Goal: Transaction & Acquisition: Book appointment/travel/reservation

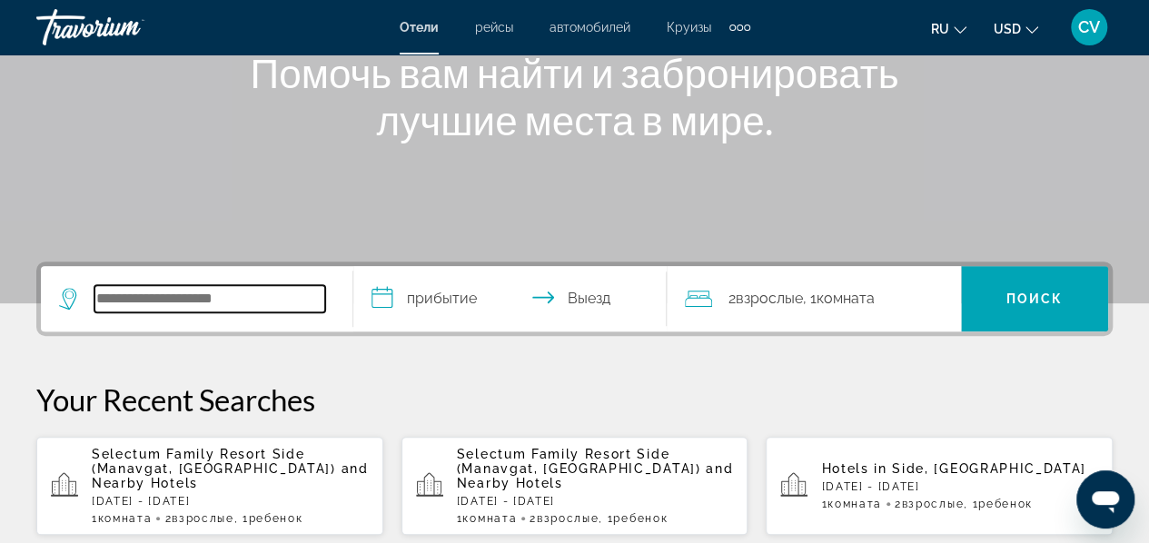
click at [243, 295] on input "Search widget" at bounding box center [209, 298] width 231 height 27
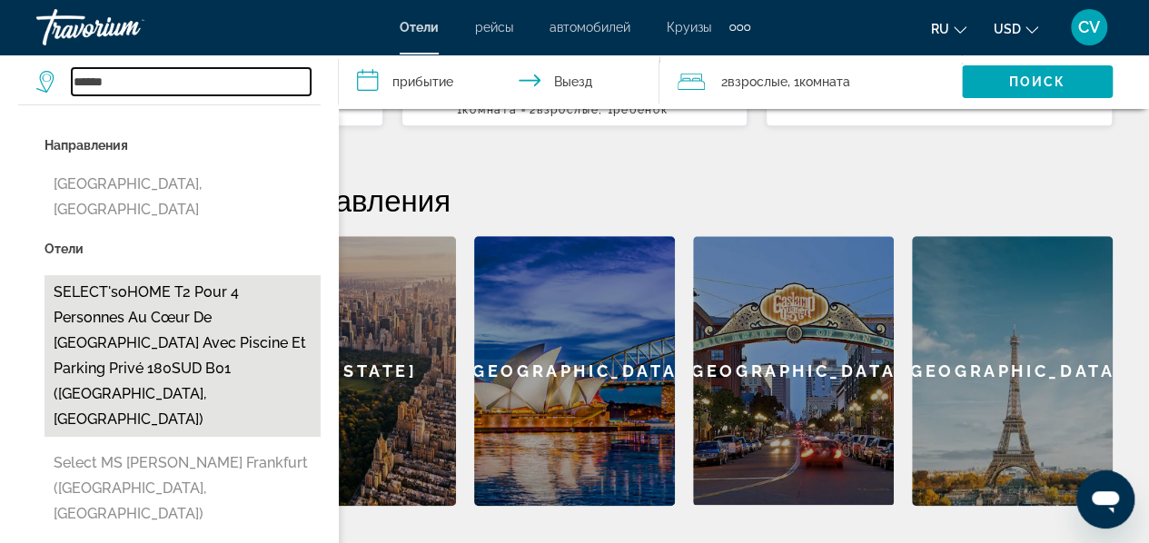
scroll to position [623, 0]
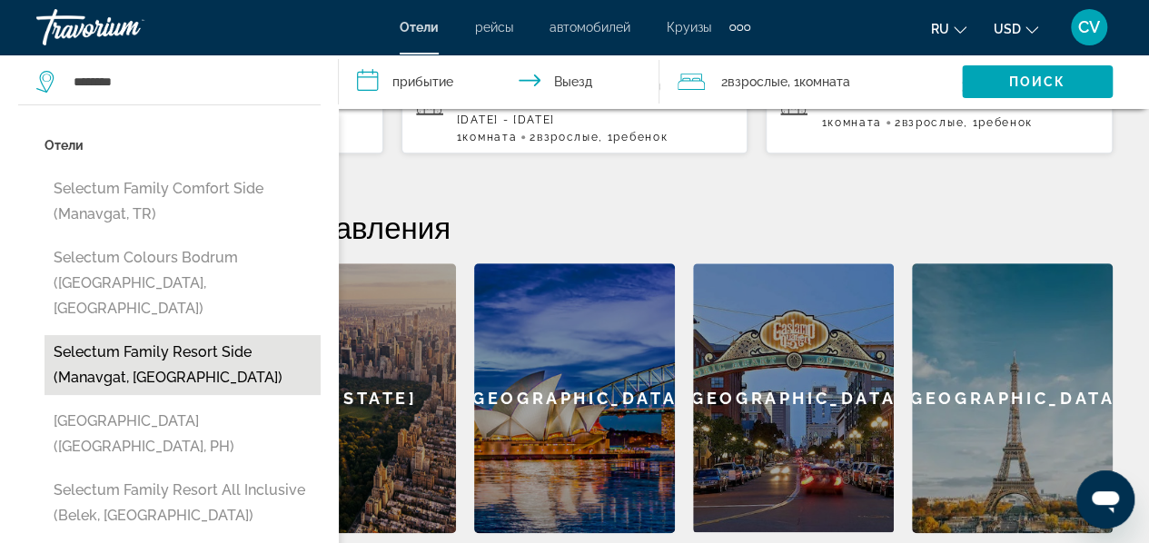
click at [203, 342] on button "Selectum Family Resort Side (Manavgat, [GEOGRAPHIC_DATA])" at bounding box center [183, 365] width 276 height 60
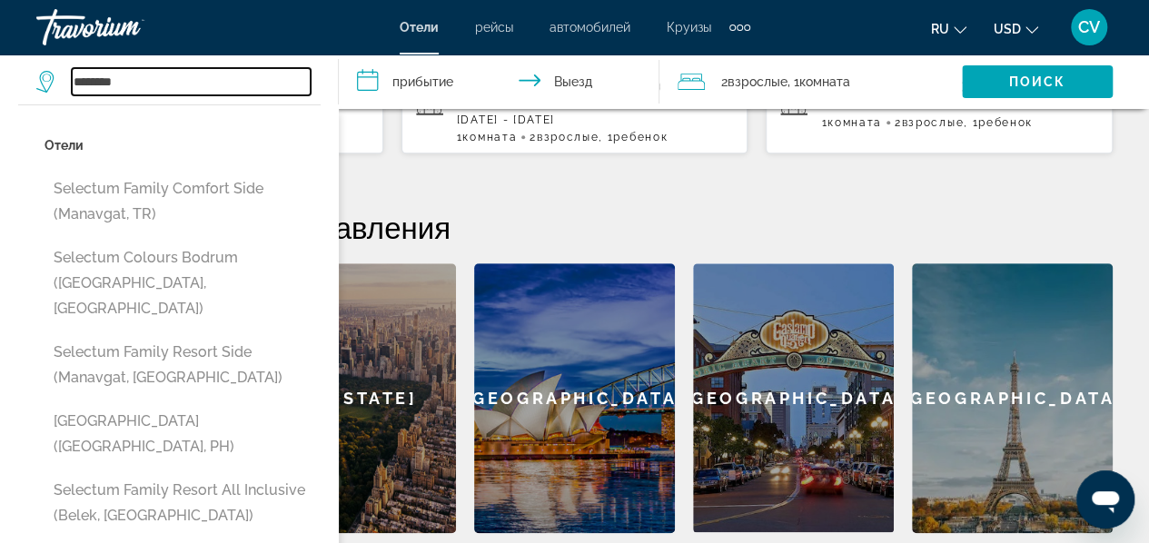
type input "**********"
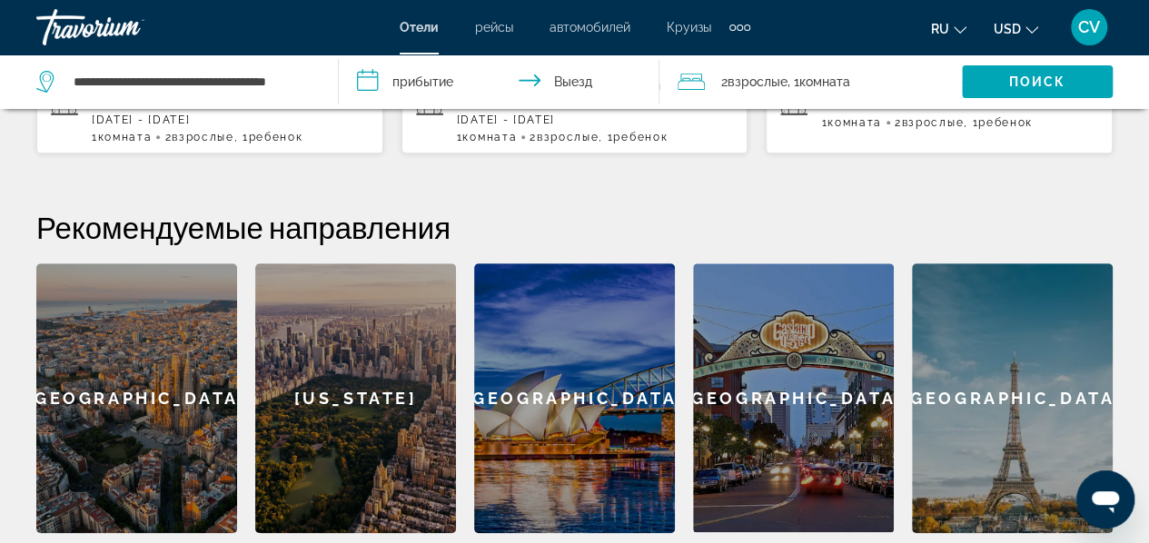
click at [426, 86] on input "**********" at bounding box center [503, 85] width 328 height 60
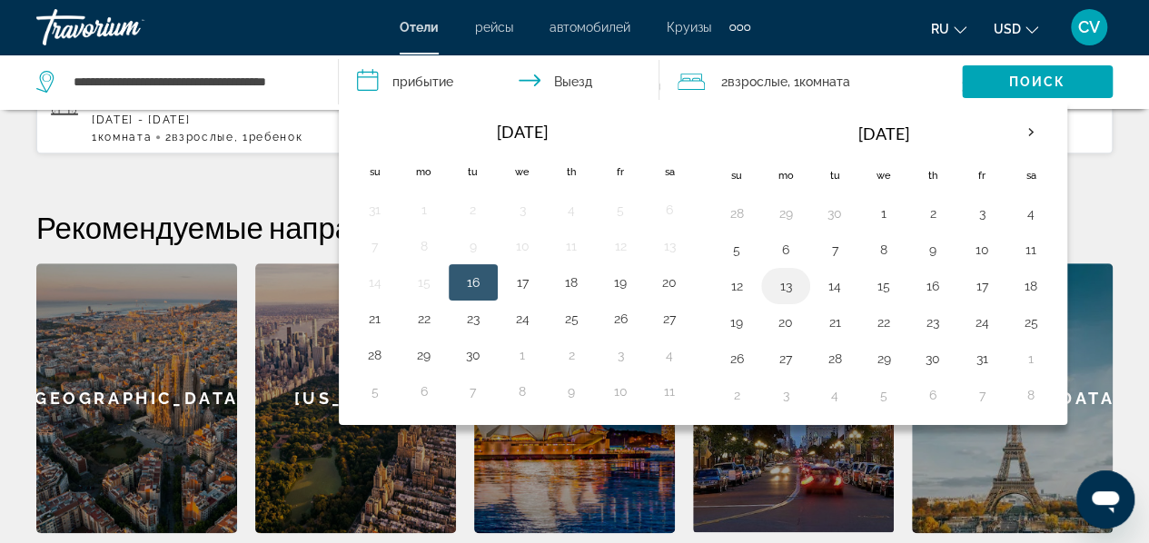
click at [781, 284] on button "13" at bounding box center [785, 285] width 29 height 25
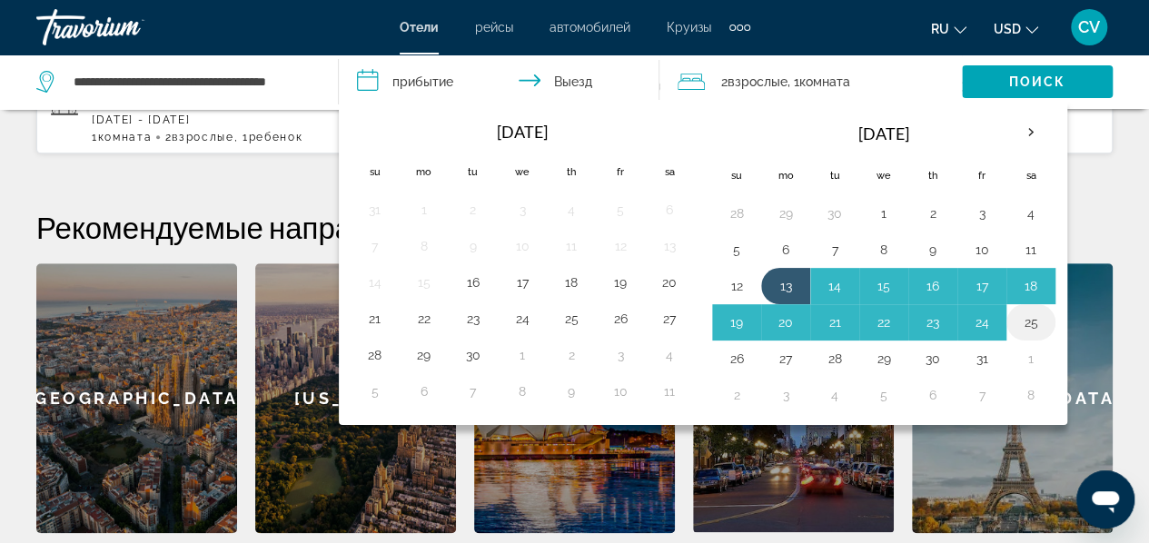
click at [1033, 319] on button "25" at bounding box center [1031, 322] width 29 height 25
type input "**********"
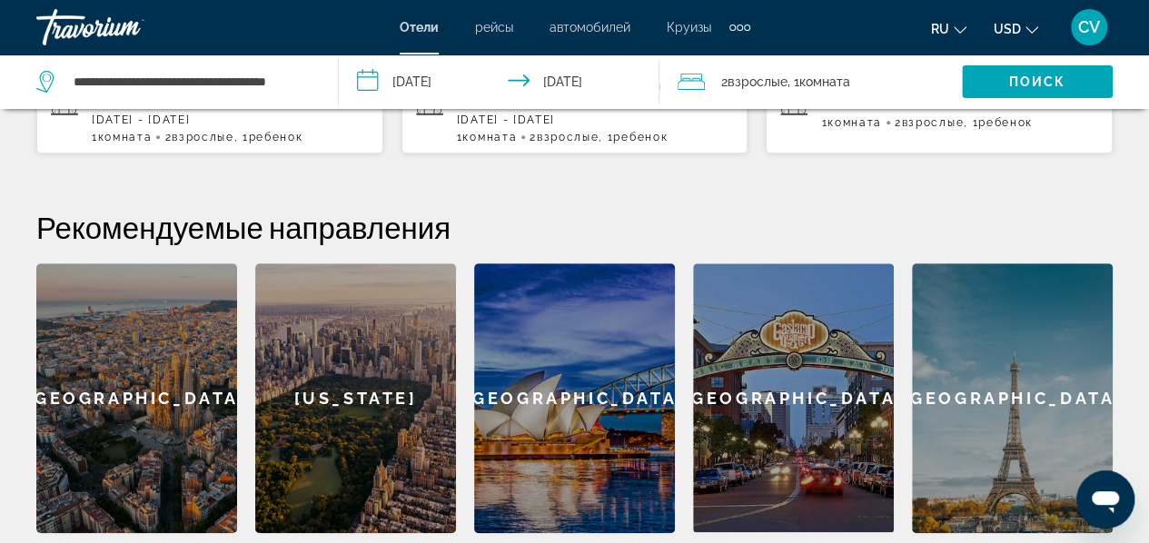
click at [866, 81] on div "2 Взрослый Взрослые , 1 Комната номера" at bounding box center [820, 81] width 284 height 25
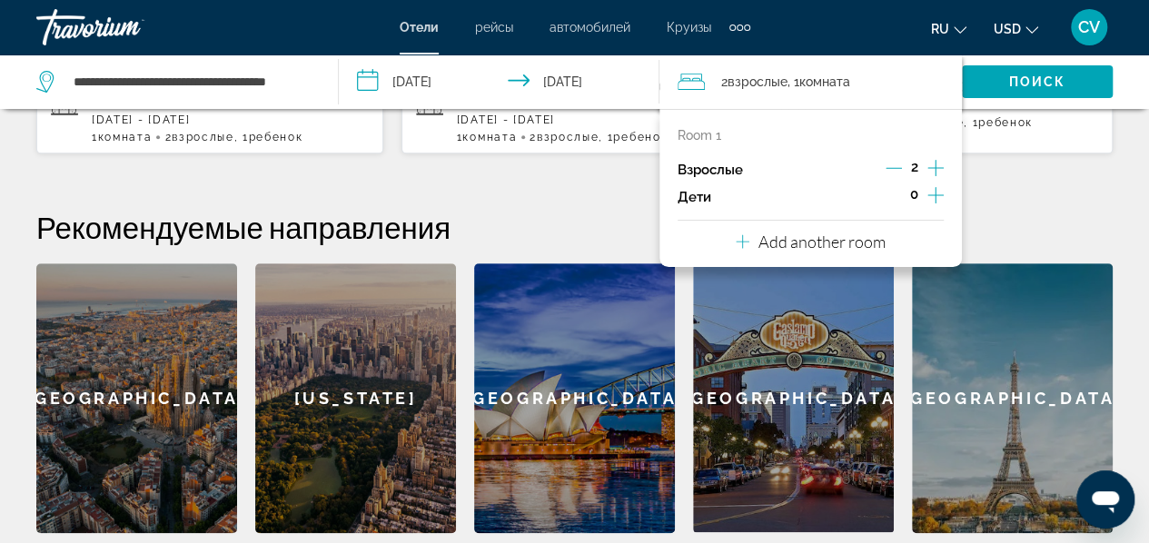
click at [933, 184] on button "Increment children" at bounding box center [936, 197] width 16 height 27
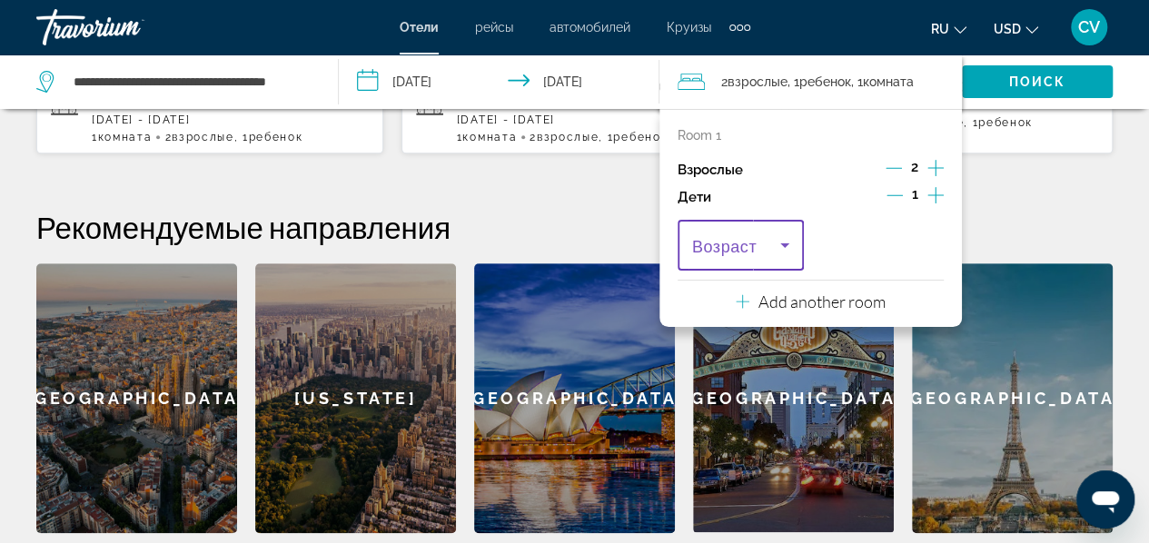
click at [786, 253] on icon "Travelers: 2 adults, 1 child" at bounding box center [785, 245] width 22 height 22
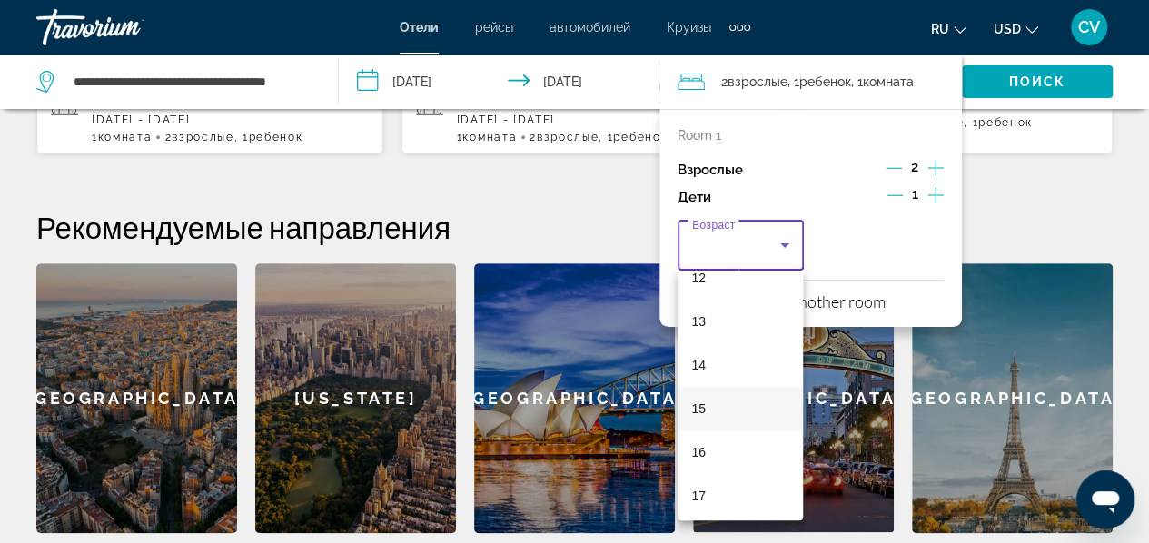
scroll to position [549, 0]
click at [731, 444] on mat-option "16" at bounding box center [741, 449] width 126 height 44
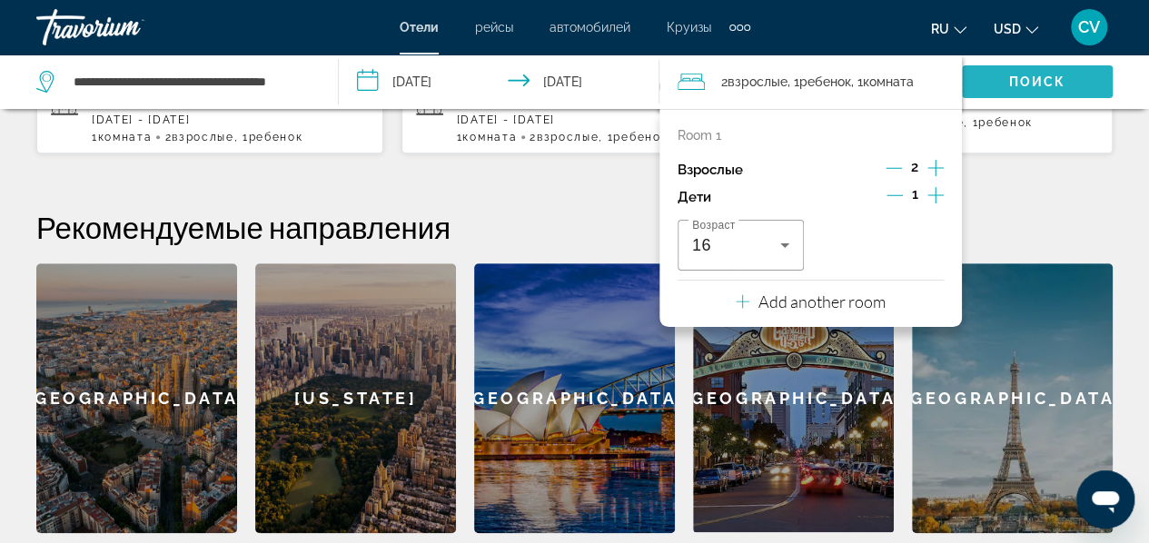
click at [1010, 88] on span "Поиск" at bounding box center [1037, 81] width 57 height 15
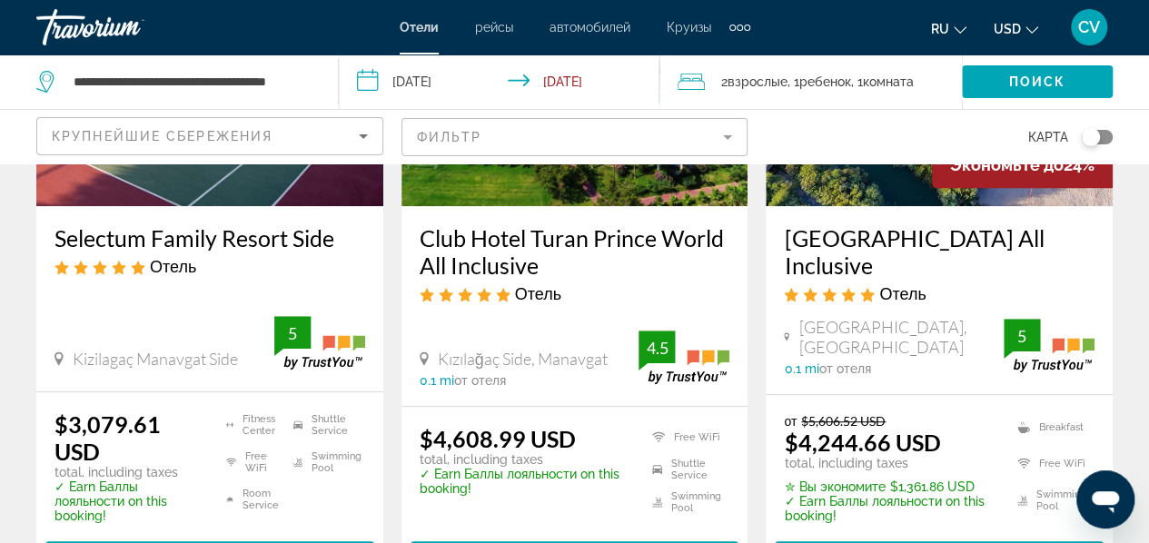
scroll to position [212, 0]
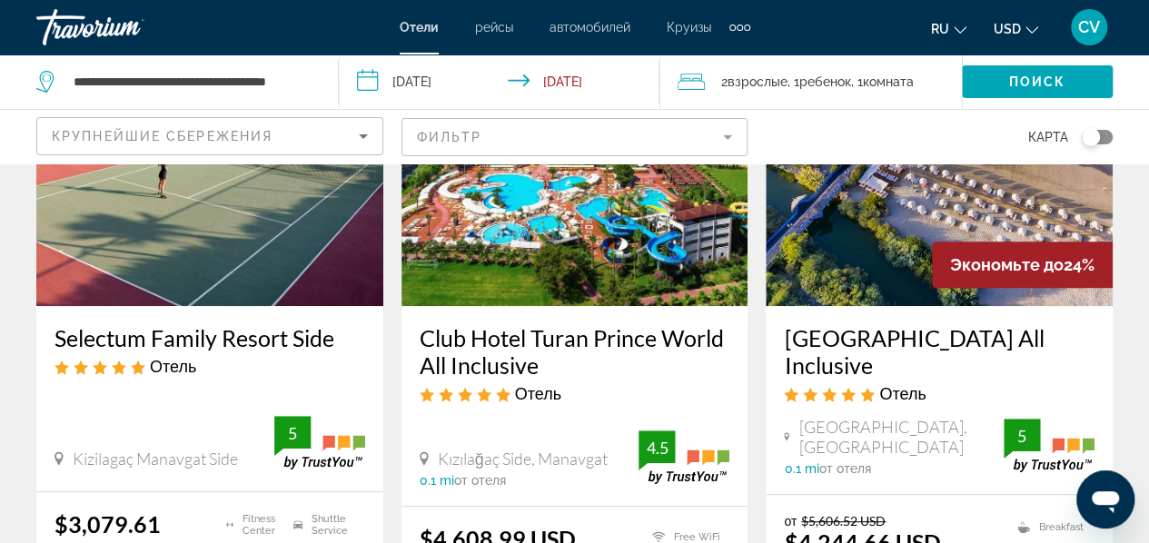
click at [1023, 26] on button "USD USD ($) MXN (Mex$) CAD (Can$) GBP (£) EUR (€) AUD (A$) NZD (NZ$) CNY (CN¥)" at bounding box center [1016, 28] width 45 height 26
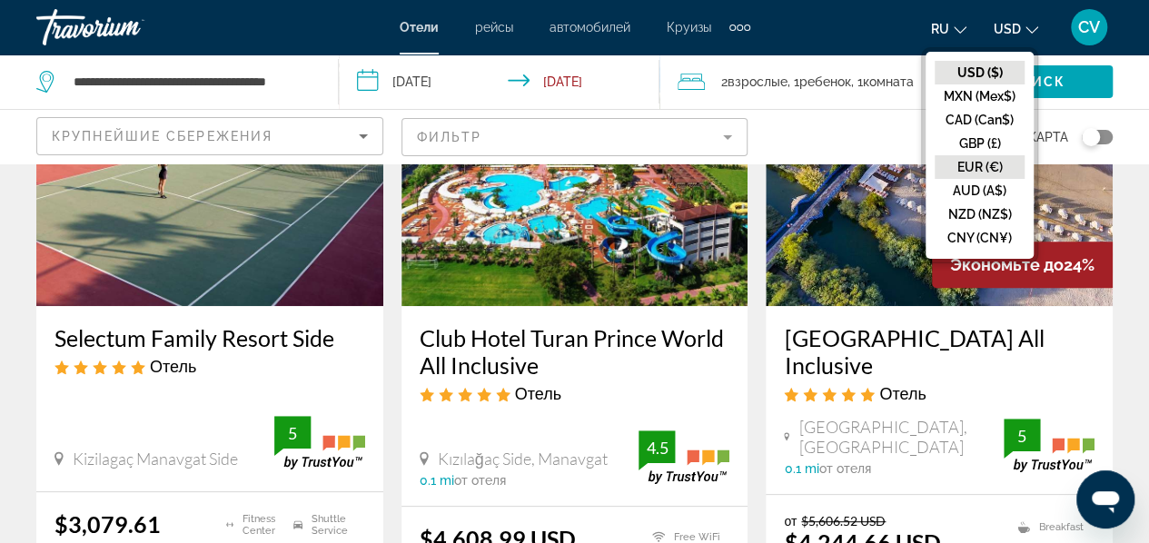
click at [999, 165] on button "EUR (€)" at bounding box center [980, 167] width 90 height 24
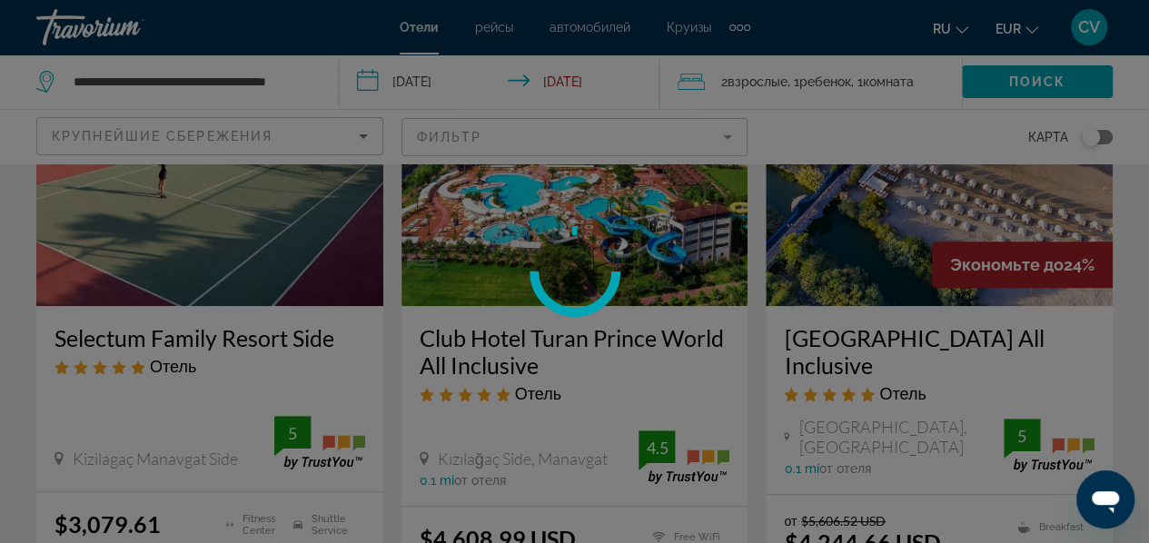
scroll to position [30, 0]
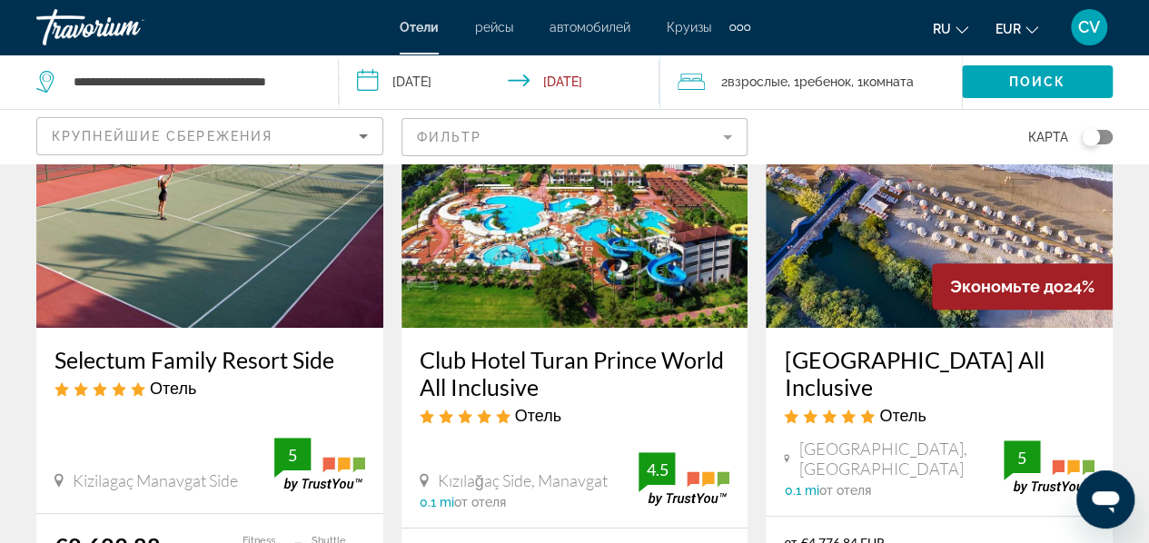
scroll to position [182, 0]
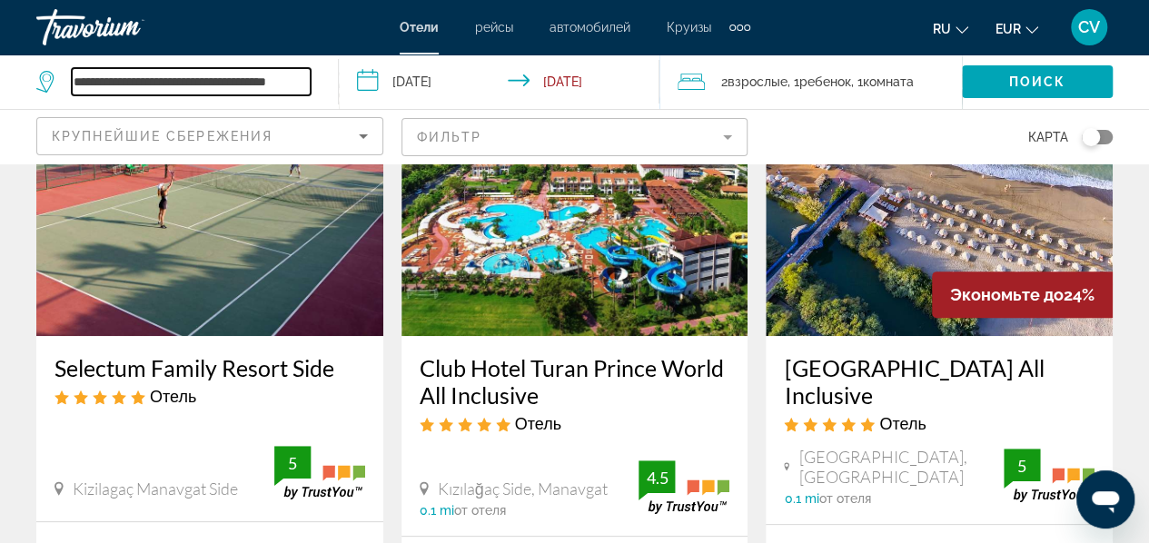
click at [213, 79] on input "**********" at bounding box center [191, 81] width 239 height 27
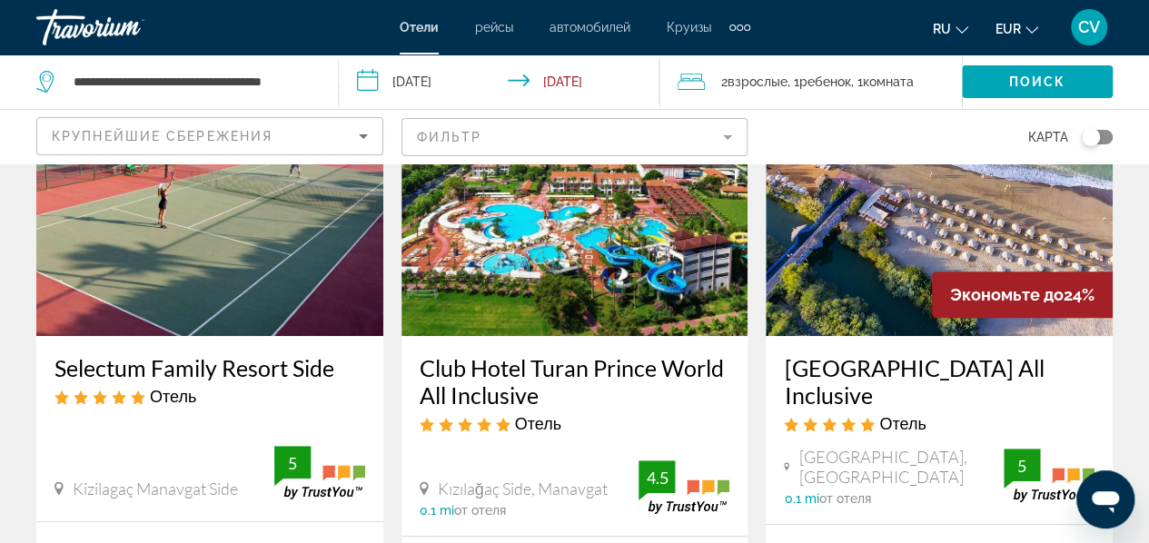
drag, startPoint x: 311, startPoint y: 76, endPoint x: 295, endPoint y: 84, distance: 17.1
click at [295, 84] on div "**********" at bounding box center [177, 82] width 283 height 55
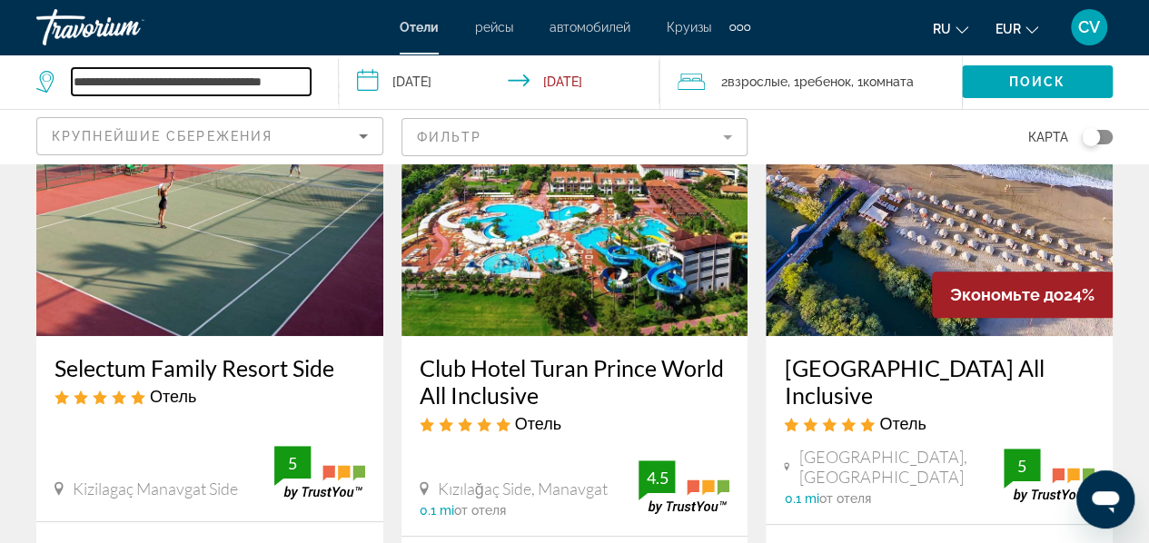
scroll to position [0, 10]
drag, startPoint x: 304, startPoint y: 86, endPoint x: 47, endPoint y: 98, distance: 257.4
click at [47, 101] on div "**********" at bounding box center [177, 82] width 283 height 55
type input "***"
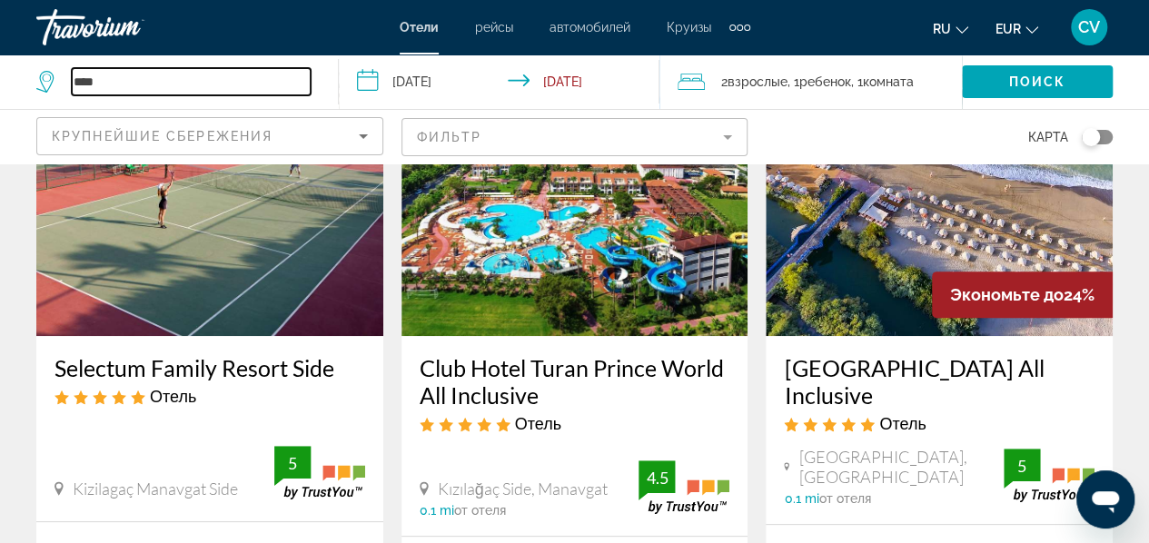
drag, startPoint x: 185, startPoint y: 85, endPoint x: 19, endPoint y: 70, distance: 167.0
click at [22, 68] on app-destination-search "***" at bounding box center [169, 82] width 339 height 55
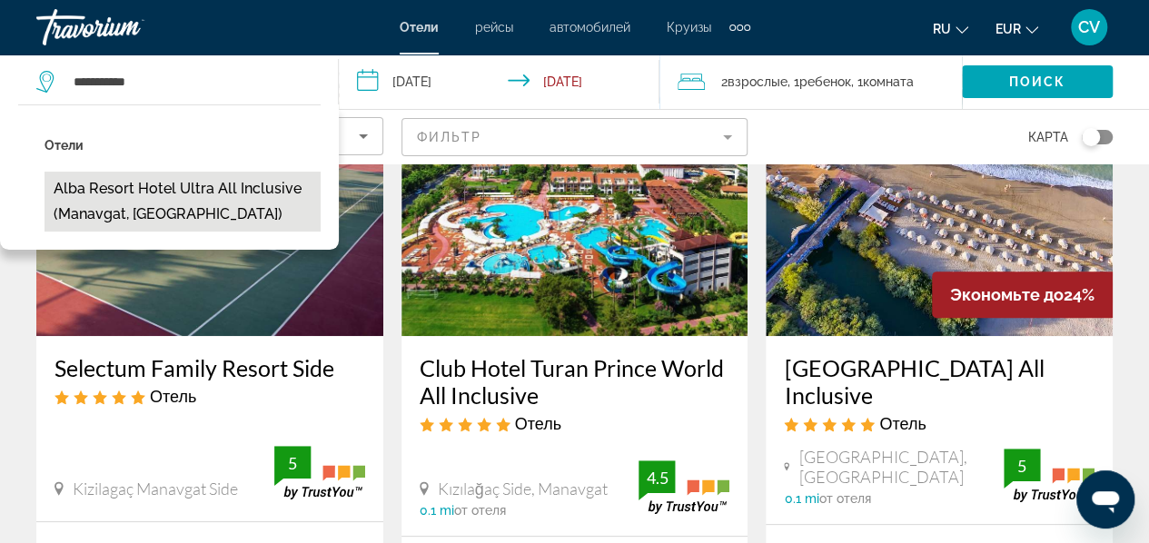
click at [190, 203] on button "Alba Resort Hotel Ultra All Inclusive (Manavgat, [GEOGRAPHIC_DATA])" at bounding box center [183, 202] width 276 height 60
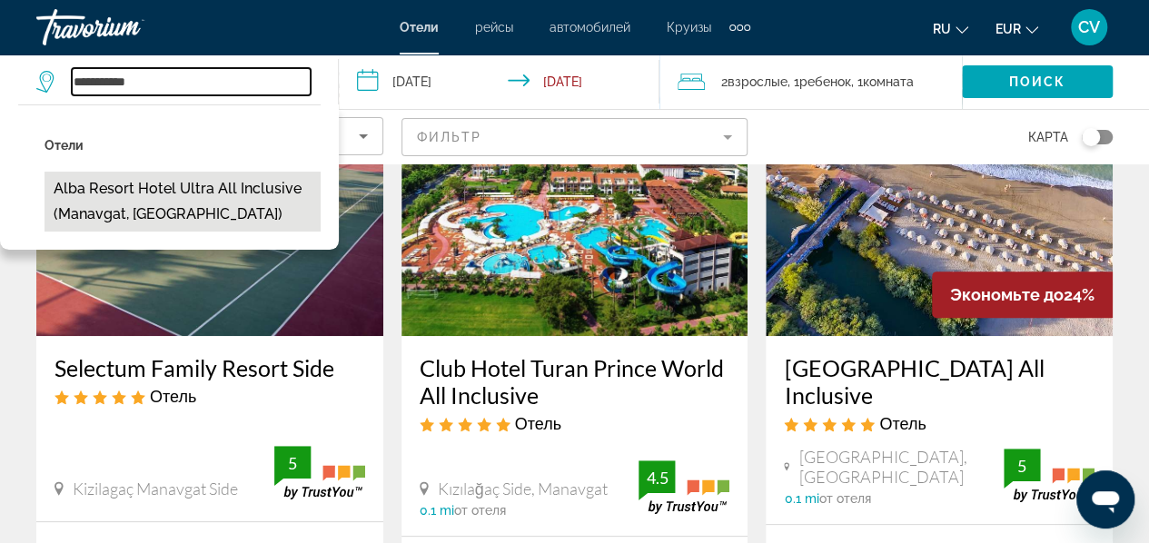
type input "**********"
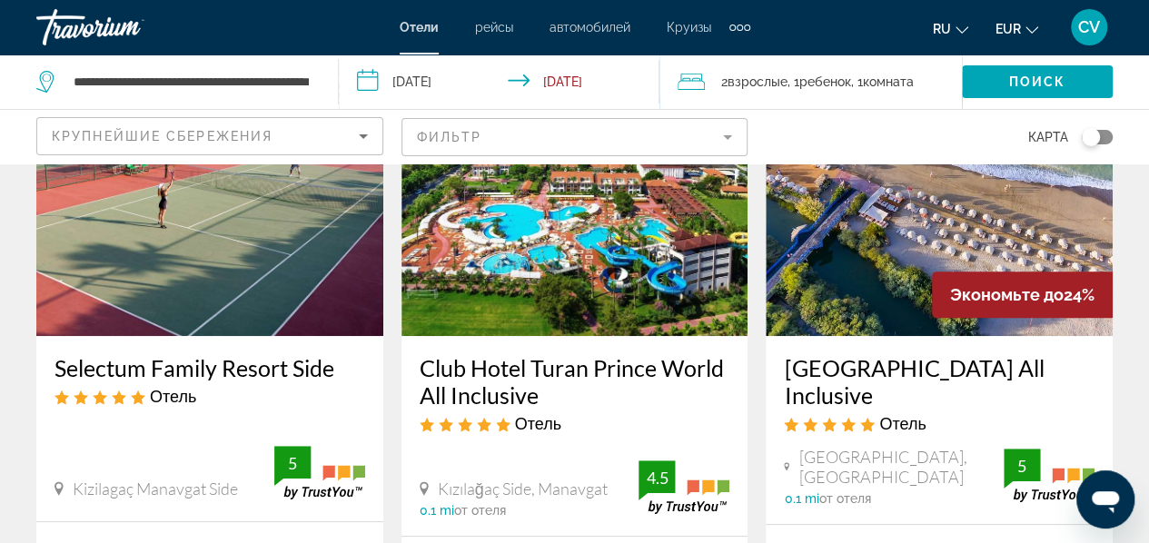
click at [435, 84] on input "**********" at bounding box center [503, 85] width 328 height 60
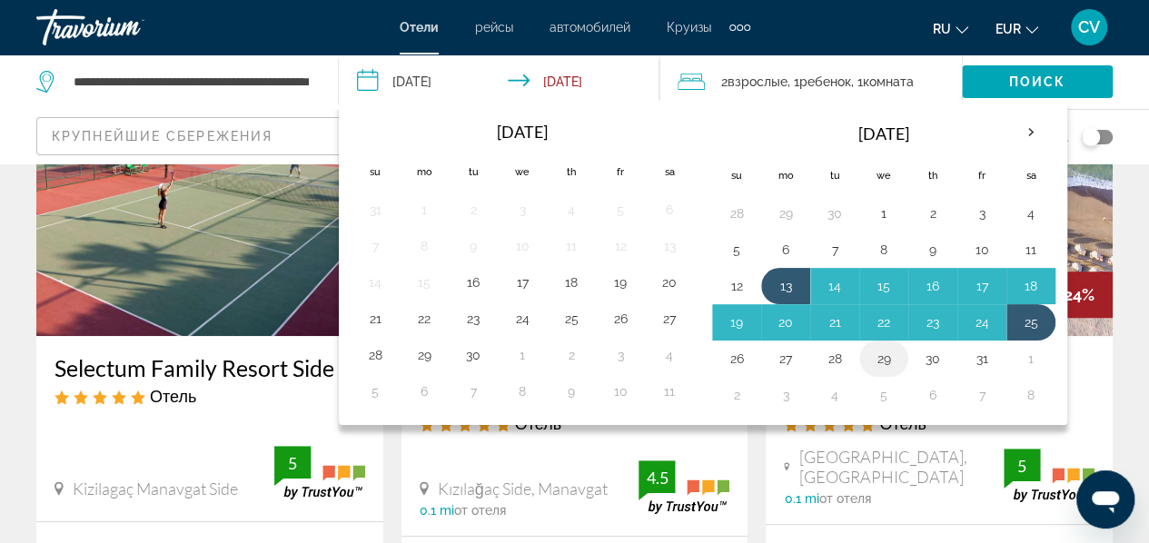
click at [878, 360] on button "29" at bounding box center [883, 358] width 29 height 25
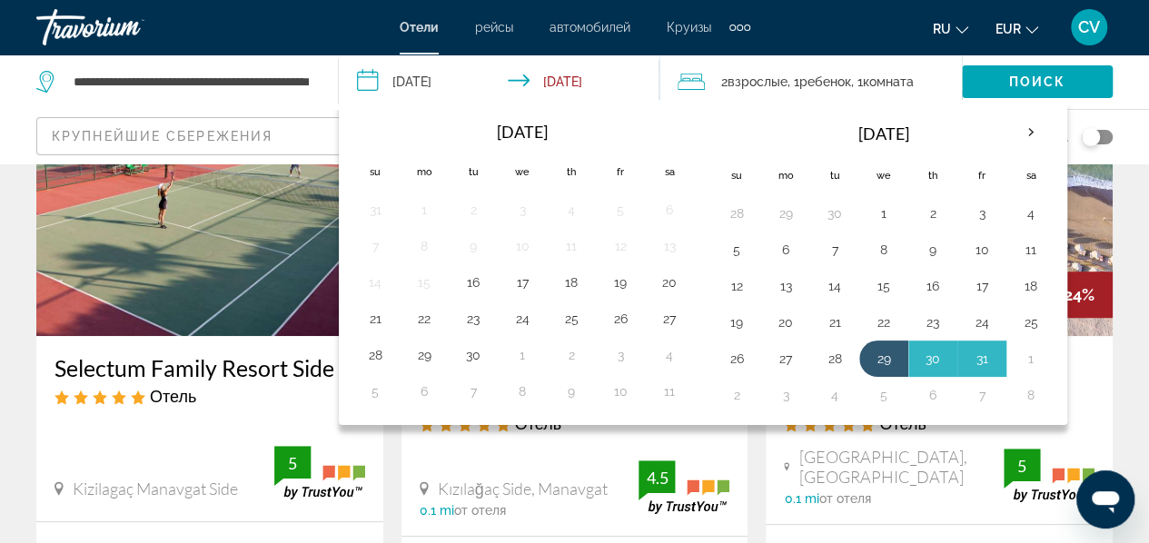
click at [873, 397] on button "5" at bounding box center [883, 394] width 29 height 25
type input "**********"
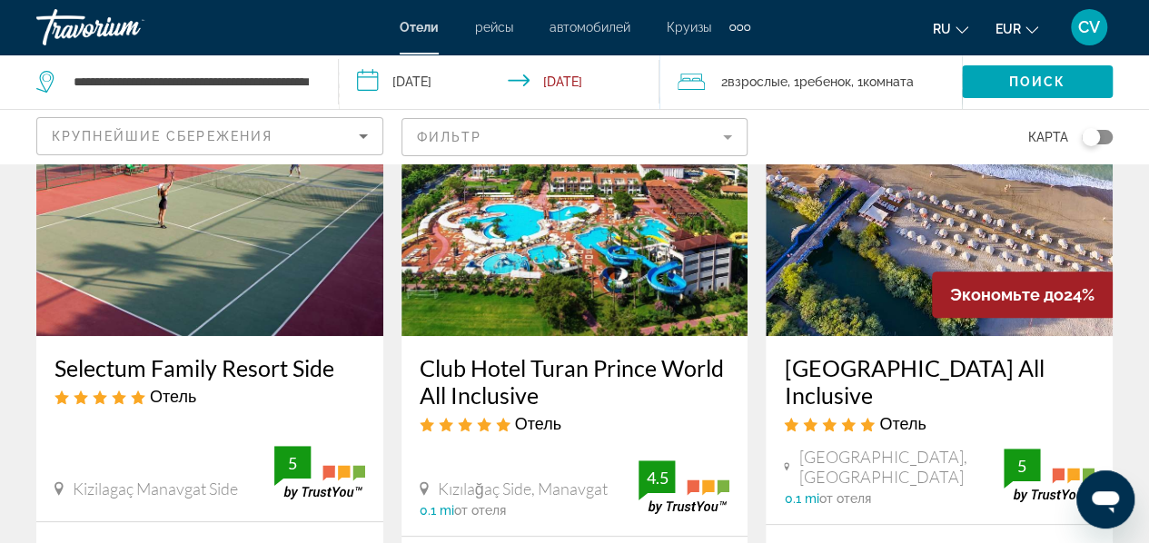
click at [914, 81] on span "Комната" at bounding box center [888, 81] width 51 height 15
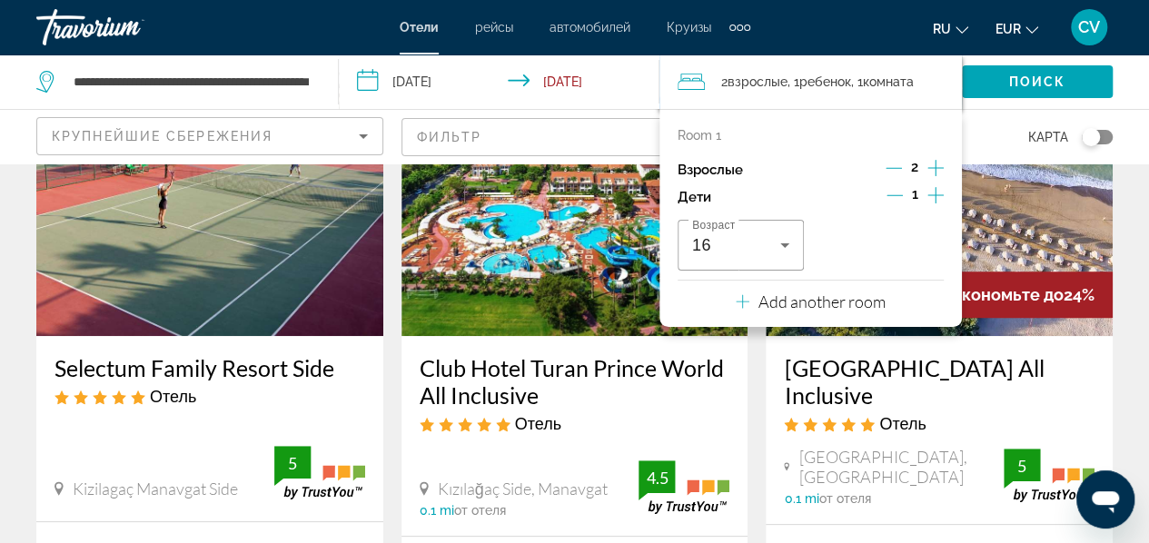
click at [899, 192] on icon "Decrement children" at bounding box center [895, 195] width 16 height 16
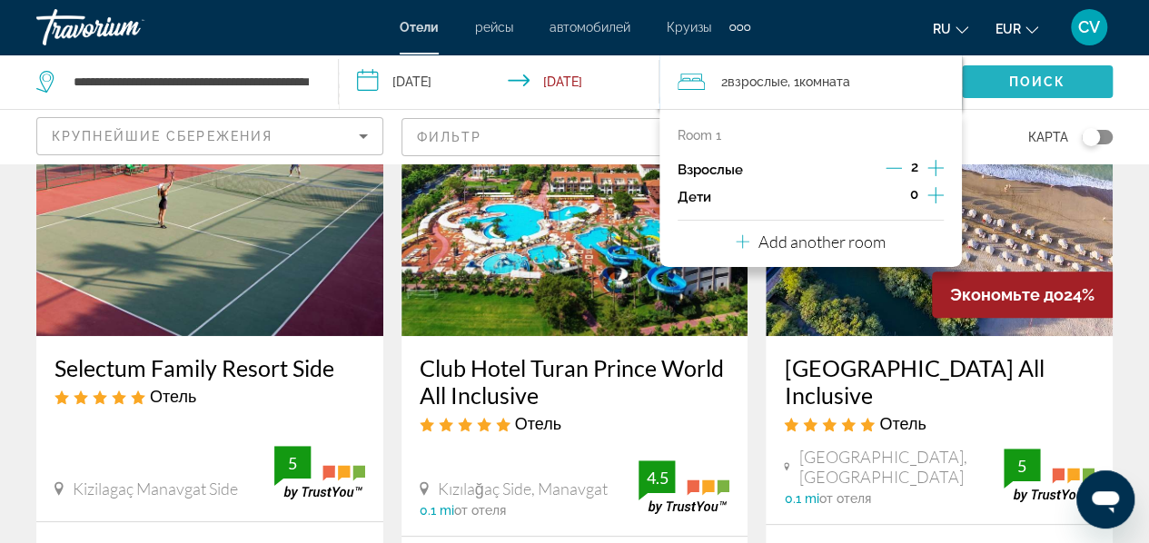
click at [1021, 84] on span "Поиск" at bounding box center [1037, 81] width 57 height 15
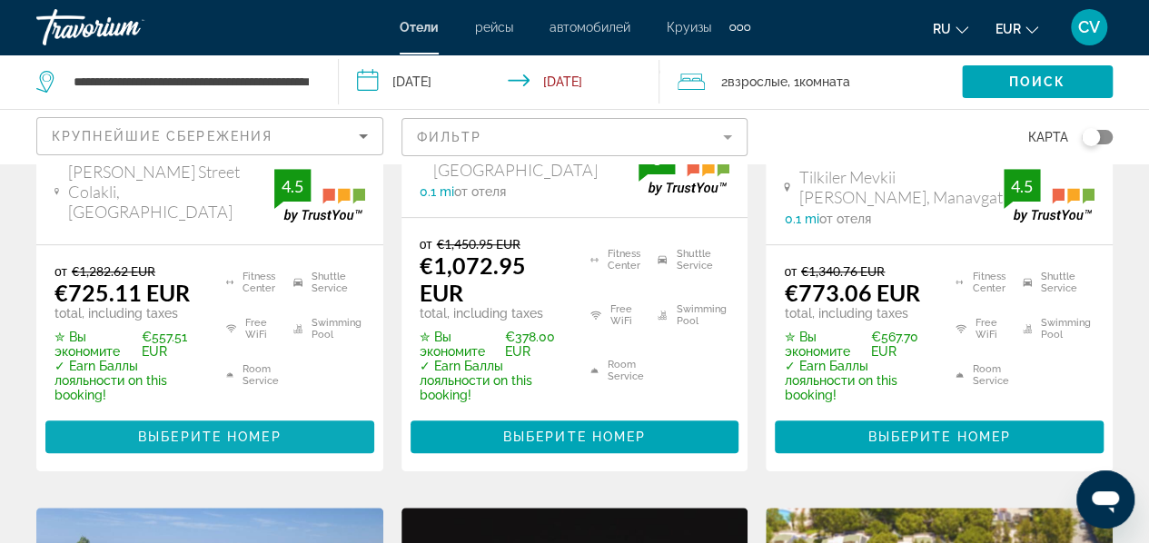
scroll to position [545, 0]
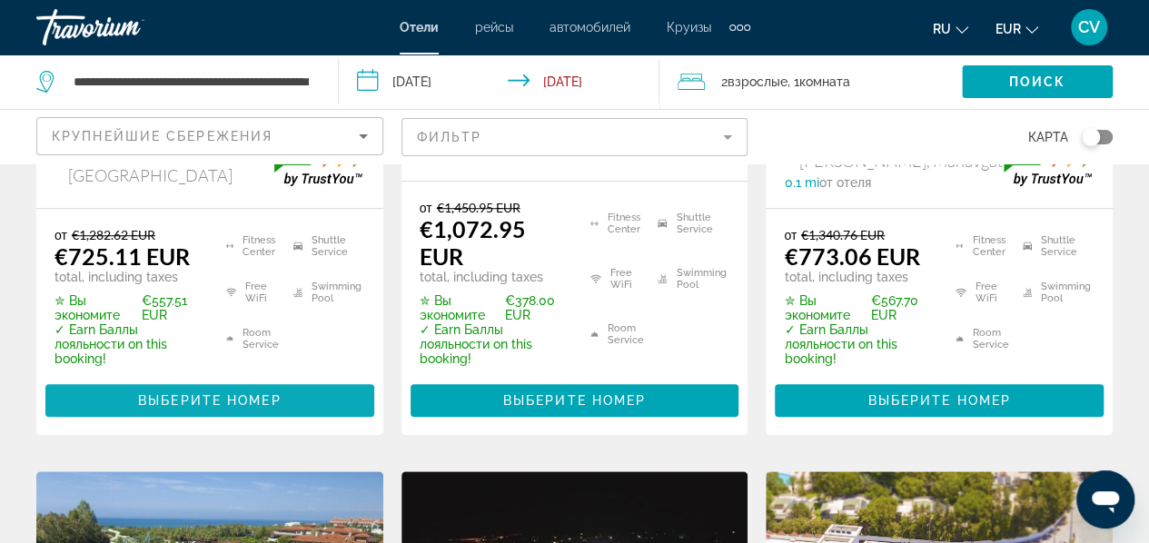
click at [280, 393] on span "Выберите номер" at bounding box center [209, 400] width 143 height 15
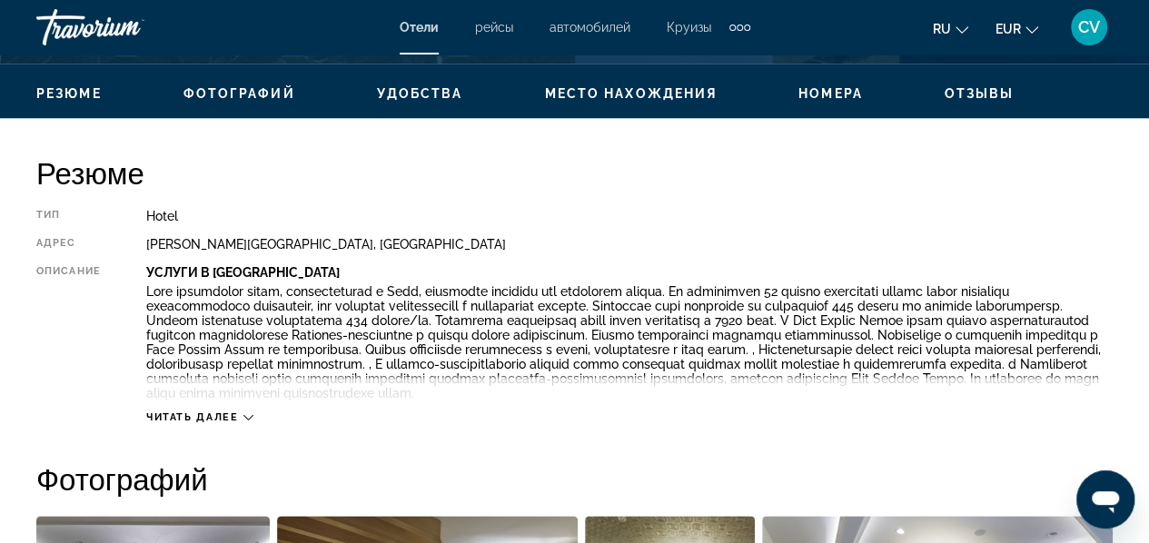
scroll to position [848, 0]
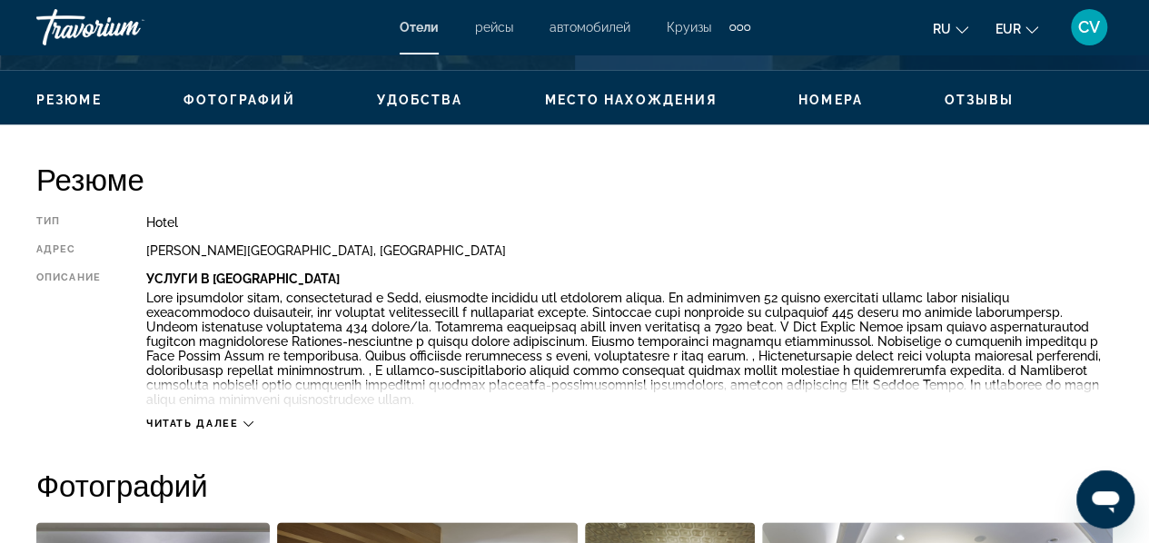
click at [299, 97] on ul "Резюме Фотографий Удобства Место нахождения Номера Отзывы Проверить наличие сво…" at bounding box center [574, 98] width 1077 height 20
click at [266, 98] on span "Фотографий" at bounding box center [240, 100] width 112 height 15
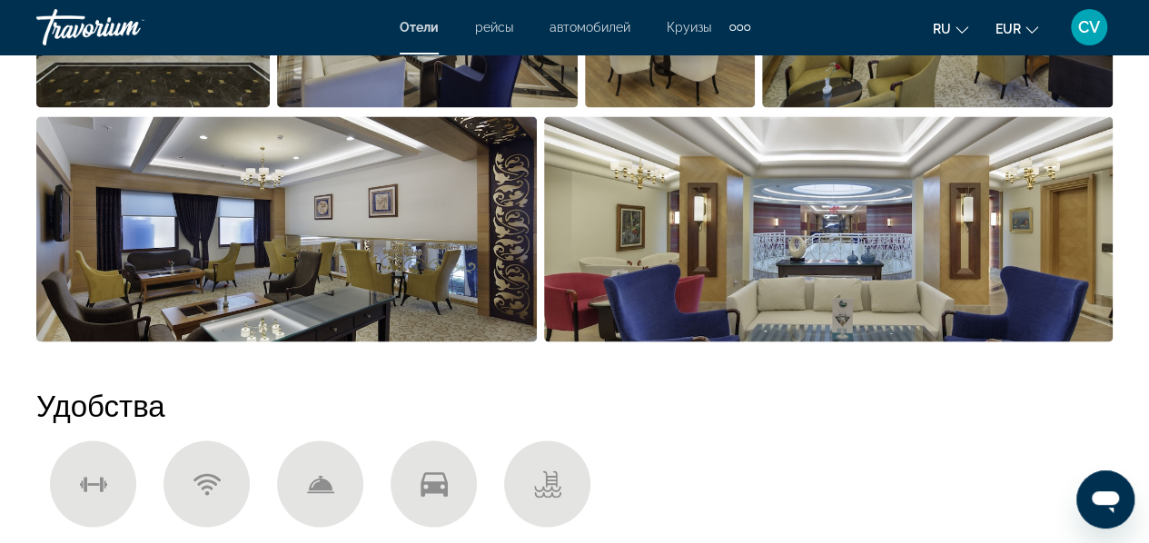
scroll to position [1508, 0]
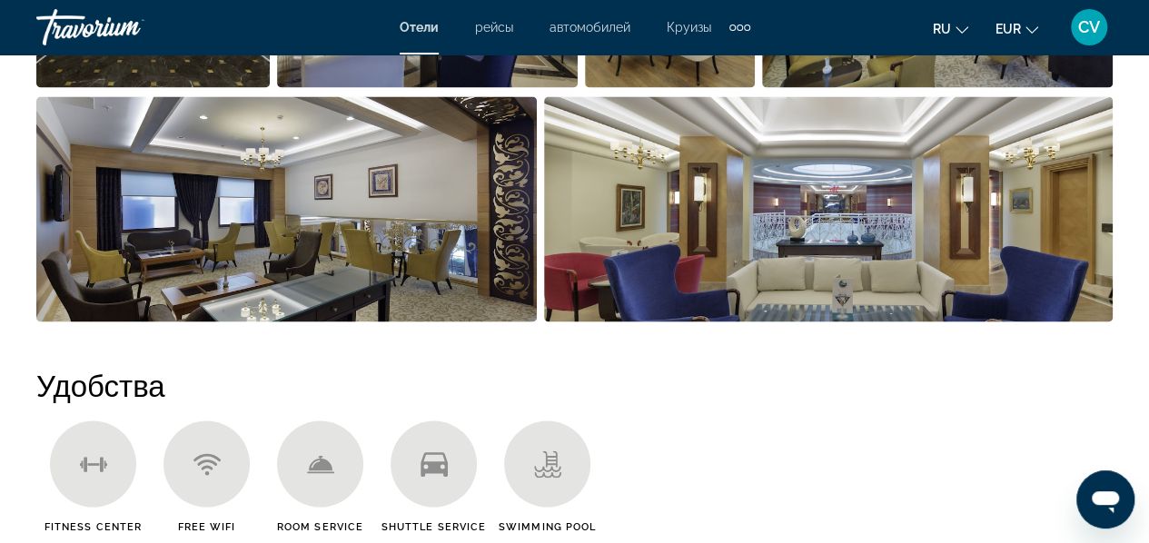
click at [900, 203] on img "Open full-screen image slider" at bounding box center [828, 208] width 569 height 225
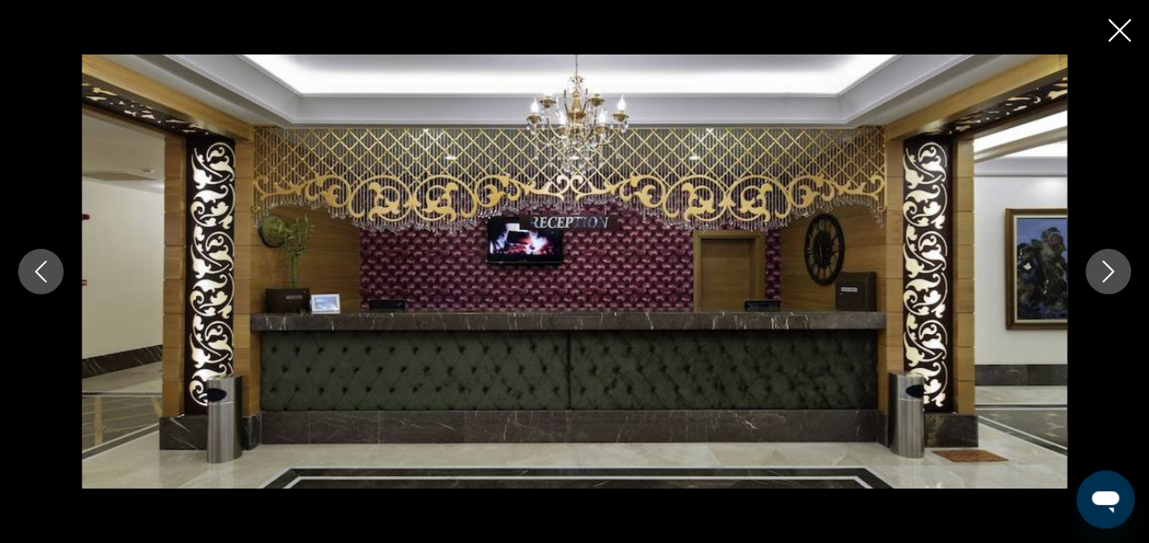
click at [1108, 259] on button "Next image" at bounding box center [1108, 271] width 45 height 45
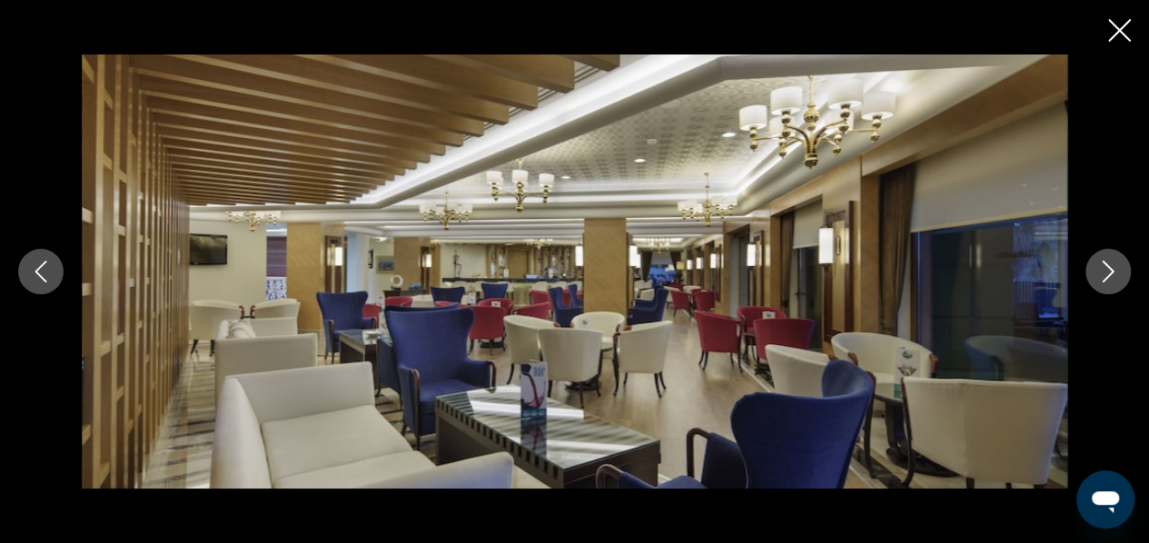
click at [1107, 259] on button "Next image" at bounding box center [1108, 271] width 45 height 45
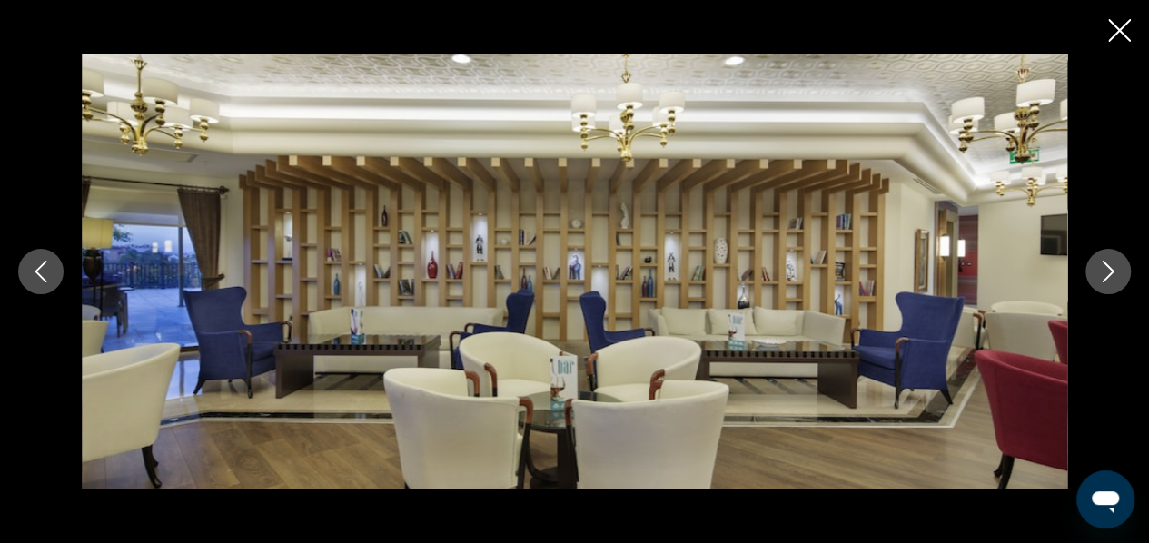
click at [1107, 259] on button "Next image" at bounding box center [1108, 271] width 45 height 45
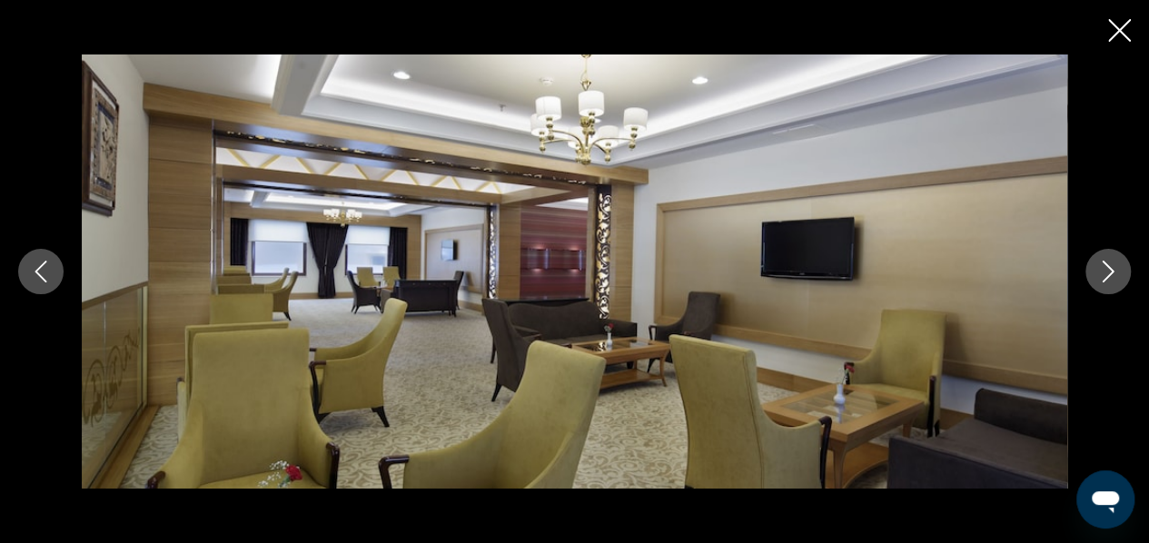
click at [1107, 259] on button "Next image" at bounding box center [1108, 271] width 45 height 45
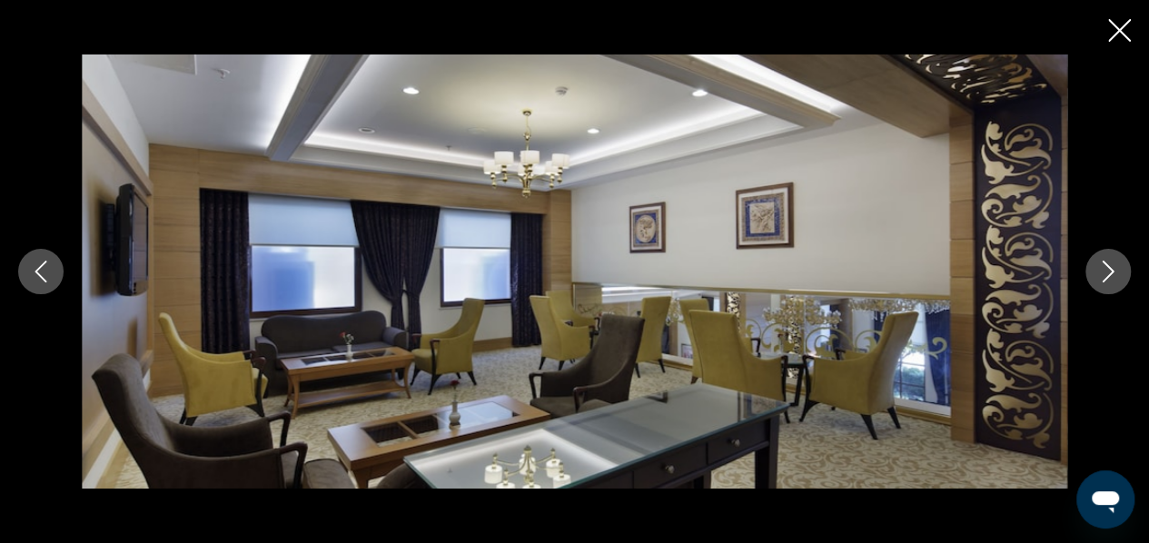
click at [1107, 259] on button "Next image" at bounding box center [1108, 271] width 45 height 45
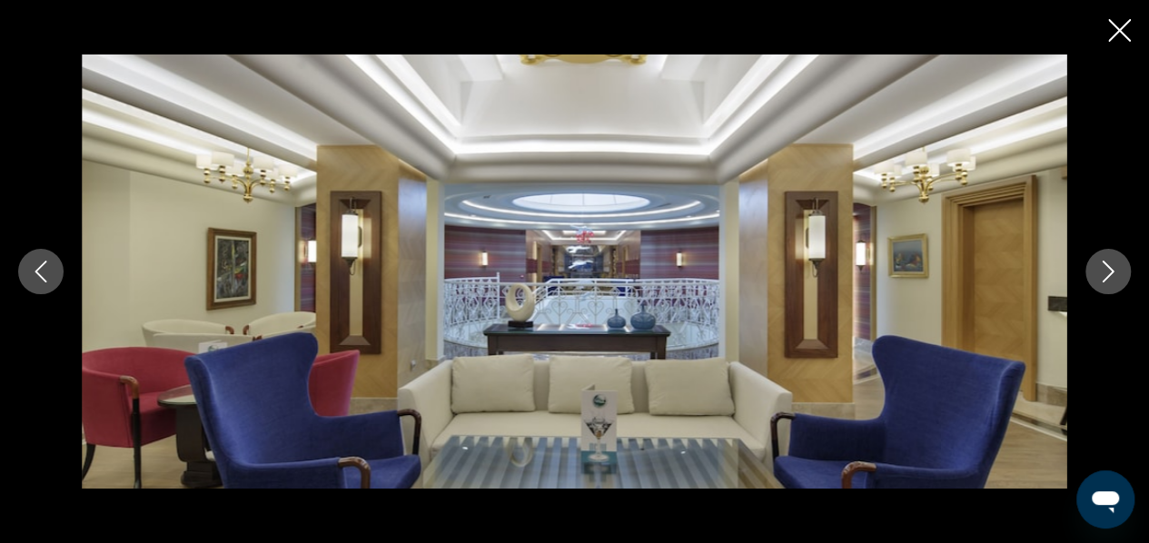
click at [1109, 261] on icon "Next image" at bounding box center [1108, 272] width 22 height 22
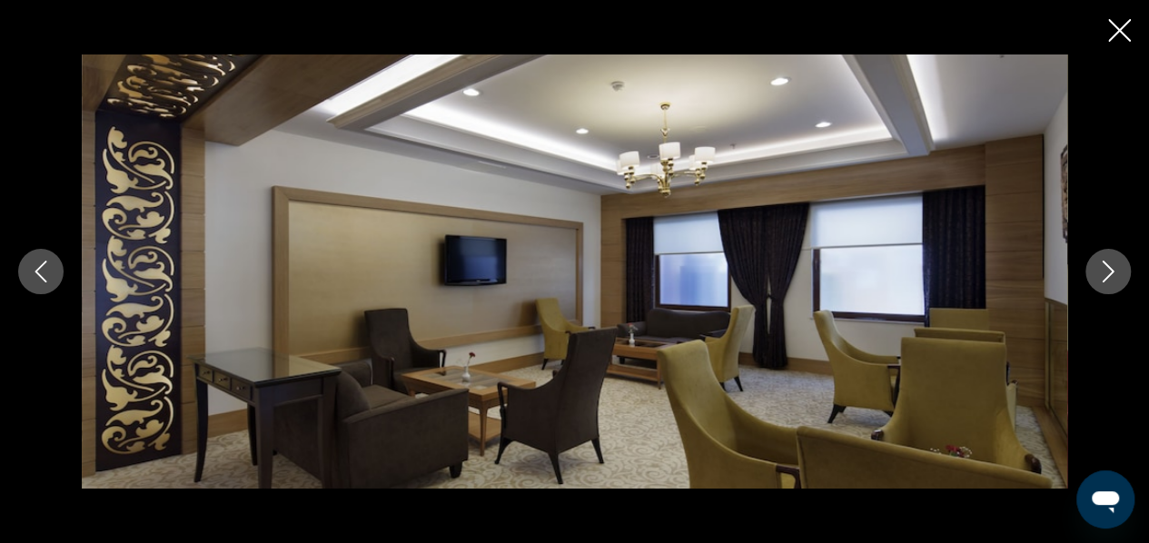
click at [1109, 261] on icon "Next image" at bounding box center [1108, 272] width 22 height 22
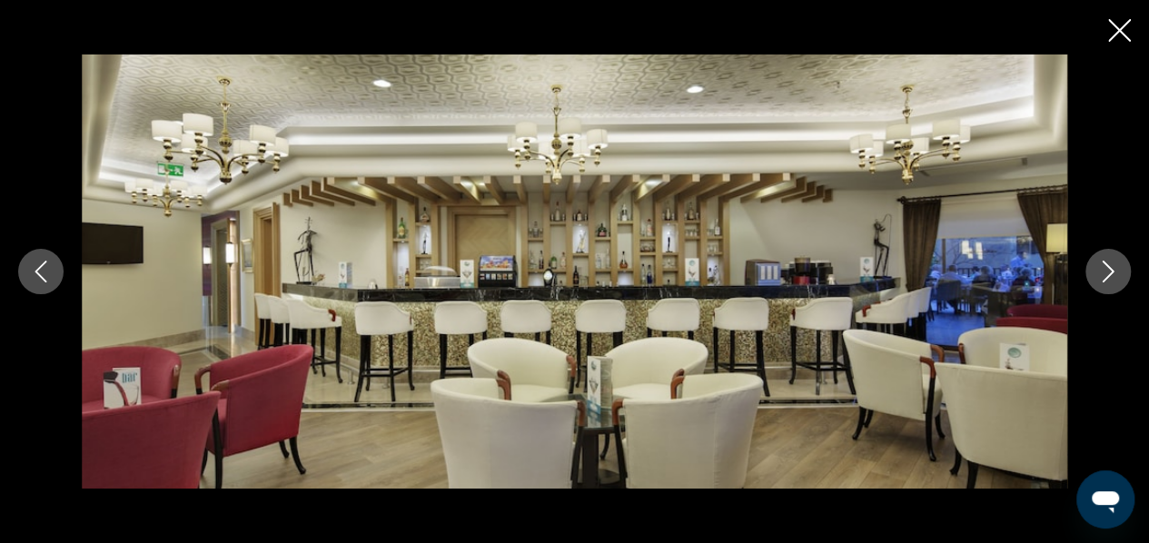
click at [1110, 267] on icon "Next image" at bounding box center [1108, 272] width 22 height 22
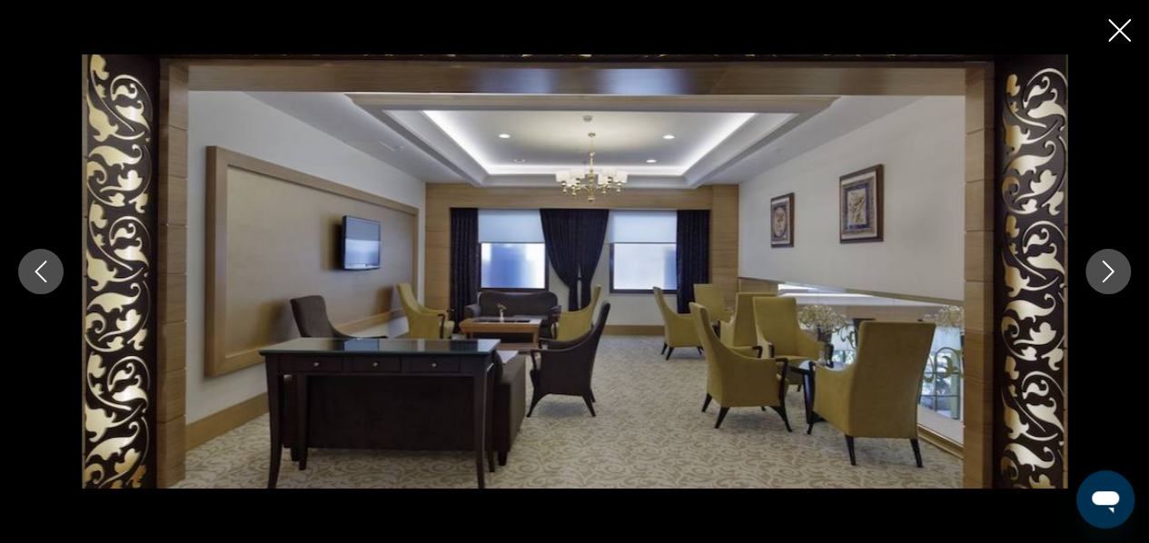
click at [1110, 267] on icon "Next image" at bounding box center [1108, 272] width 22 height 22
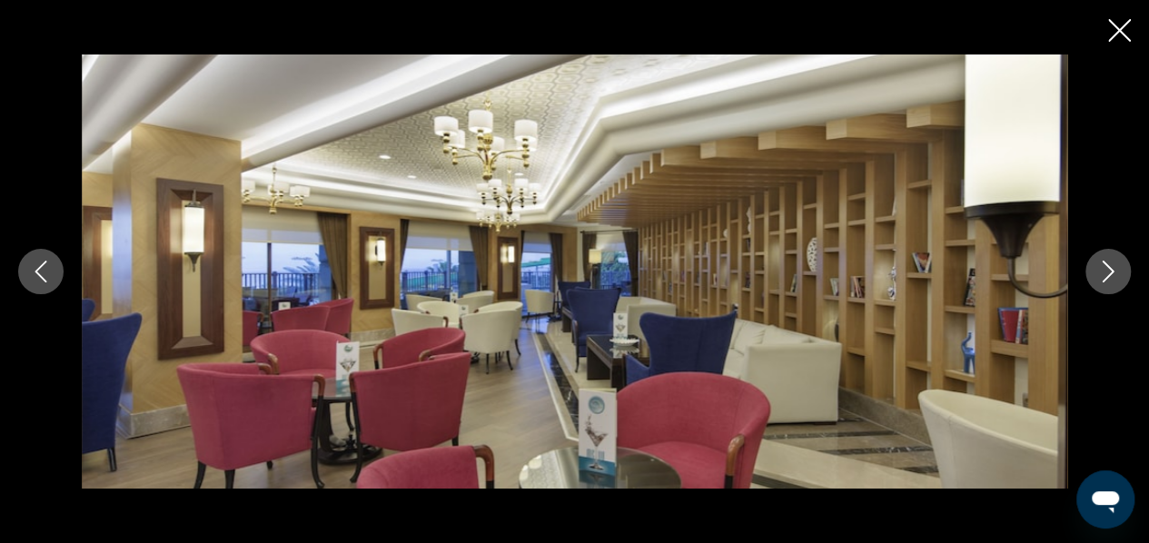
click at [1110, 267] on icon "Next image" at bounding box center [1108, 272] width 22 height 22
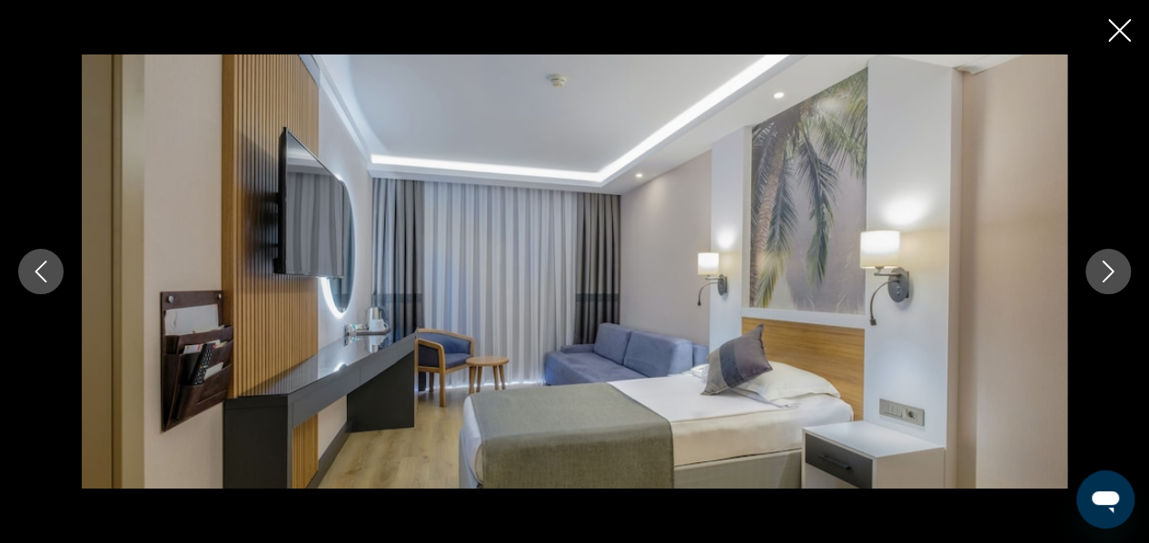
click at [1110, 267] on icon "Next image" at bounding box center [1108, 272] width 22 height 22
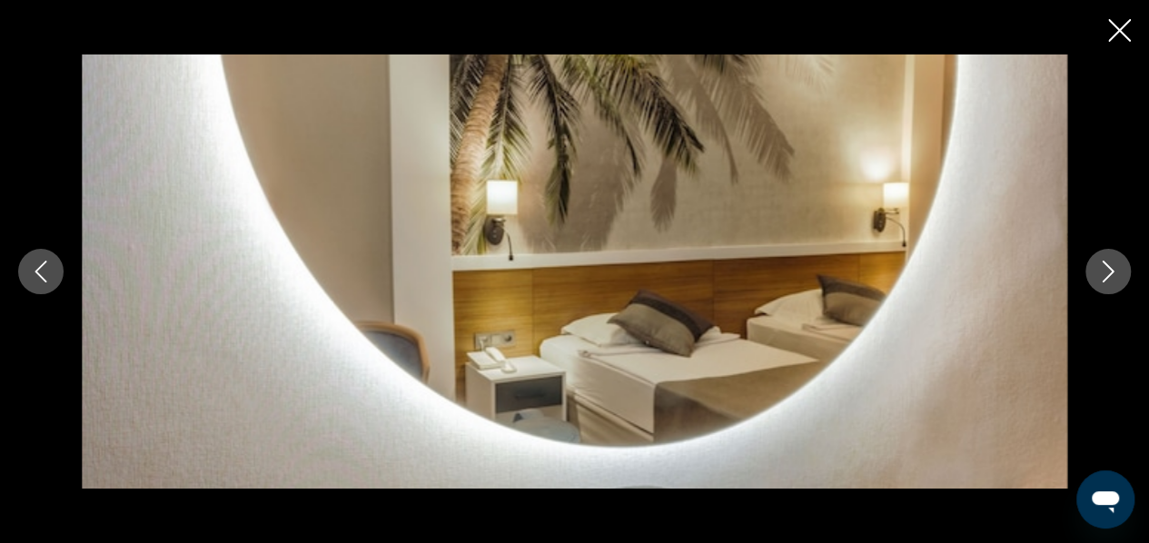
click at [1110, 267] on icon "Next image" at bounding box center [1108, 272] width 22 height 22
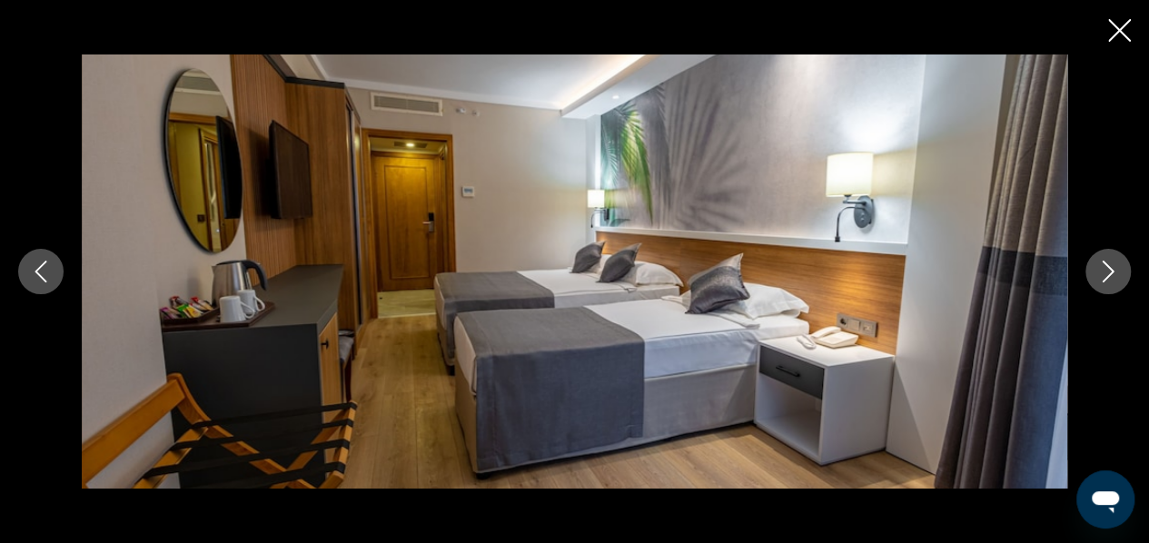
click at [1108, 266] on icon "Next image" at bounding box center [1108, 272] width 22 height 22
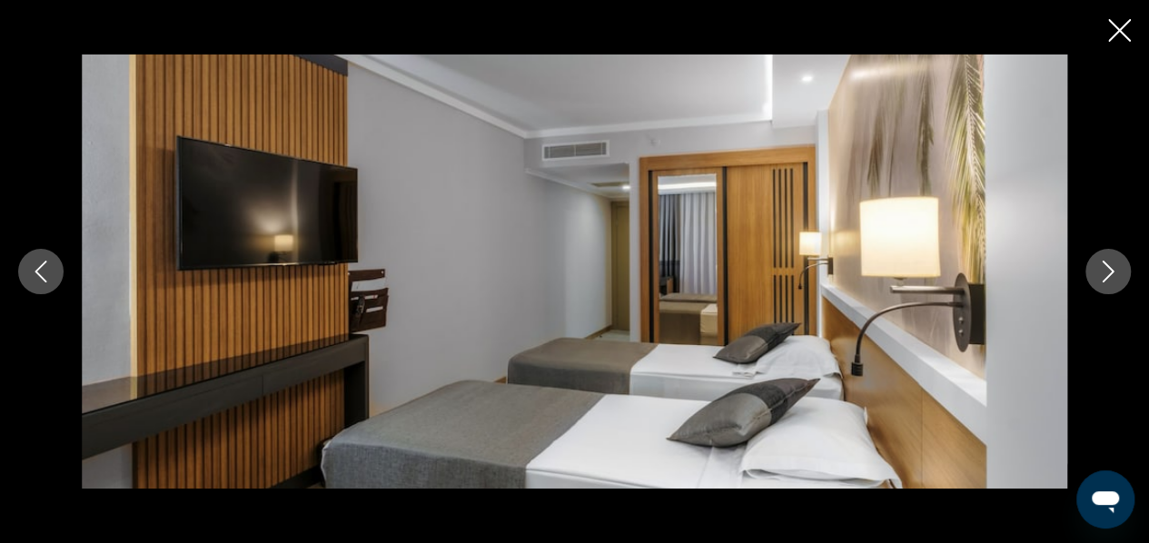
click at [1108, 266] on icon "Next image" at bounding box center [1108, 272] width 22 height 22
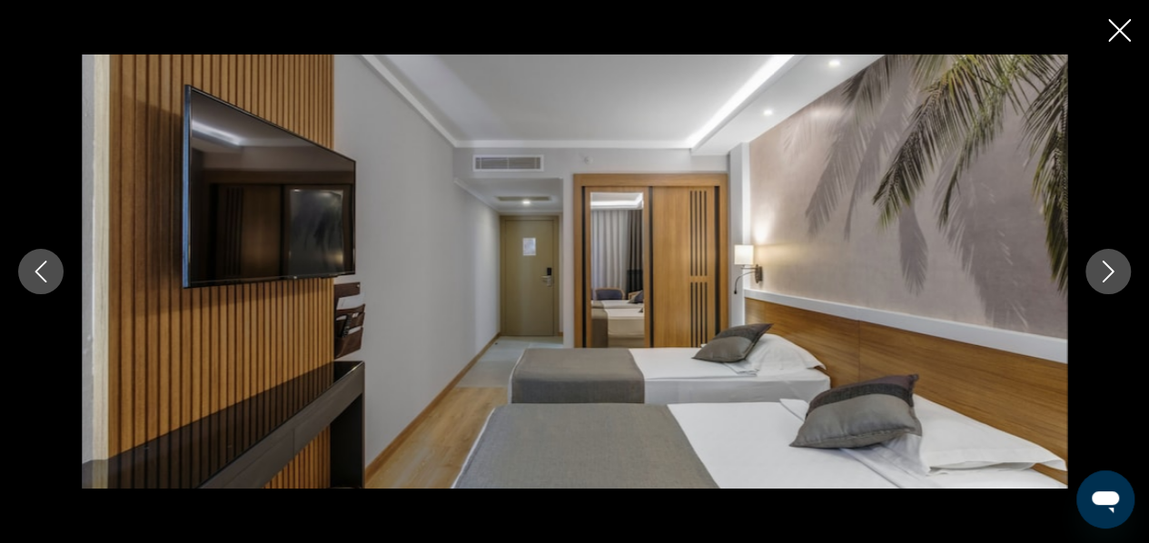
click at [1108, 266] on icon "Next image" at bounding box center [1109, 272] width 12 height 22
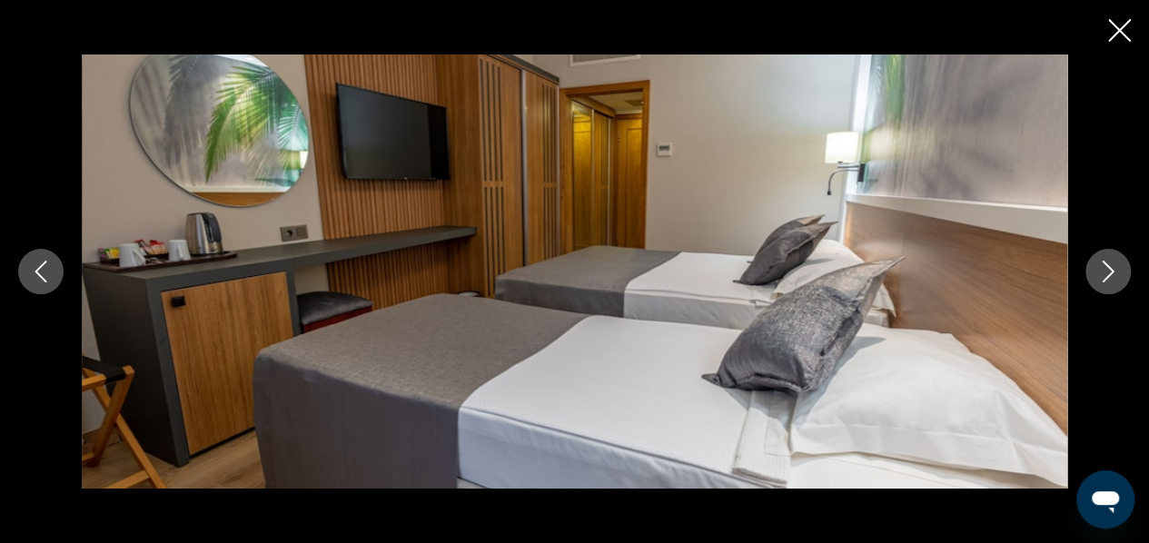
click at [1108, 266] on icon "Next image" at bounding box center [1109, 272] width 12 height 22
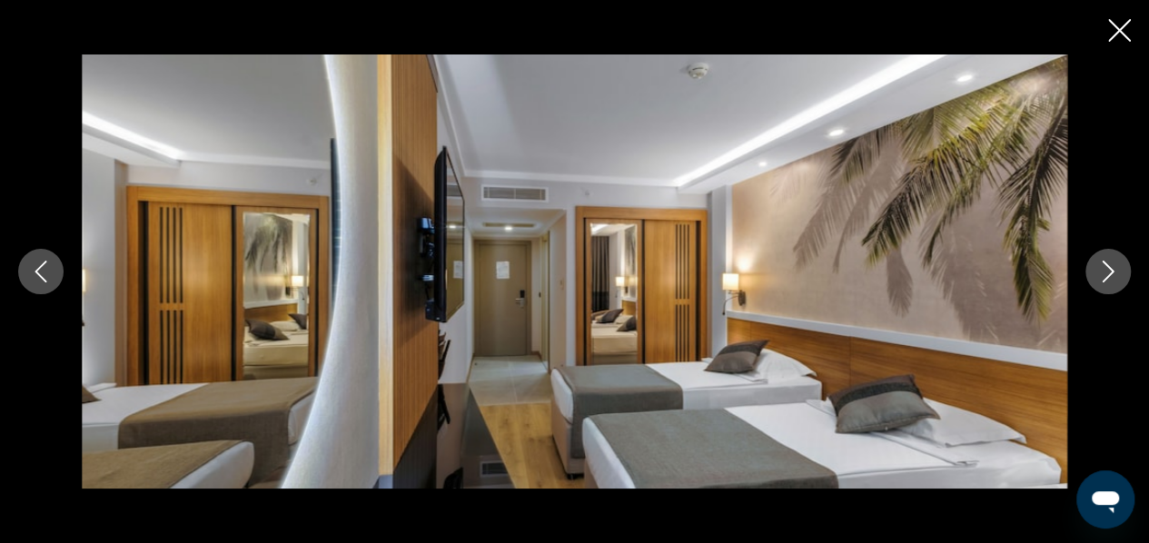
click at [1108, 267] on icon "Next image" at bounding box center [1109, 272] width 12 height 22
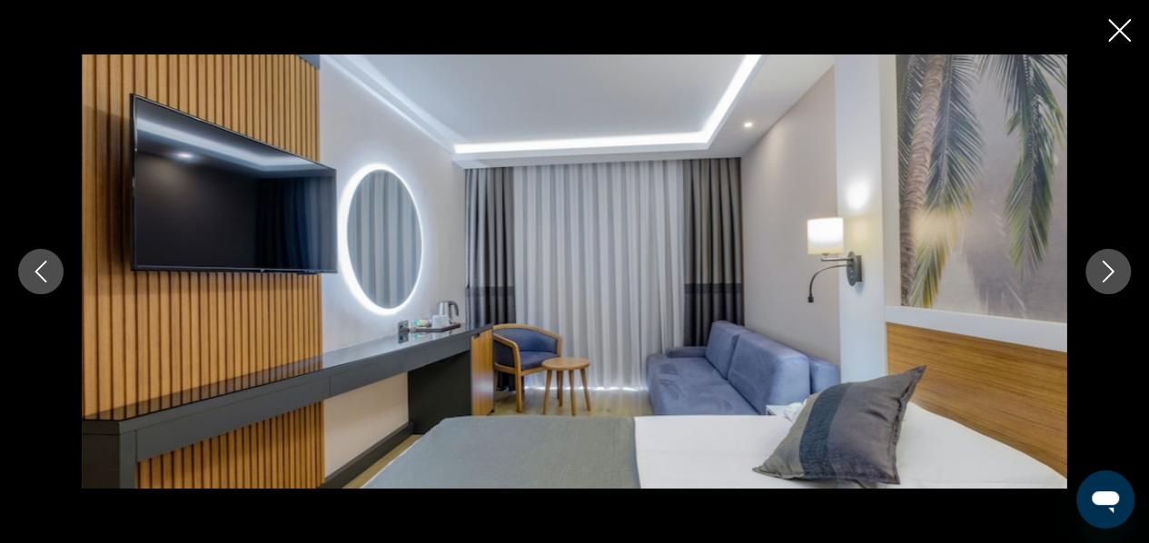
click at [1108, 269] on icon "Next image" at bounding box center [1108, 272] width 22 height 22
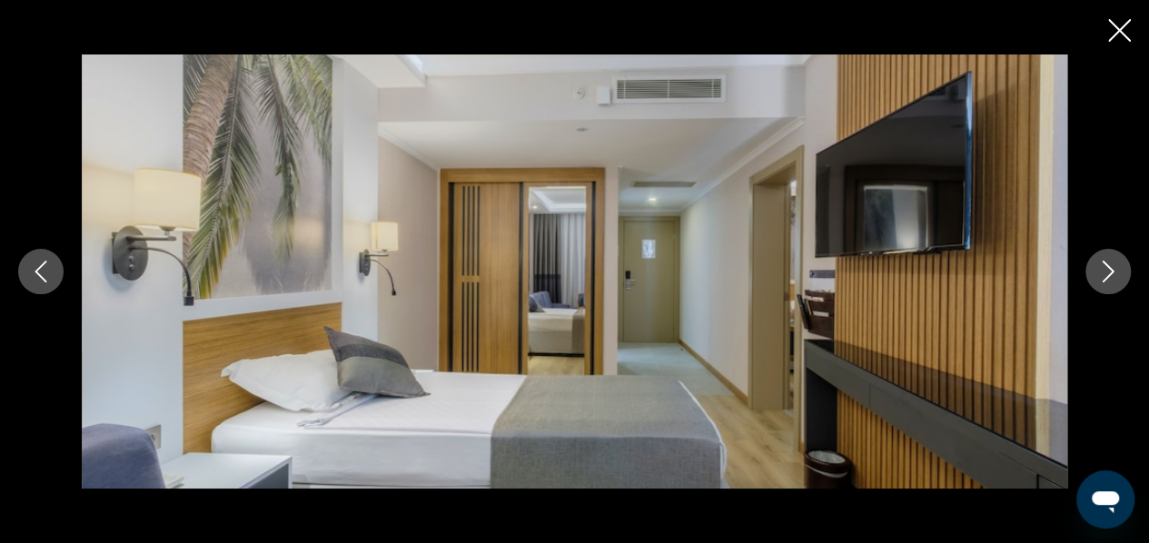
click at [1108, 269] on icon "Next image" at bounding box center [1108, 272] width 22 height 22
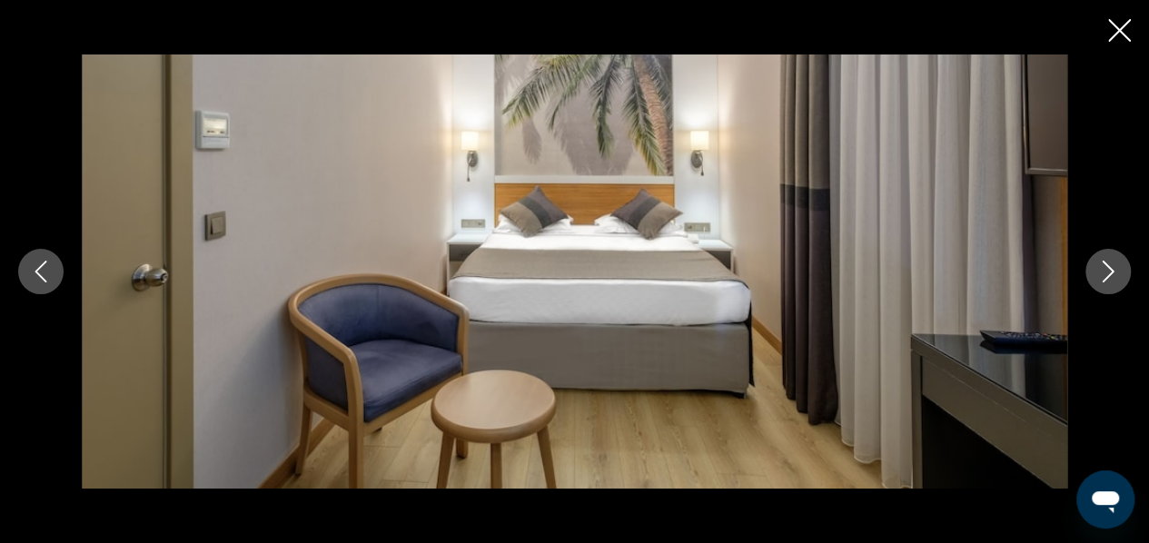
click at [1108, 272] on icon "Next image" at bounding box center [1108, 272] width 22 height 22
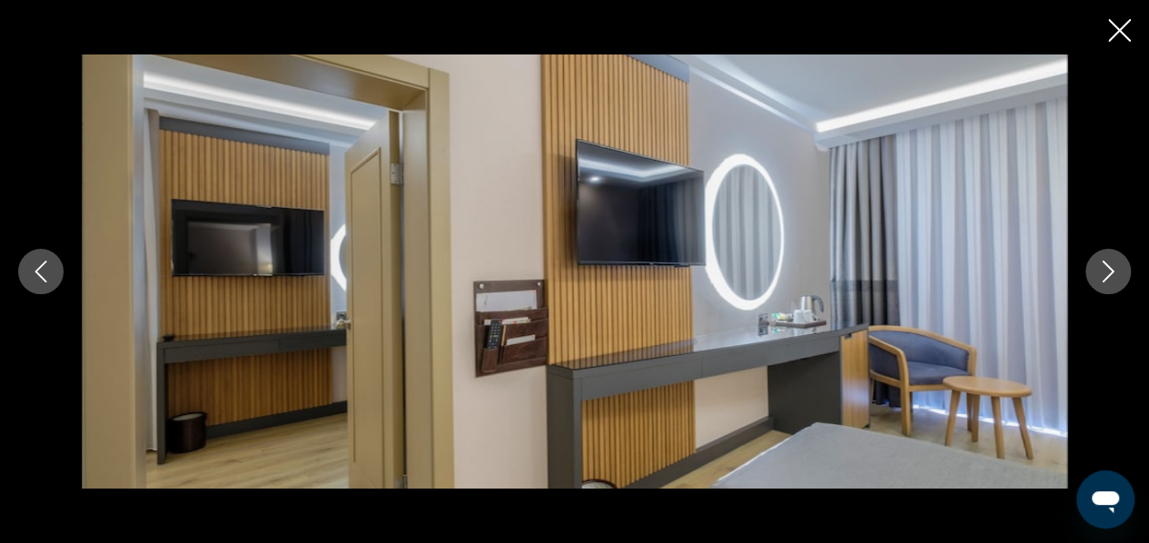
click at [1108, 272] on icon "Next image" at bounding box center [1108, 272] width 22 height 22
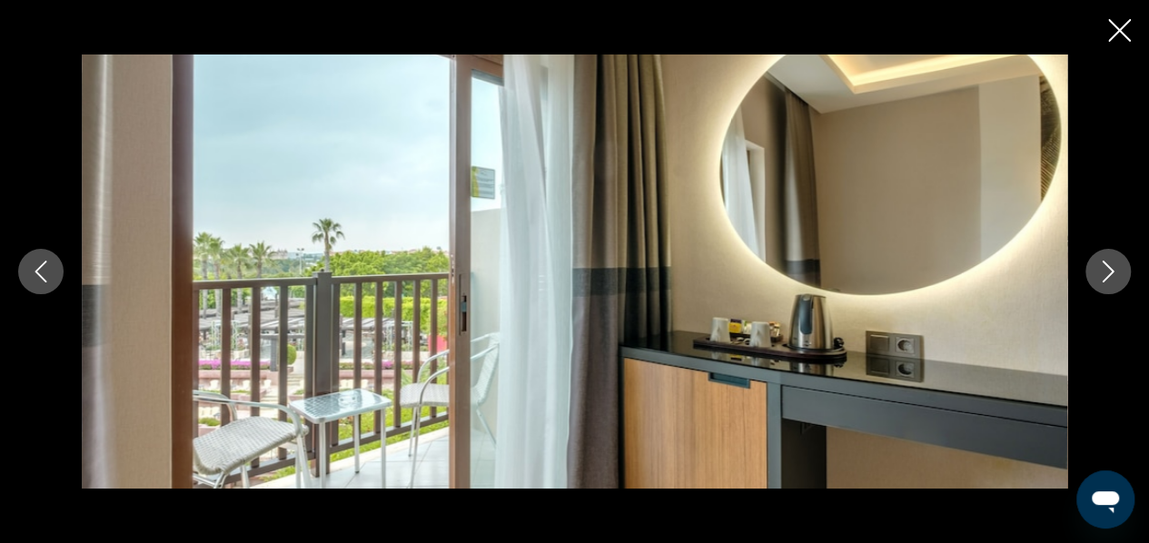
click at [1108, 272] on icon "Next image" at bounding box center [1108, 272] width 22 height 22
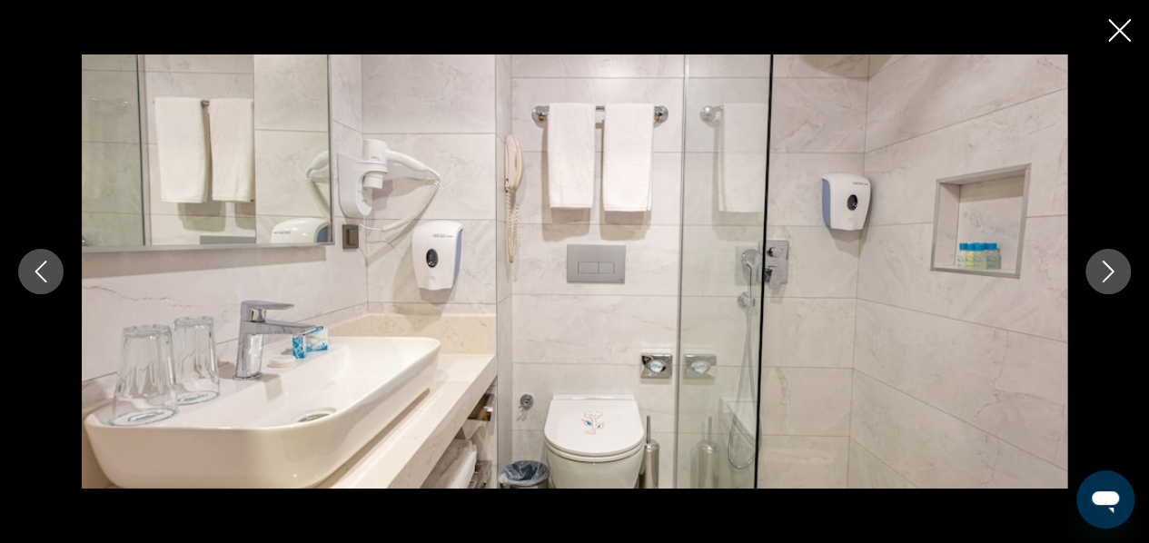
click at [1108, 272] on icon "Next image" at bounding box center [1108, 272] width 22 height 22
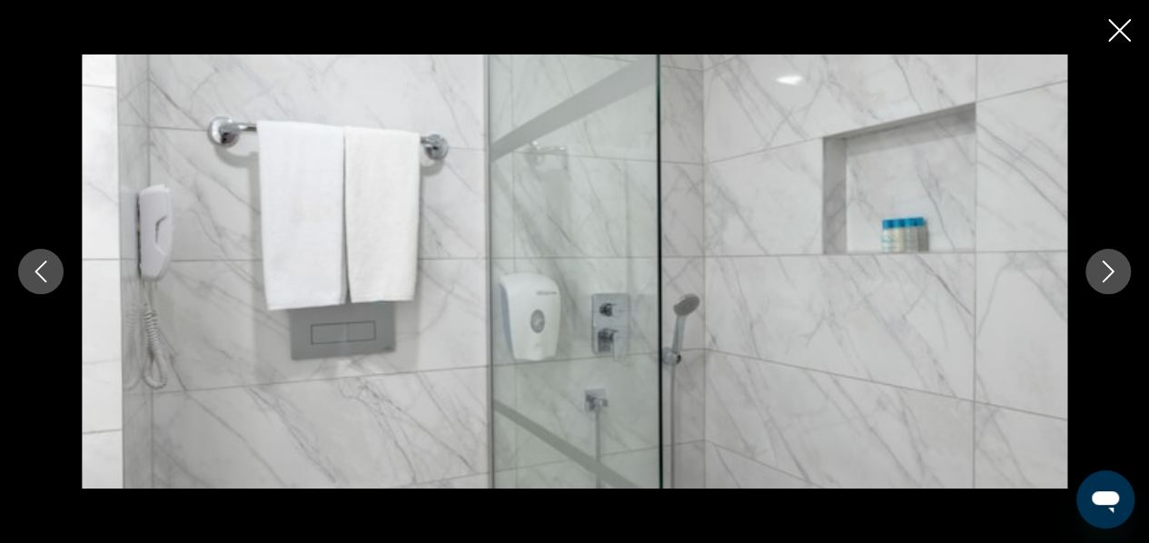
click at [1108, 271] on icon "Next image" at bounding box center [1108, 272] width 22 height 22
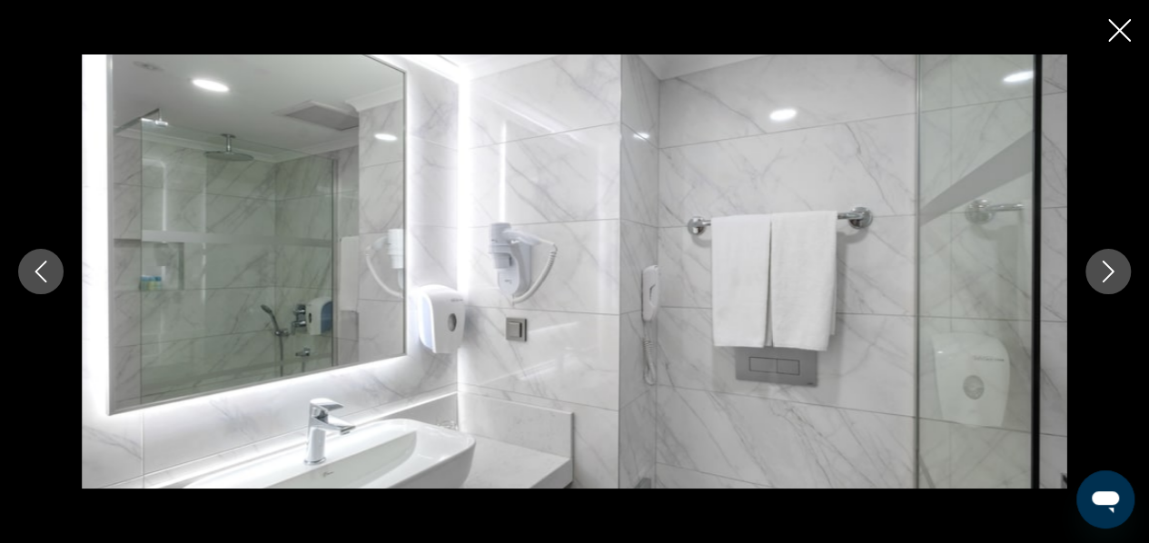
click at [1108, 271] on icon "Next image" at bounding box center [1108, 272] width 22 height 22
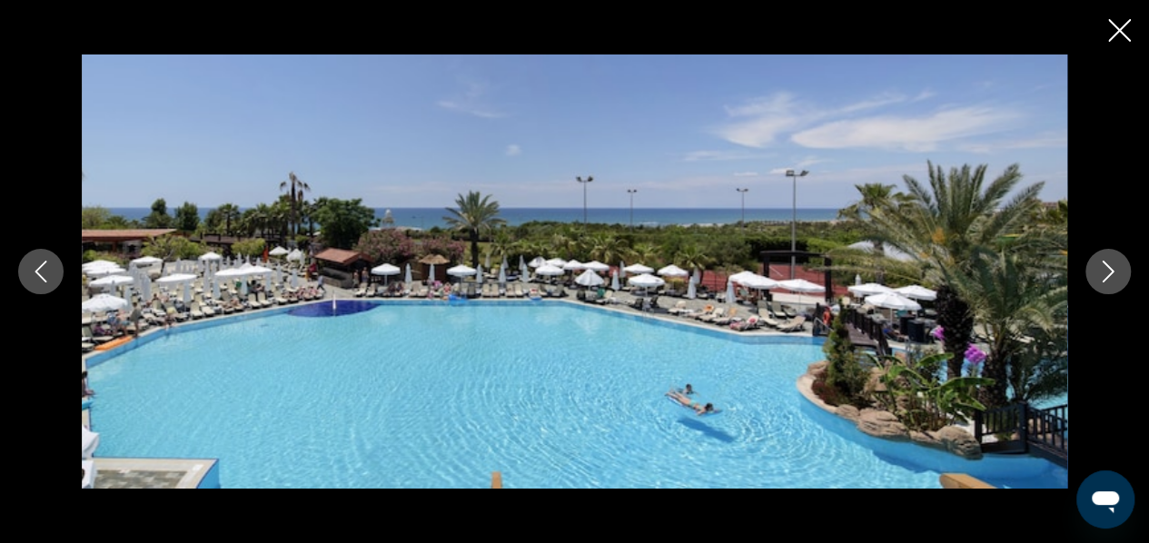
click at [1108, 273] on icon "Next image" at bounding box center [1108, 272] width 22 height 22
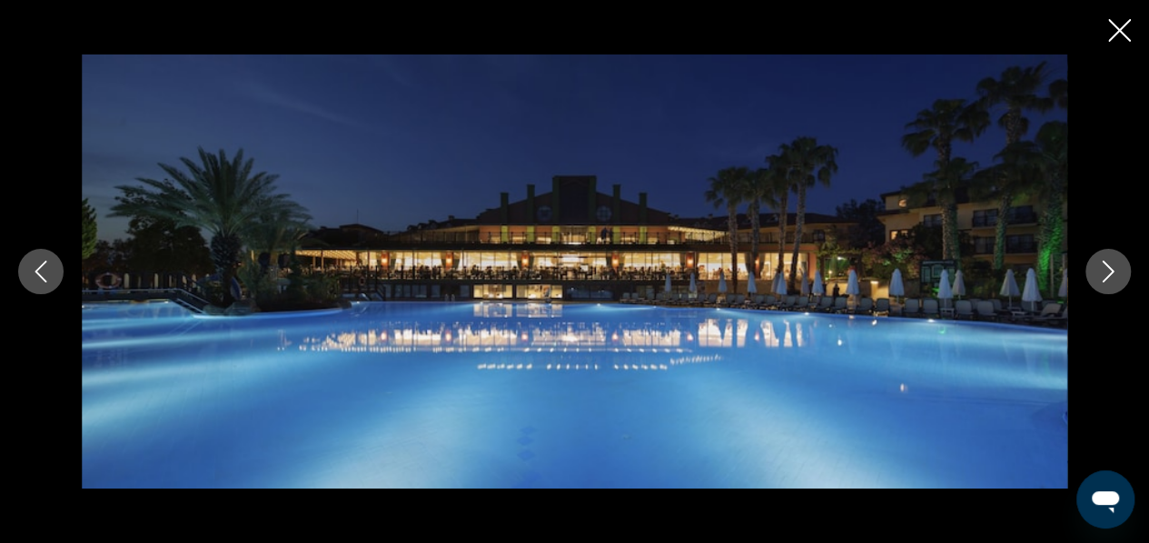
click at [1106, 273] on icon "Next image" at bounding box center [1108, 272] width 22 height 22
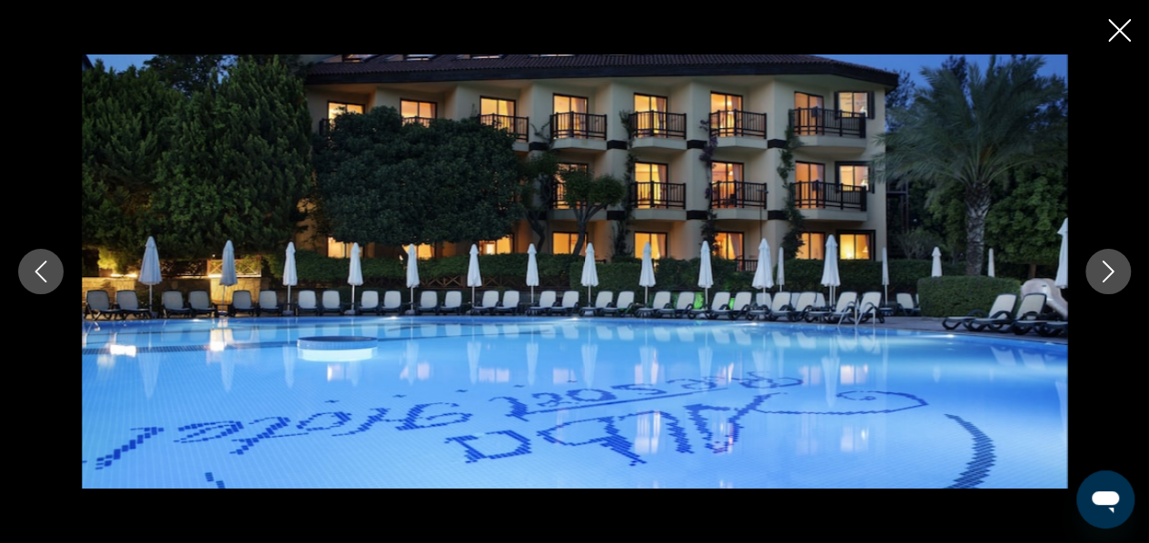
click at [1106, 273] on icon "Next image" at bounding box center [1108, 272] width 22 height 22
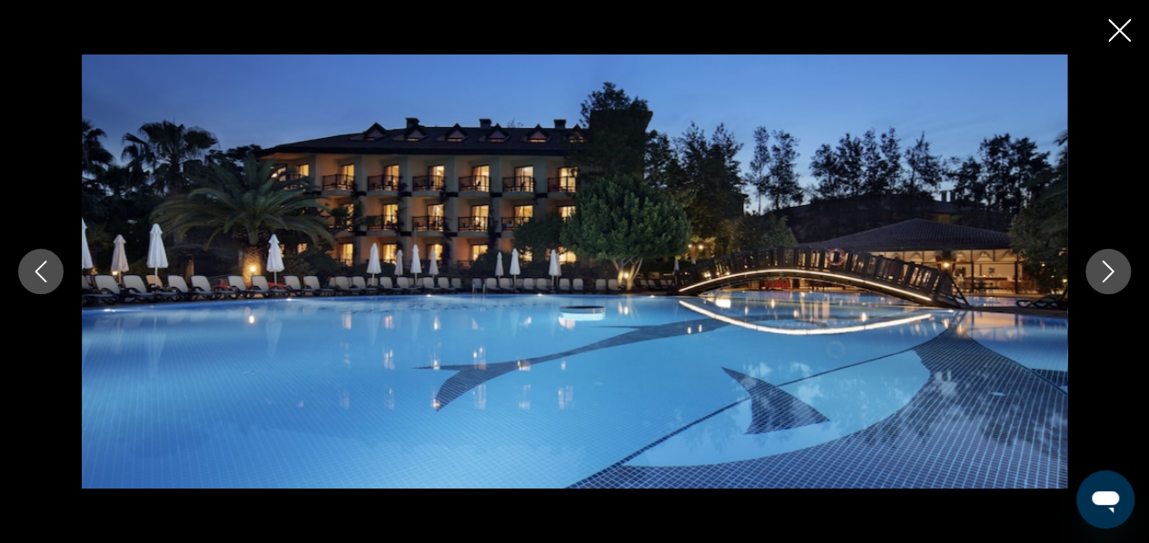
click at [1106, 273] on icon "Next image" at bounding box center [1108, 272] width 22 height 22
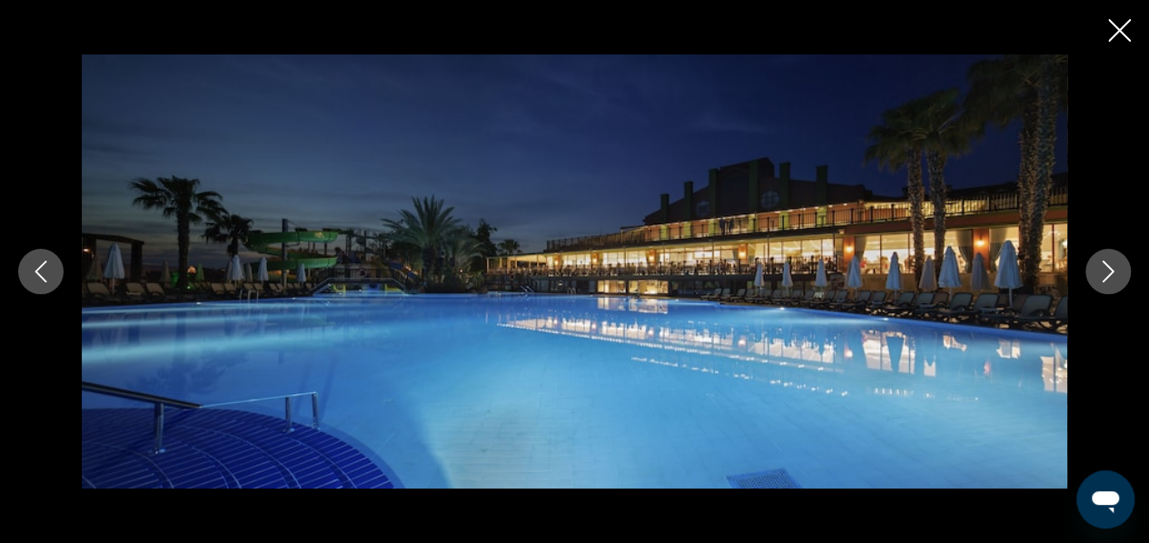
click at [1106, 273] on icon "Next image" at bounding box center [1108, 272] width 22 height 22
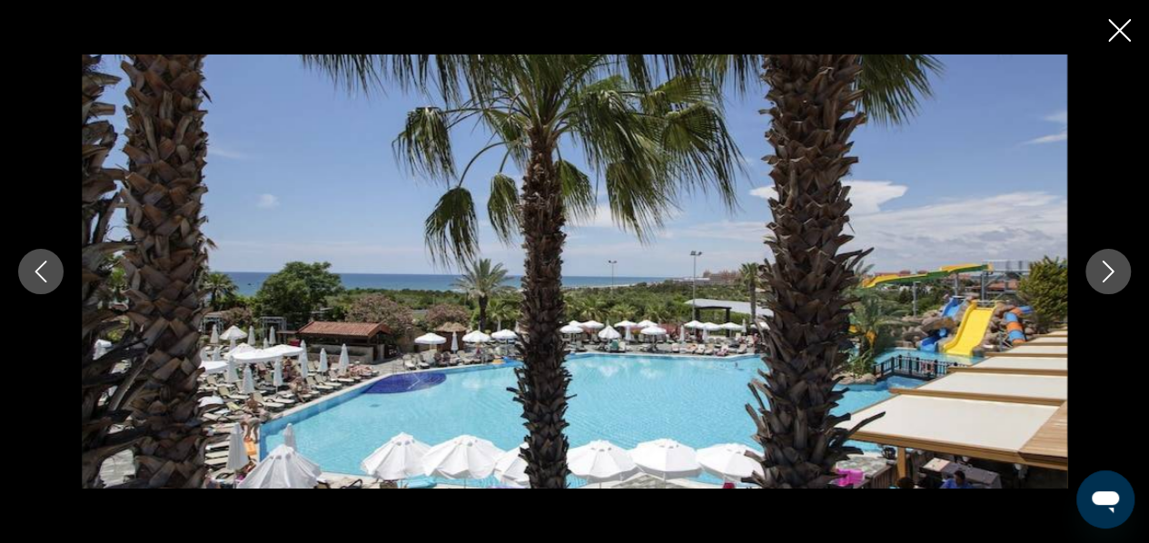
click at [1106, 273] on icon "Next image" at bounding box center [1108, 272] width 22 height 22
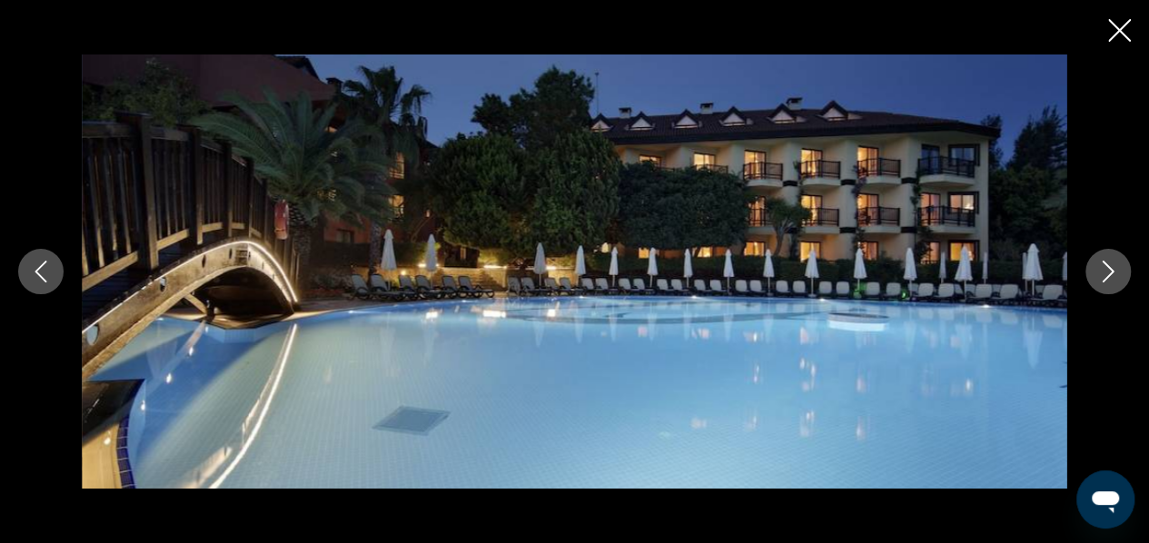
click at [1106, 273] on icon "Next image" at bounding box center [1108, 272] width 22 height 22
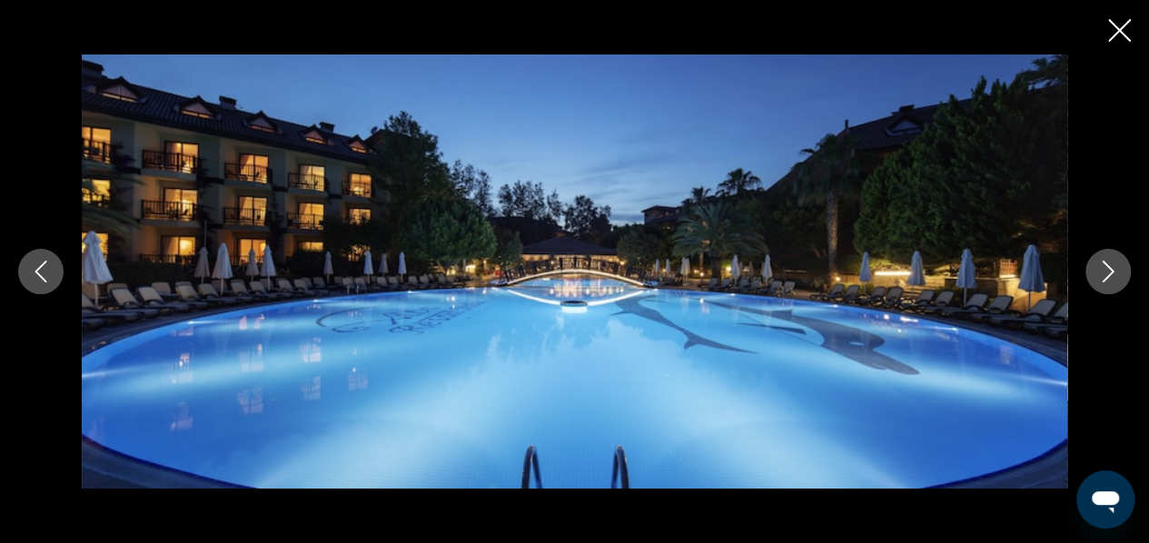
click at [1106, 273] on icon "Next image" at bounding box center [1108, 272] width 22 height 22
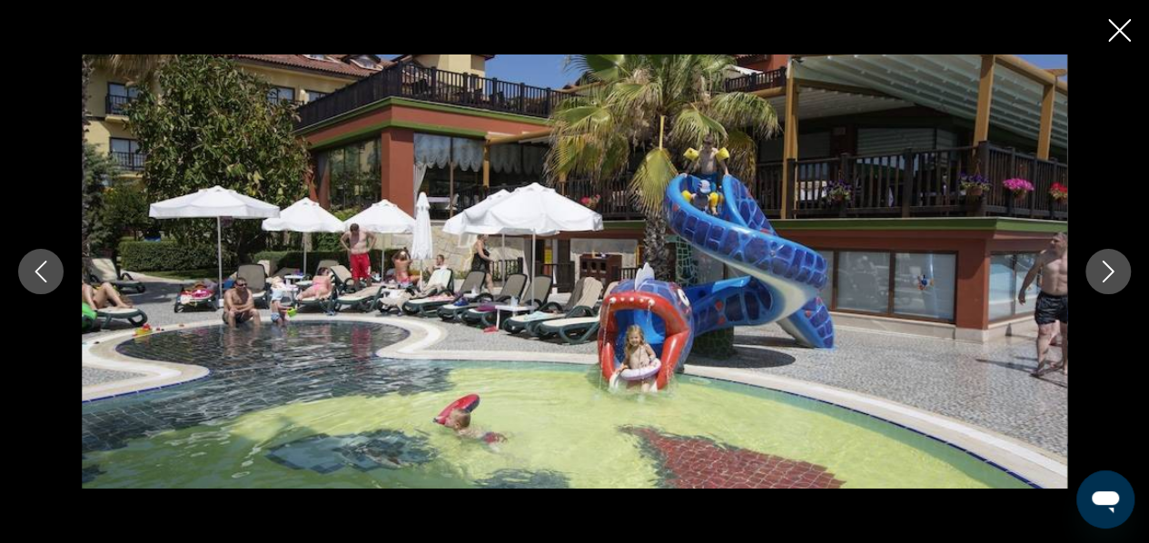
click at [1102, 273] on icon "Next image" at bounding box center [1108, 272] width 22 height 22
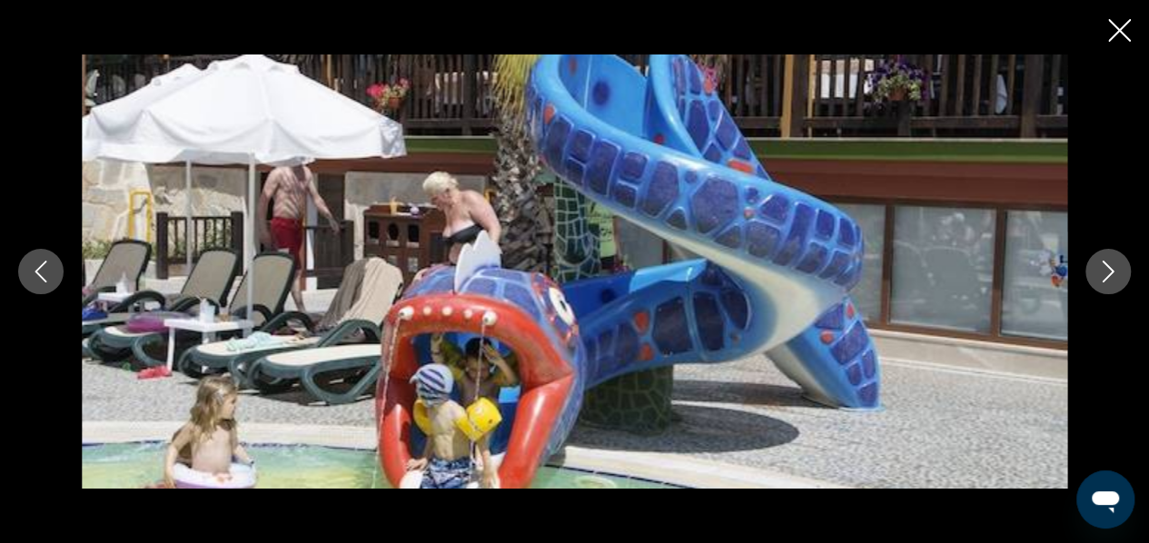
click at [1102, 273] on icon "Next image" at bounding box center [1108, 272] width 22 height 22
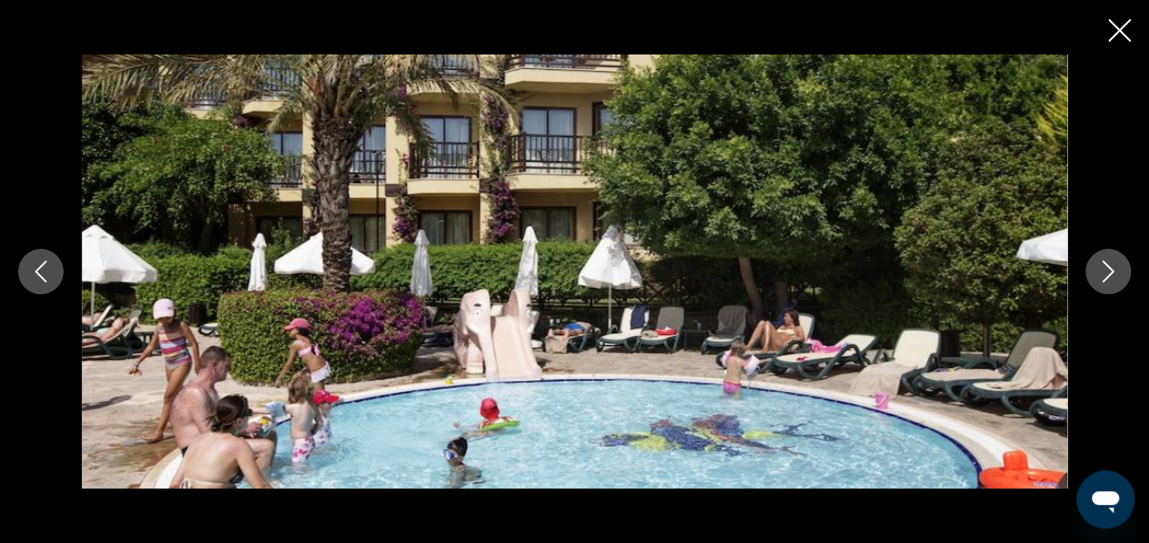
click at [1102, 273] on icon "Next image" at bounding box center [1108, 272] width 22 height 22
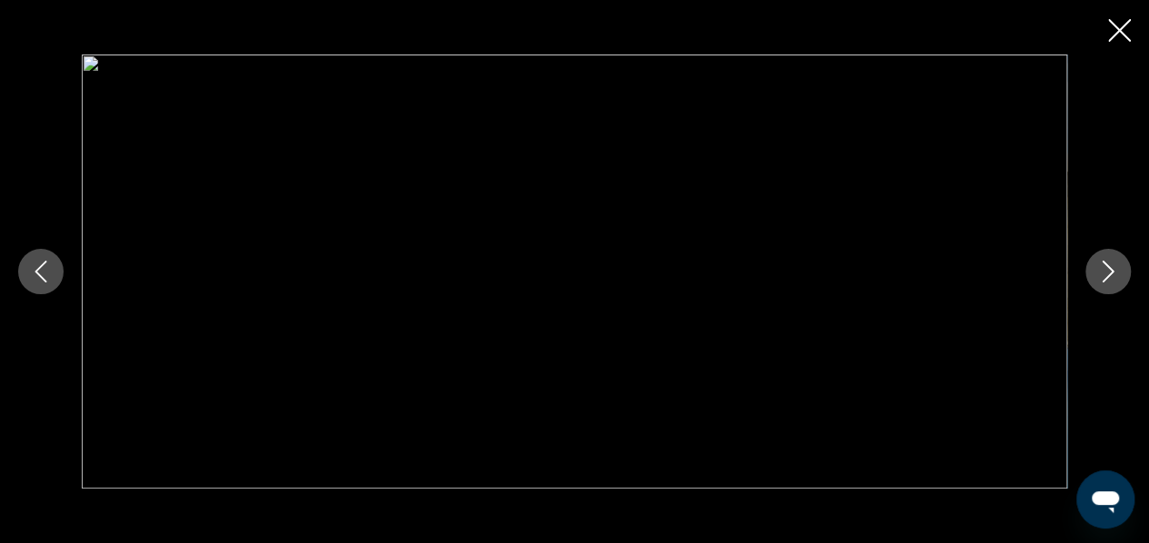
click at [1102, 273] on icon "Next image" at bounding box center [1108, 272] width 22 height 22
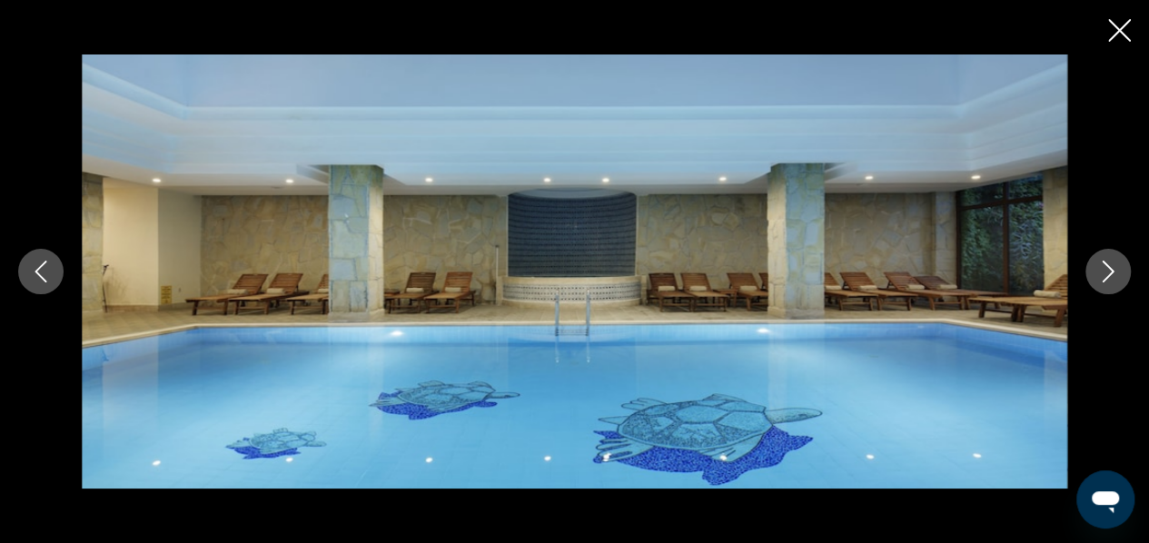
click at [1102, 273] on icon "Next image" at bounding box center [1108, 272] width 22 height 22
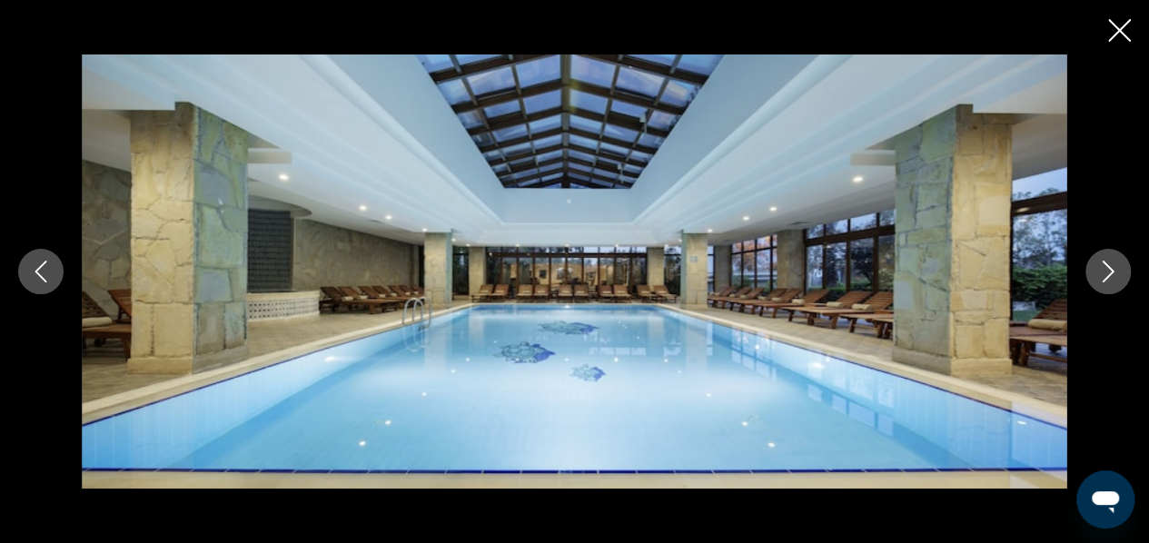
click at [1103, 273] on icon "Next image" at bounding box center [1108, 272] width 22 height 22
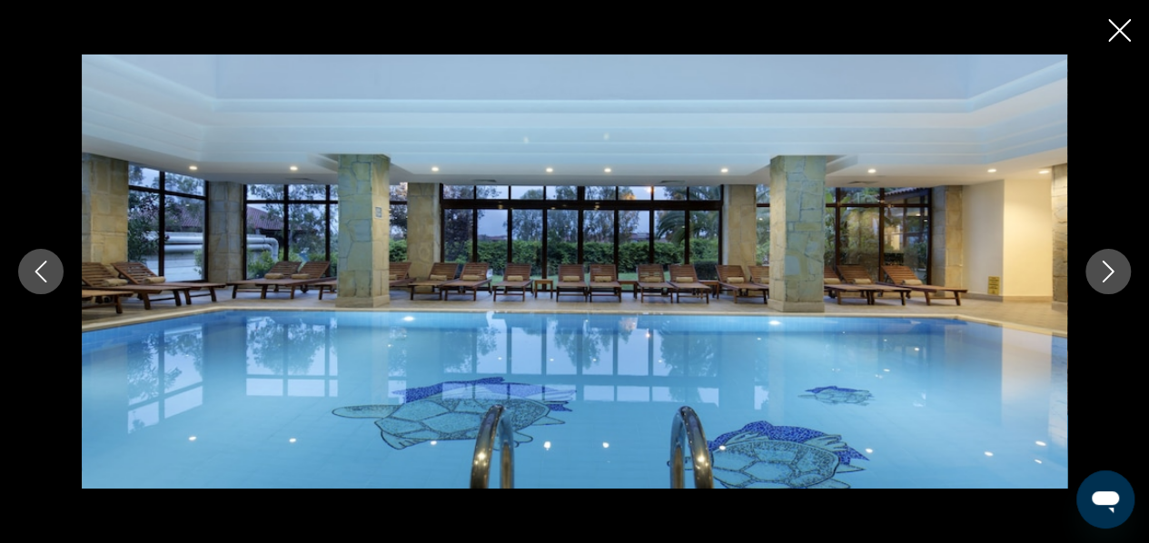
click at [1103, 273] on icon "Next image" at bounding box center [1108, 272] width 22 height 22
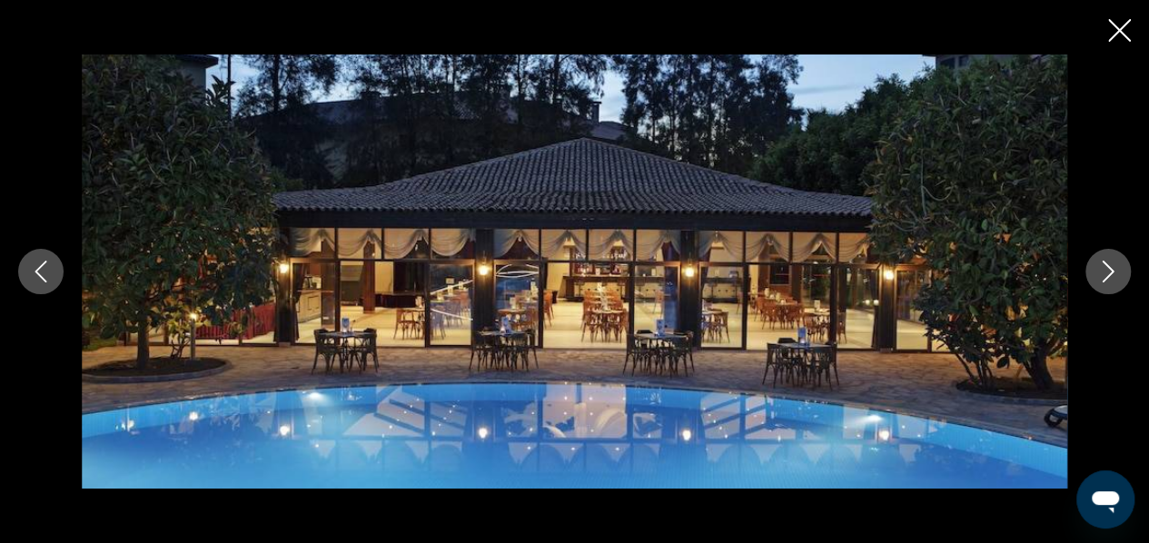
click at [1103, 273] on icon "Next image" at bounding box center [1108, 272] width 22 height 22
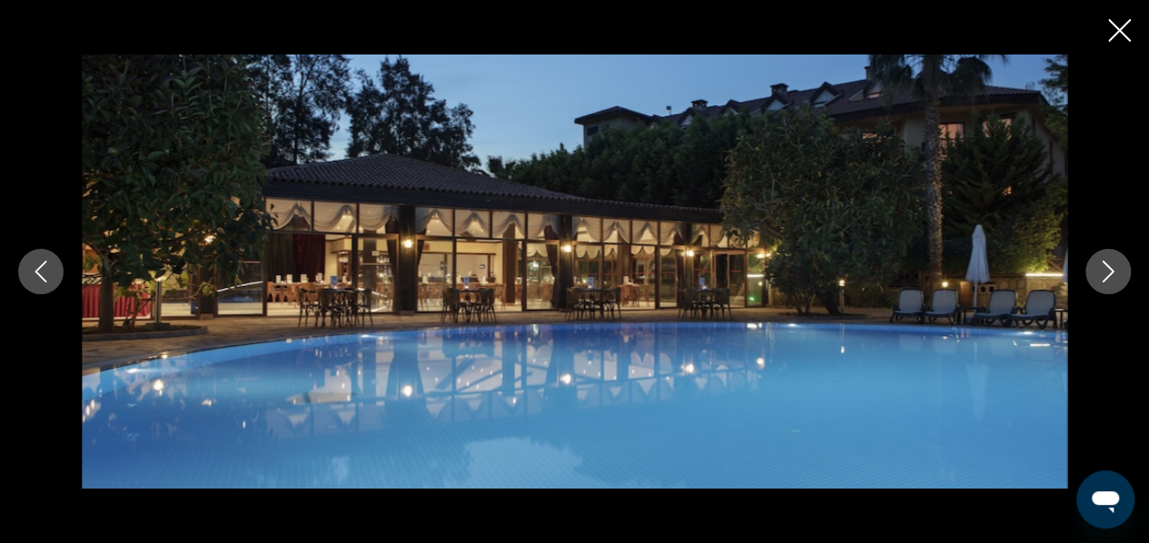
click at [1103, 273] on icon "Next image" at bounding box center [1108, 272] width 22 height 22
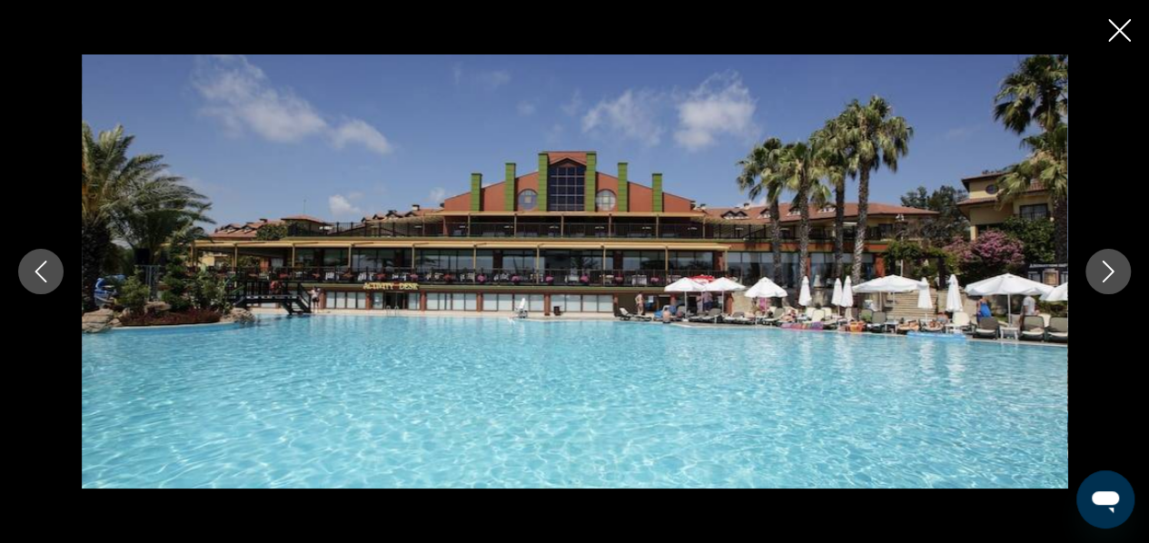
click at [1103, 269] on icon "Next image" at bounding box center [1108, 272] width 22 height 22
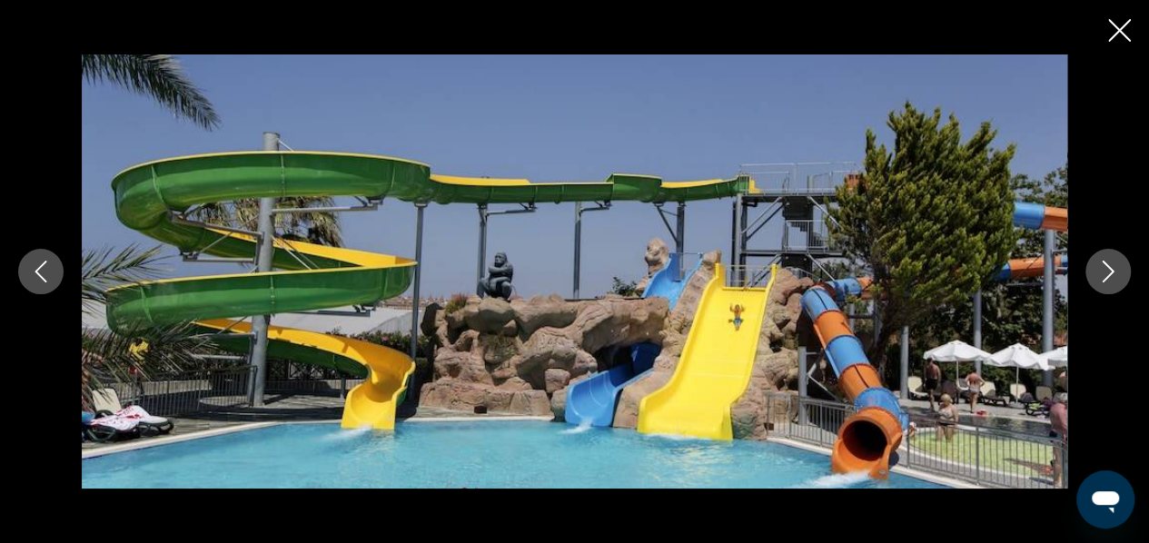
click at [1103, 269] on icon "Next image" at bounding box center [1108, 272] width 22 height 22
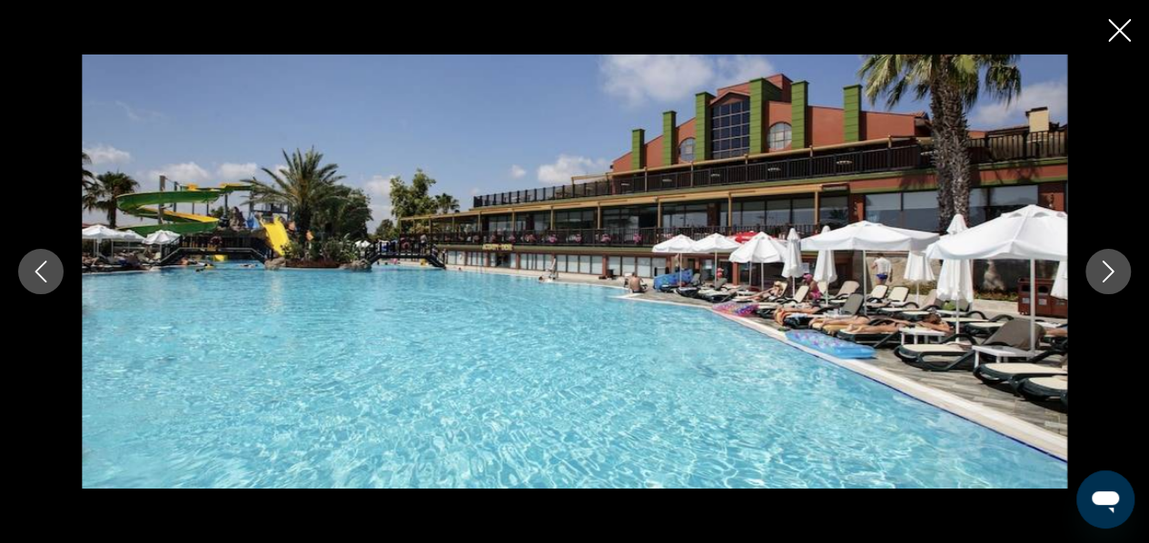
click at [1103, 268] on icon "Next image" at bounding box center [1108, 272] width 22 height 22
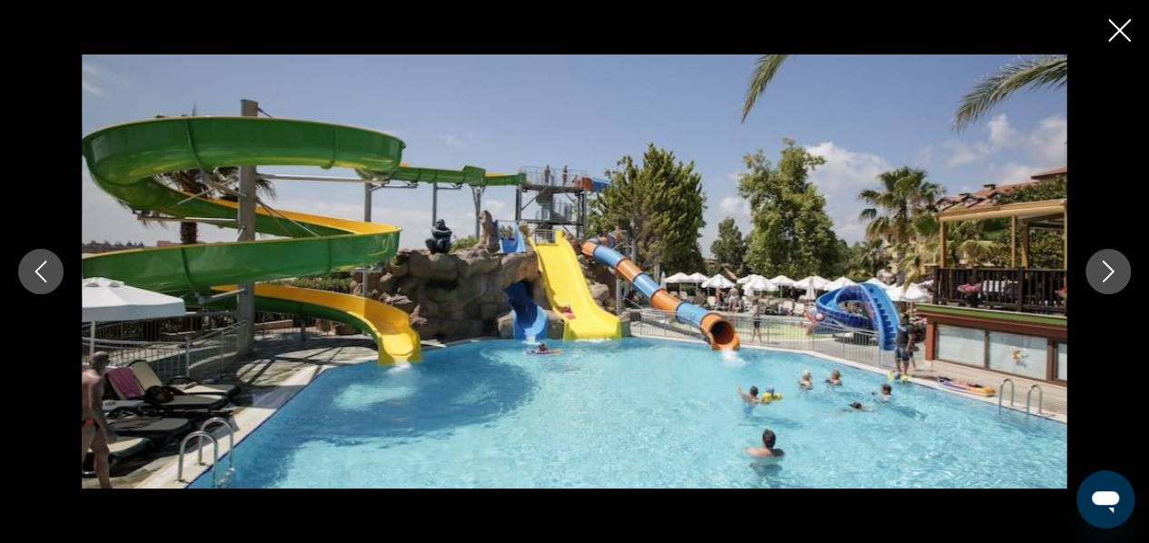
click at [1103, 263] on icon "Next image" at bounding box center [1109, 272] width 12 height 22
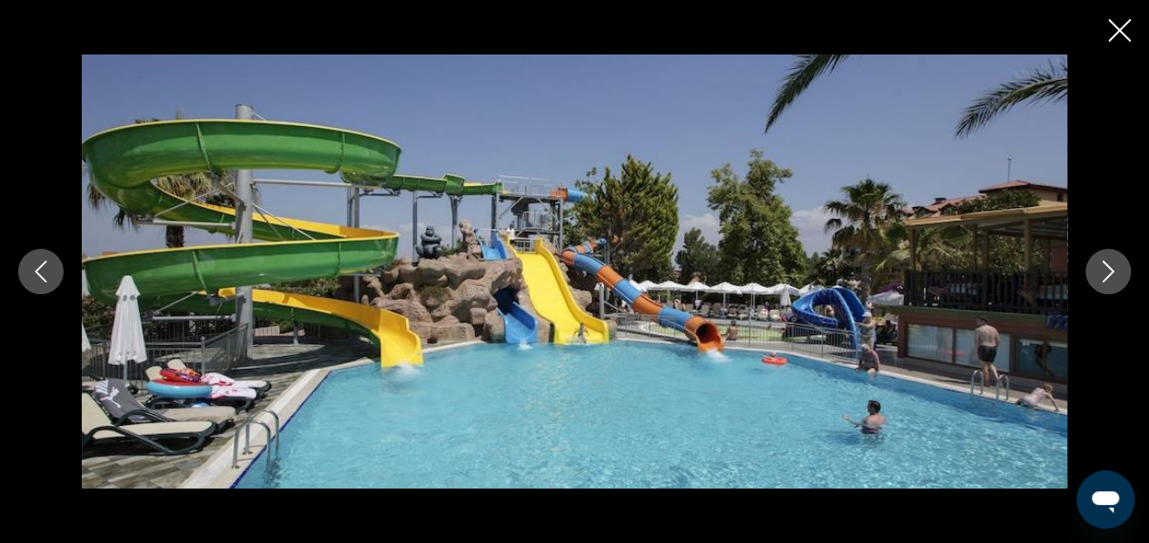
click at [1103, 263] on icon "Next image" at bounding box center [1109, 272] width 12 height 22
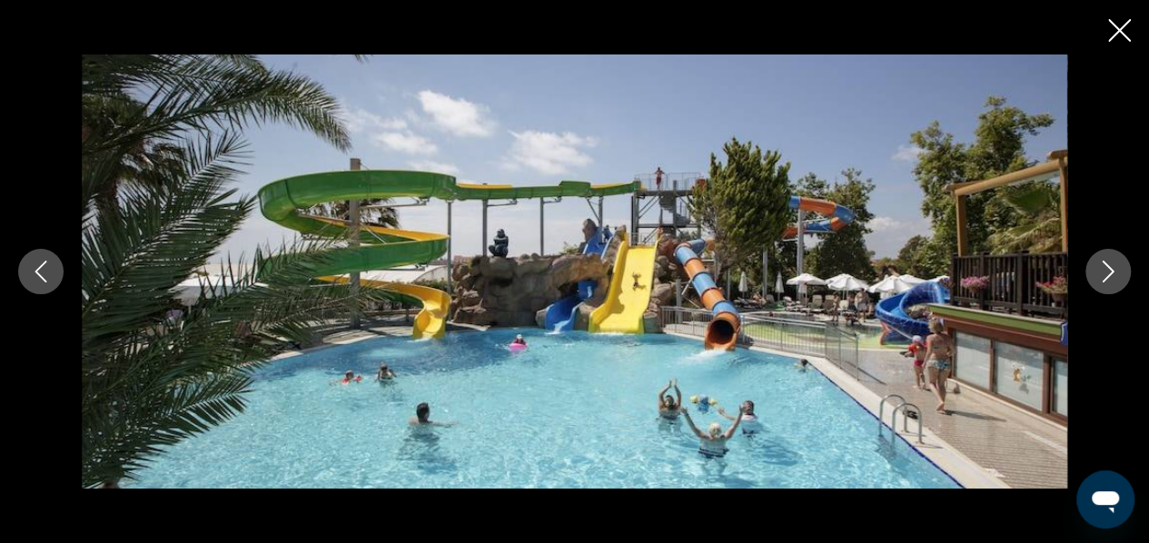
click at [1103, 263] on icon "Next image" at bounding box center [1109, 272] width 12 height 22
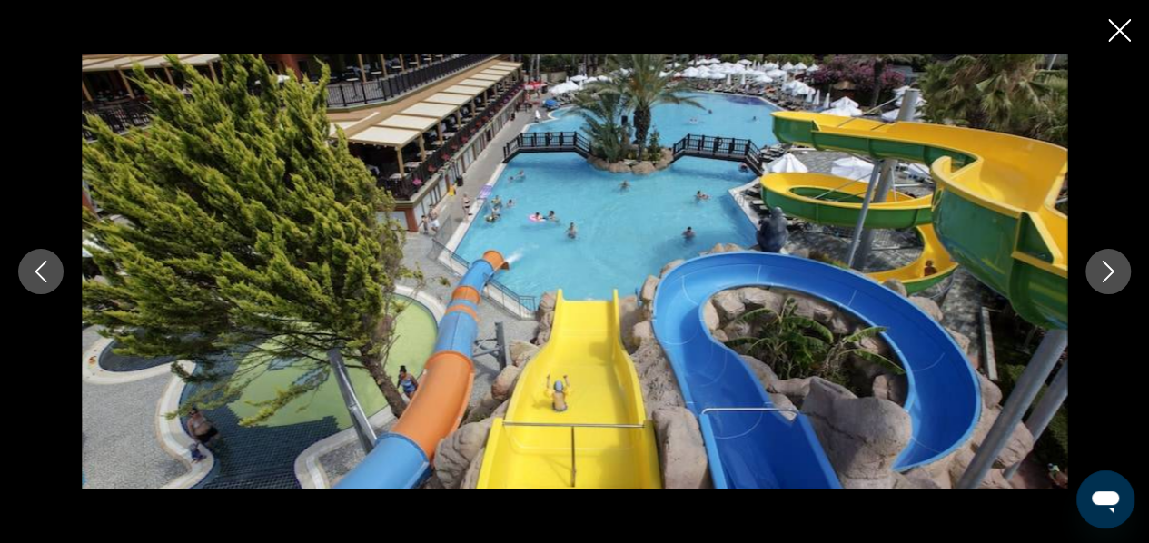
click at [1103, 263] on icon "Next image" at bounding box center [1109, 272] width 12 height 22
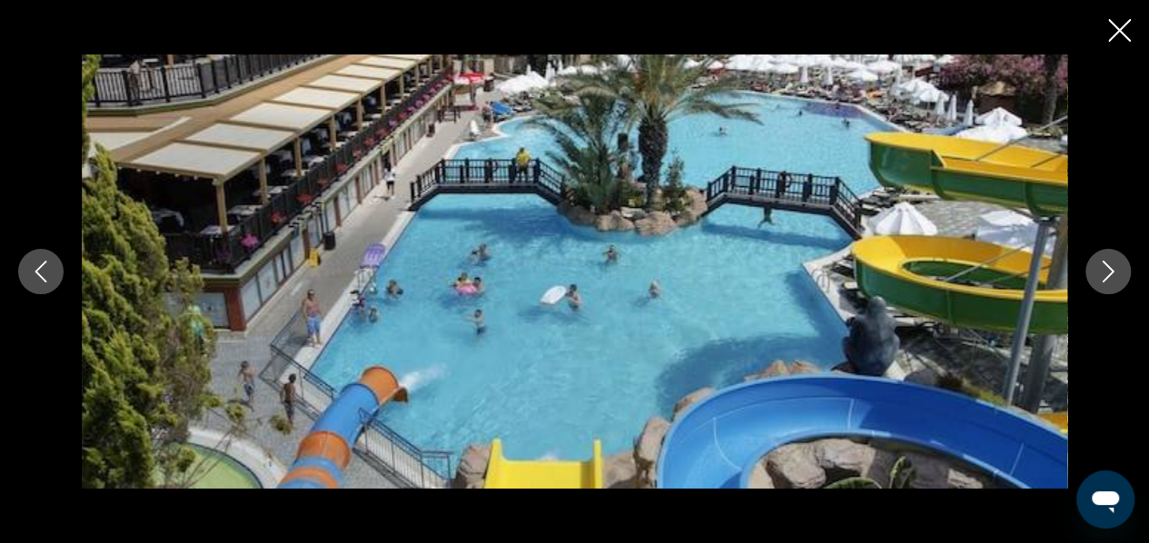
click at [1104, 264] on icon "Next image" at bounding box center [1108, 272] width 22 height 22
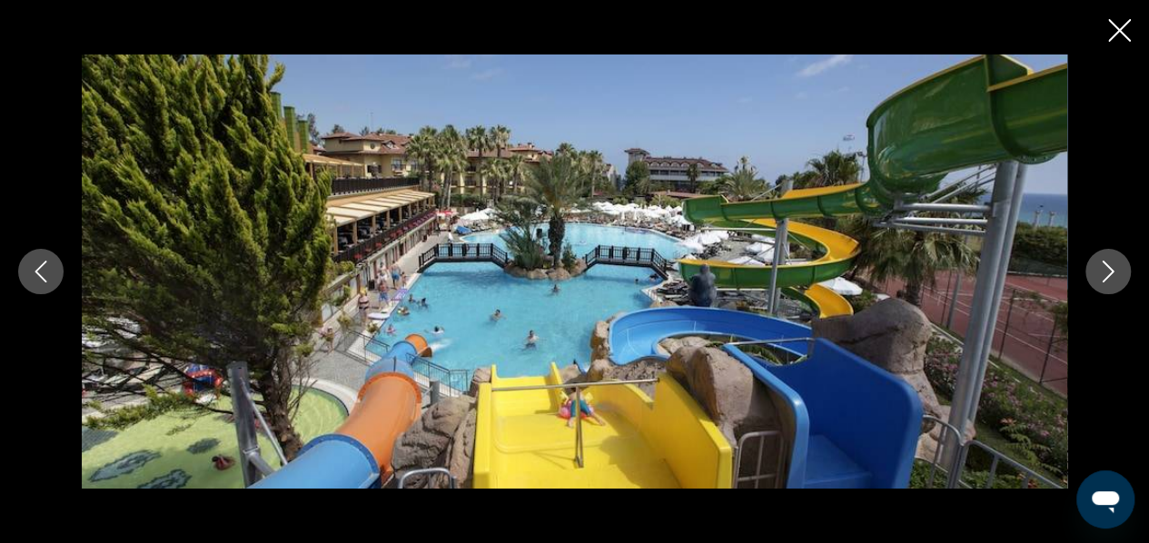
click at [1104, 264] on icon "Next image" at bounding box center [1108, 272] width 22 height 22
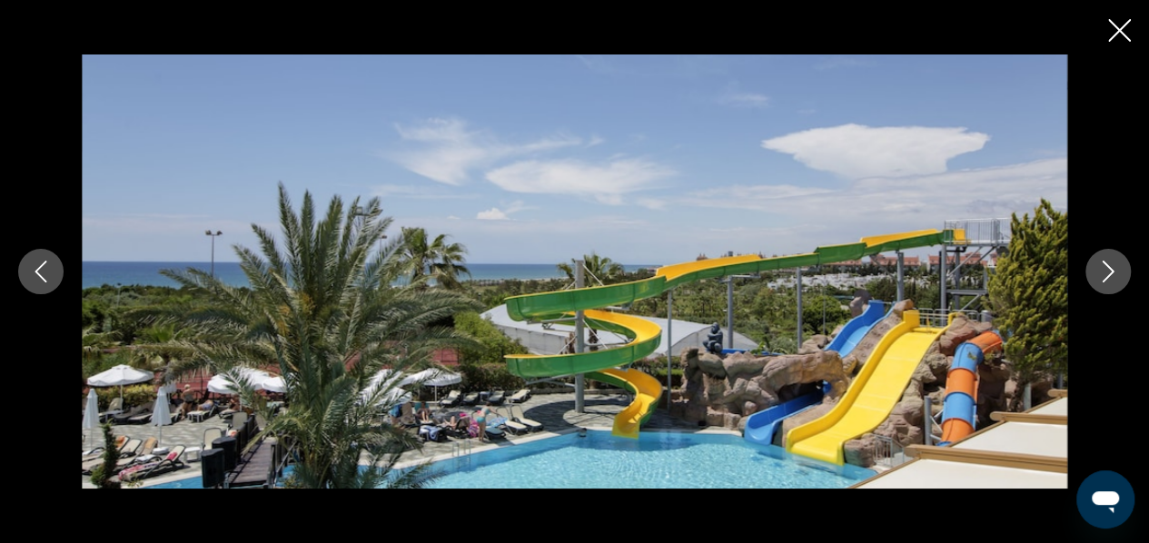
click at [1104, 264] on icon "Next image" at bounding box center [1108, 272] width 22 height 22
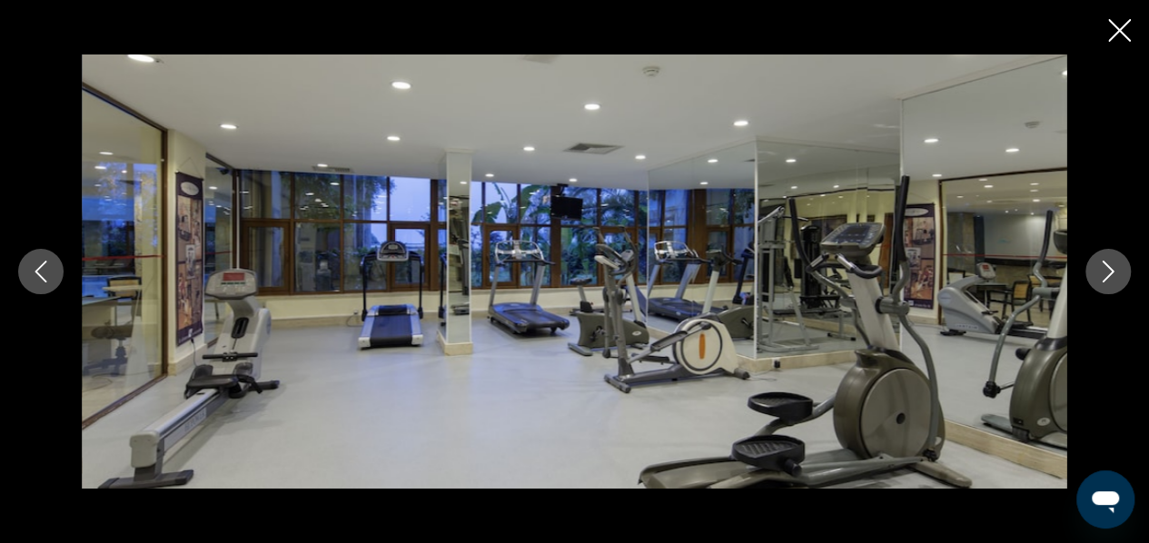
click at [1104, 264] on icon "Next image" at bounding box center [1108, 272] width 22 height 22
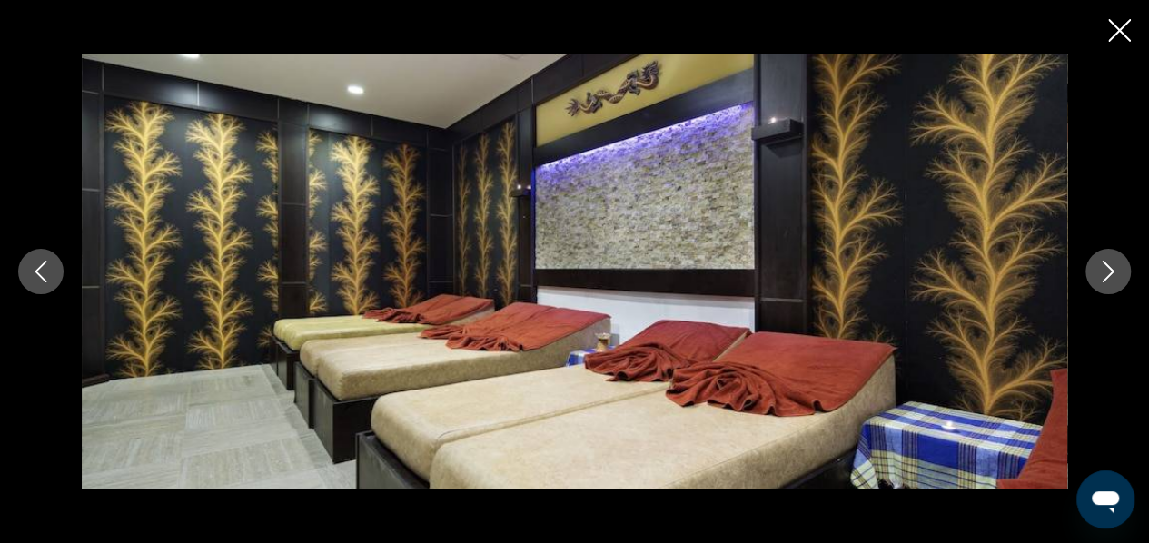
click at [1104, 264] on icon "Next image" at bounding box center [1108, 272] width 22 height 22
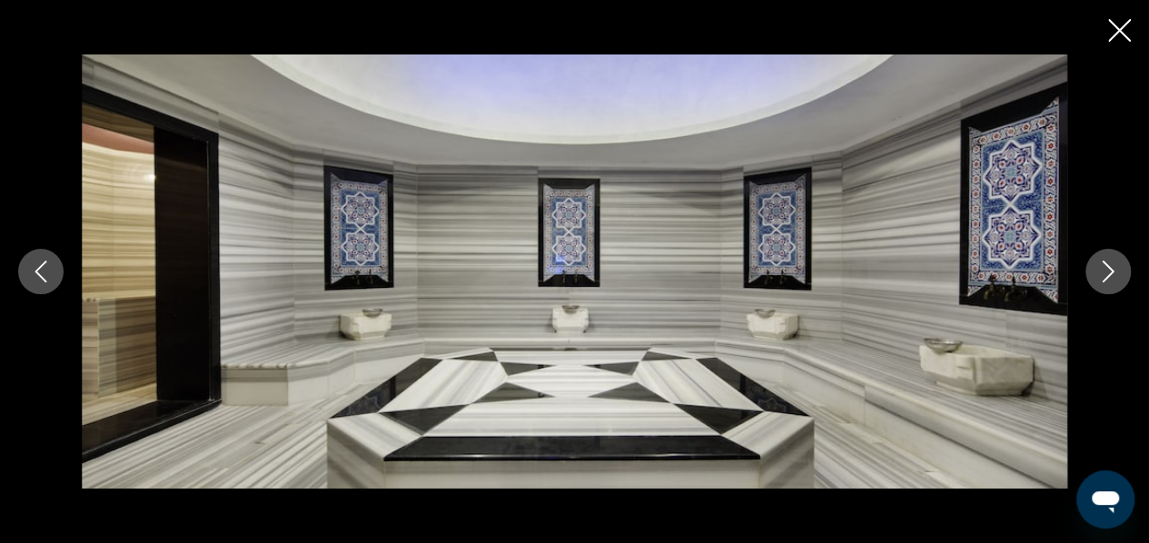
click at [1097, 266] on icon "Next image" at bounding box center [1108, 272] width 22 height 22
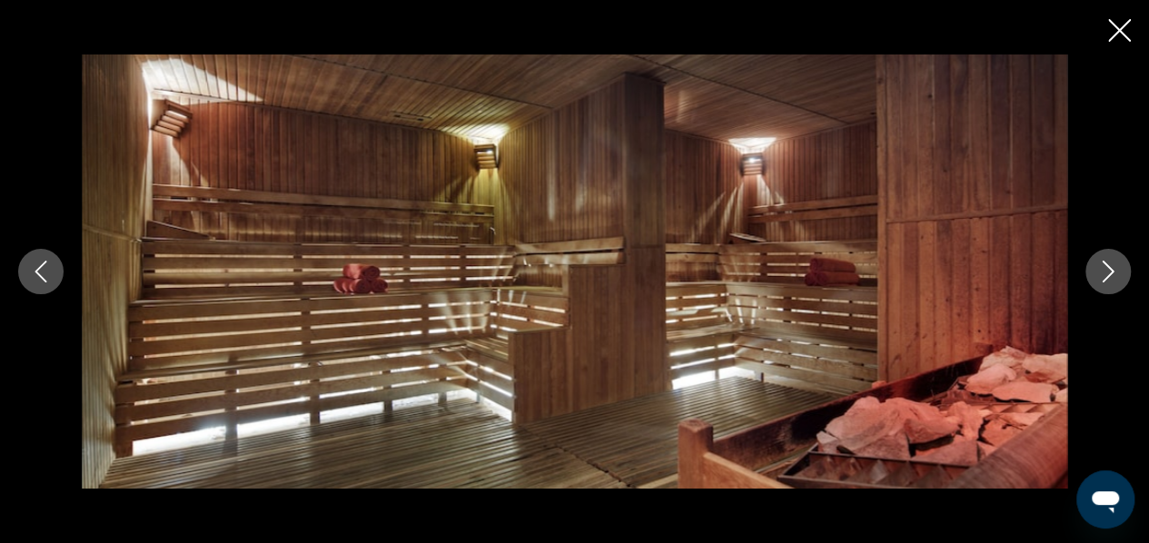
click at [1097, 266] on icon "Next image" at bounding box center [1108, 272] width 22 height 22
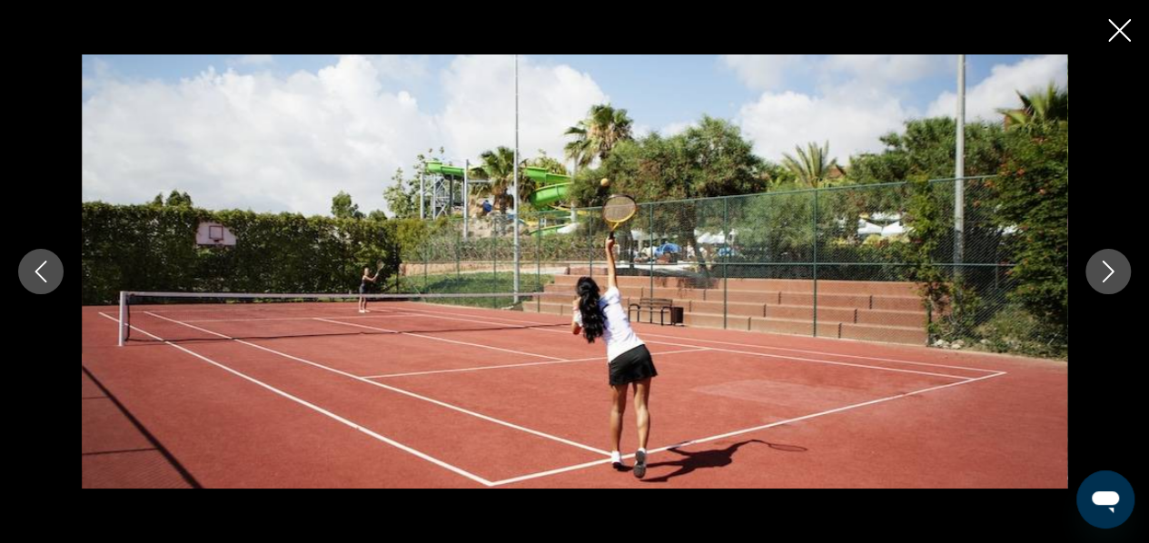
click at [1097, 266] on icon "Next image" at bounding box center [1108, 272] width 22 height 22
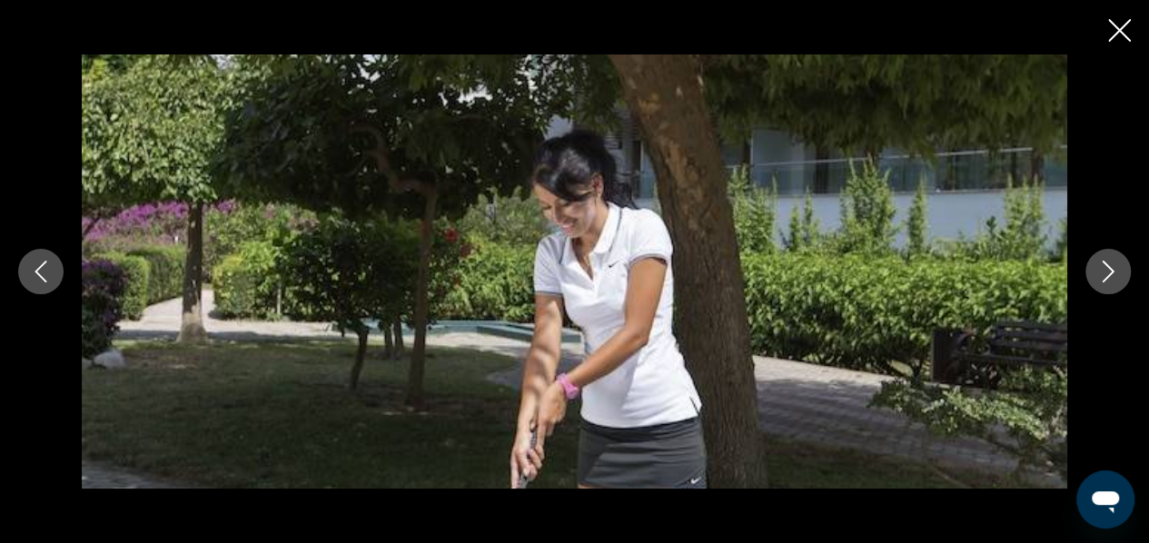
click at [1097, 266] on icon "Next image" at bounding box center [1108, 272] width 22 height 22
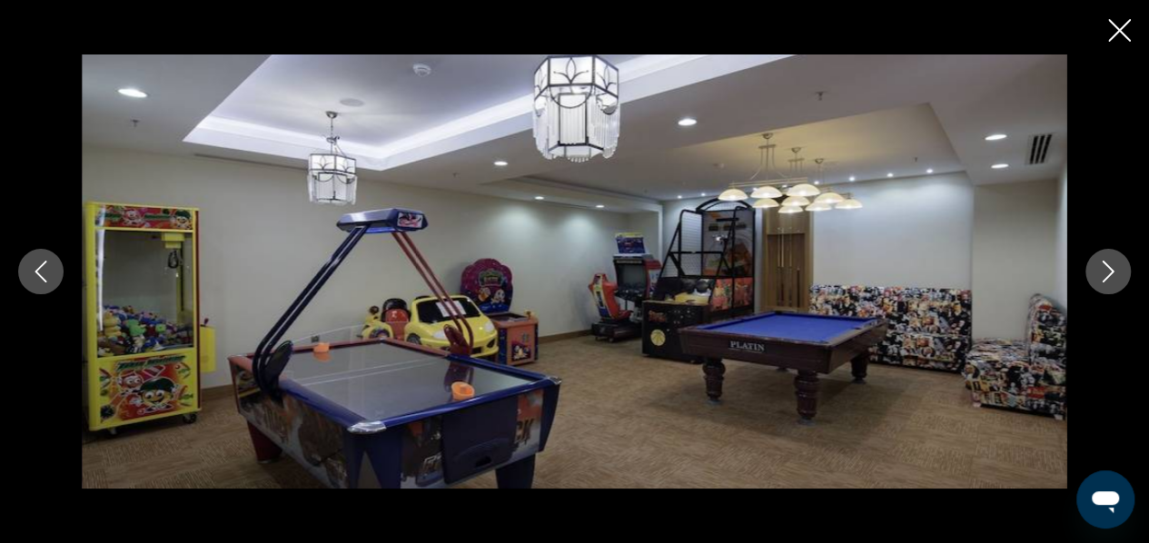
click at [1097, 266] on icon "Next image" at bounding box center [1108, 272] width 22 height 22
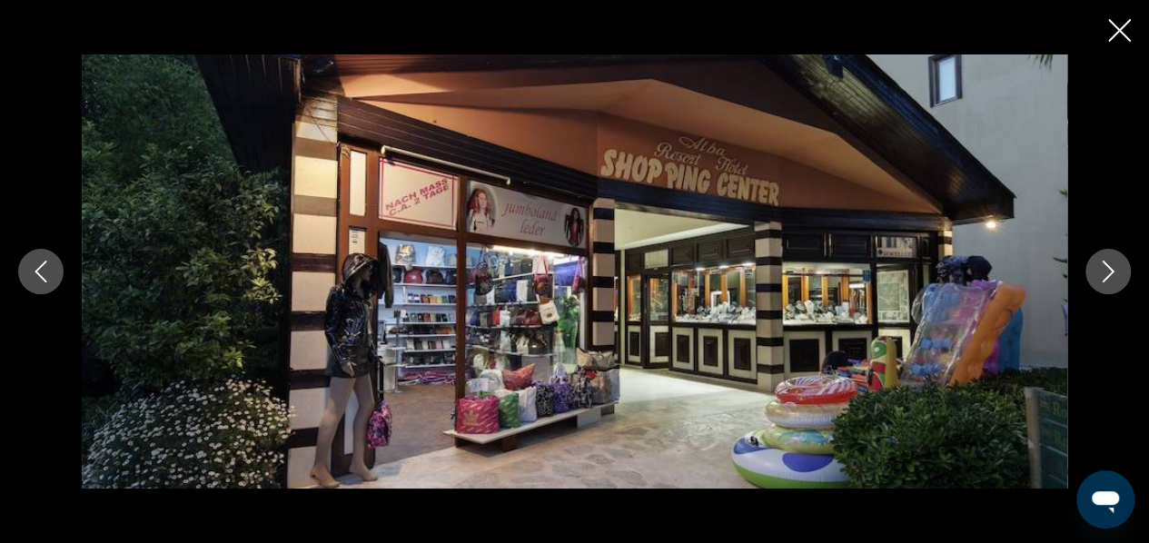
click at [1097, 266] on icon "Next image" at bounding box center [1108, 272] width 22 height 22
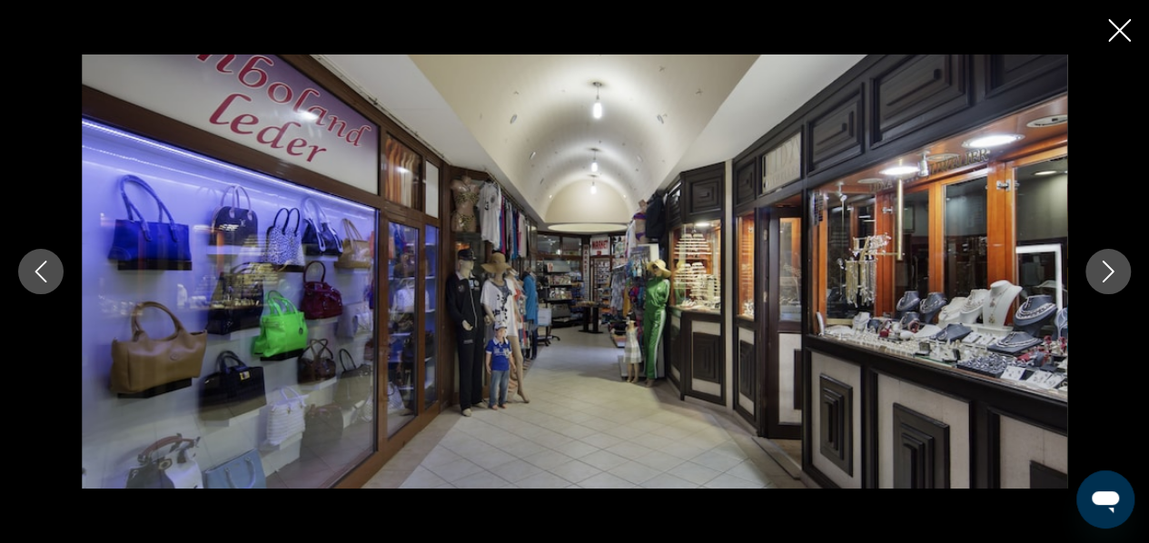
click at [1097, 266] on icon "Next image" at bounding box center [1108, 272] width 22 height 22
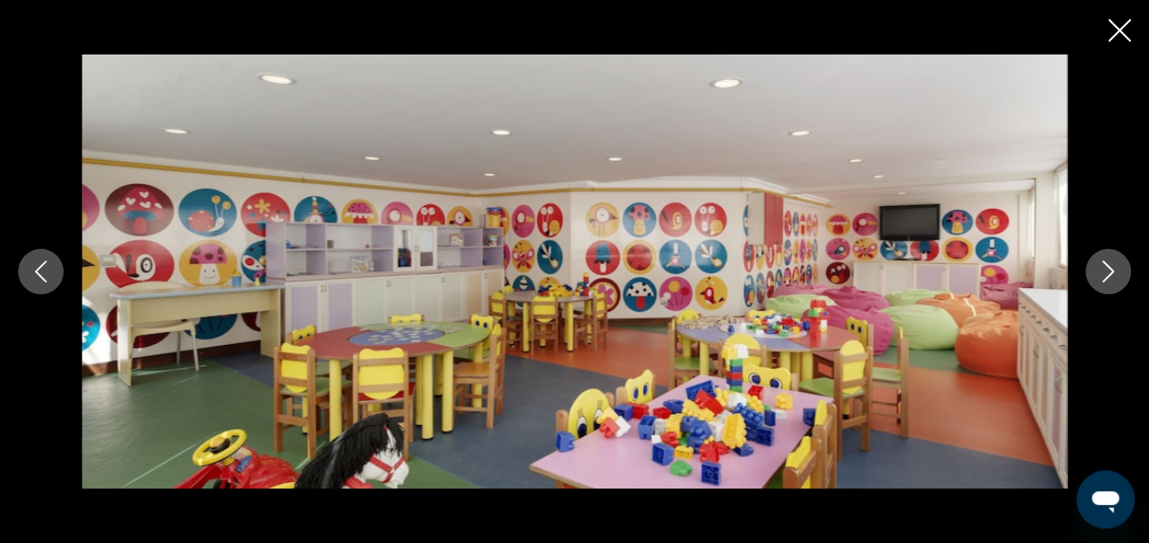
click at [1097, 266] on icon "Next image" at bounding box center [1108, 272] width 22 height 22
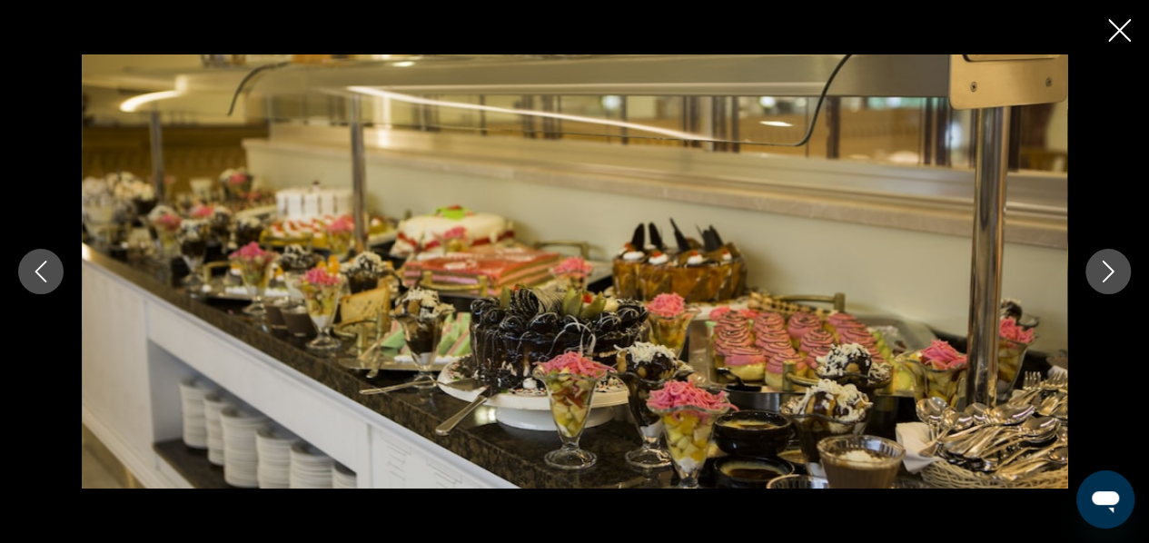
click at [1097, 266] on icon "Next image" at bounding box center [1108, 272] width 22 height 22
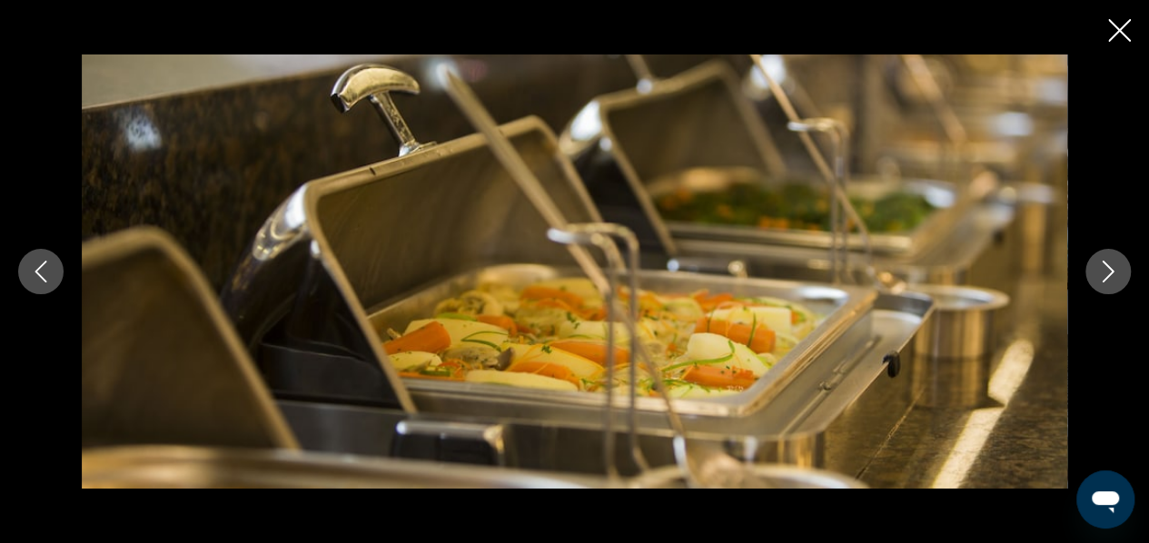
click at [33, 269] on icon "Previous image" at bounding box center [41, 272] width 22 height 22
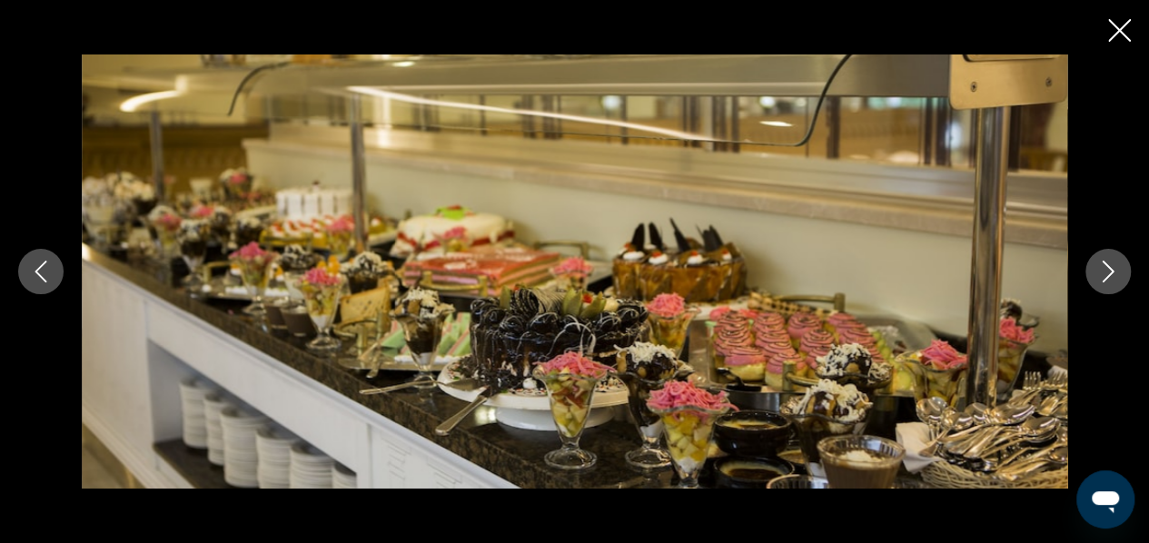
click at [31, 263] on icon "Previous image" at bounding box center [41, 272] width 22 height 22
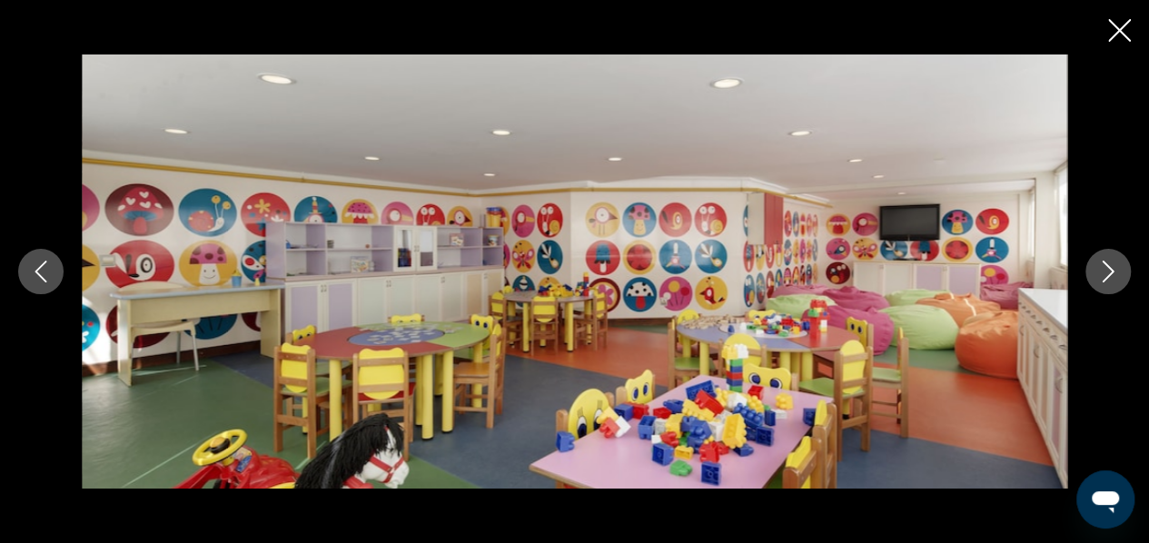
click at [1119, 25] on icon "Close slideshow" at bounding box center [1119, 30] width 23 height 23
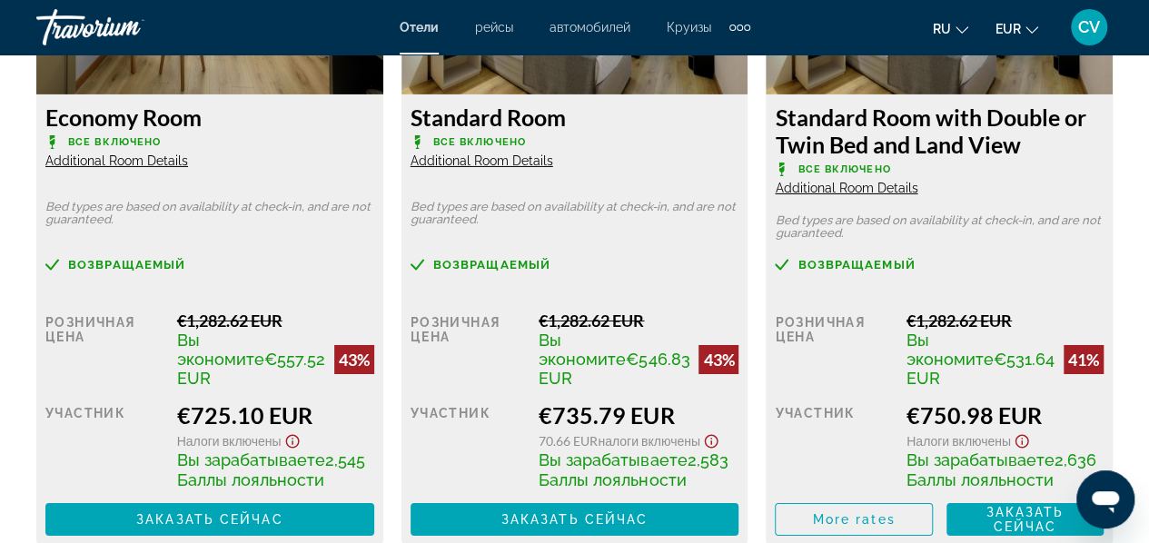
scroll to position [3052, 0]
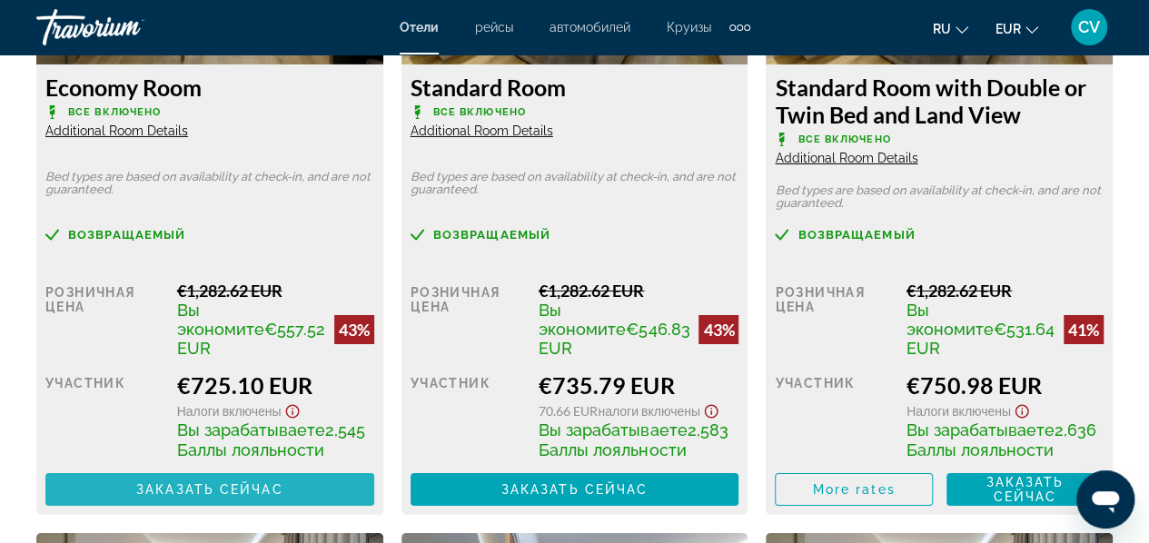
click at [207, 497] on span "Заказать сейчас" at bounding box center [209, 489] width 147 height 15
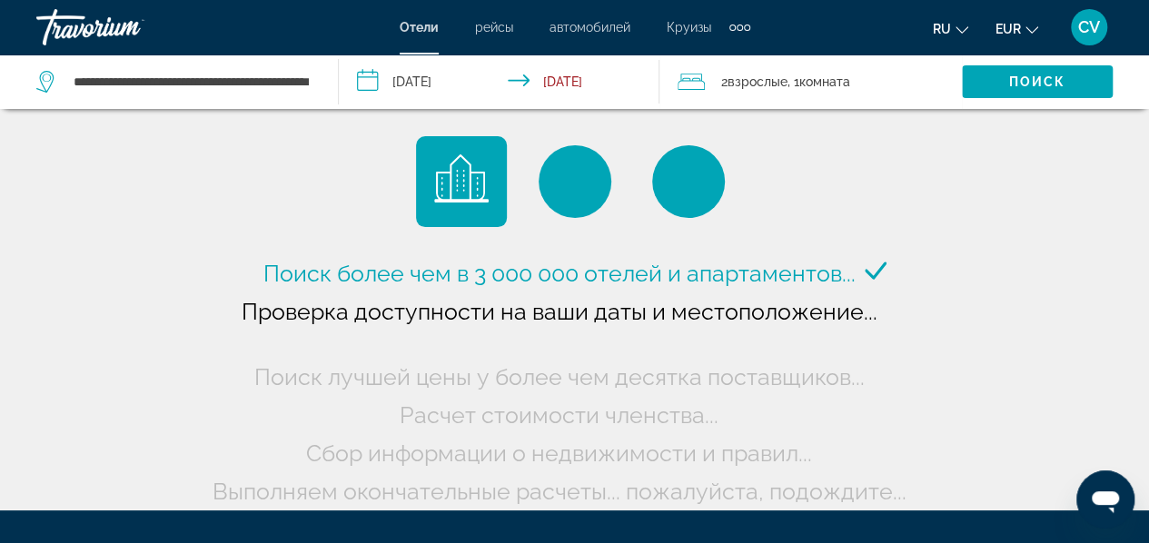
click at [498, 30] on span "рейсы" at bounding box center [494, 27] width 38 height 15
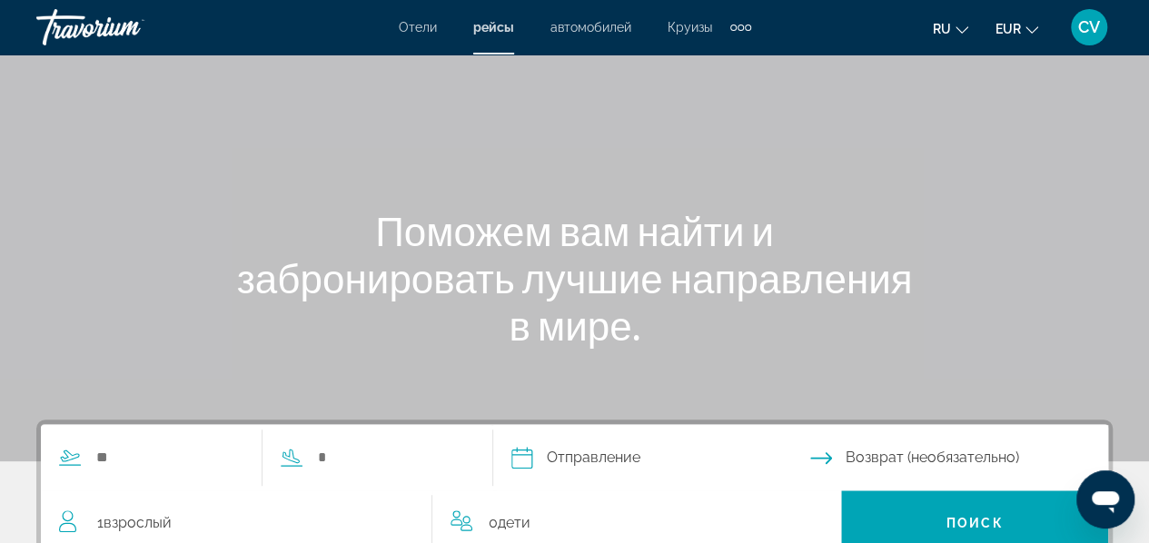
scroll to position [91, 0]
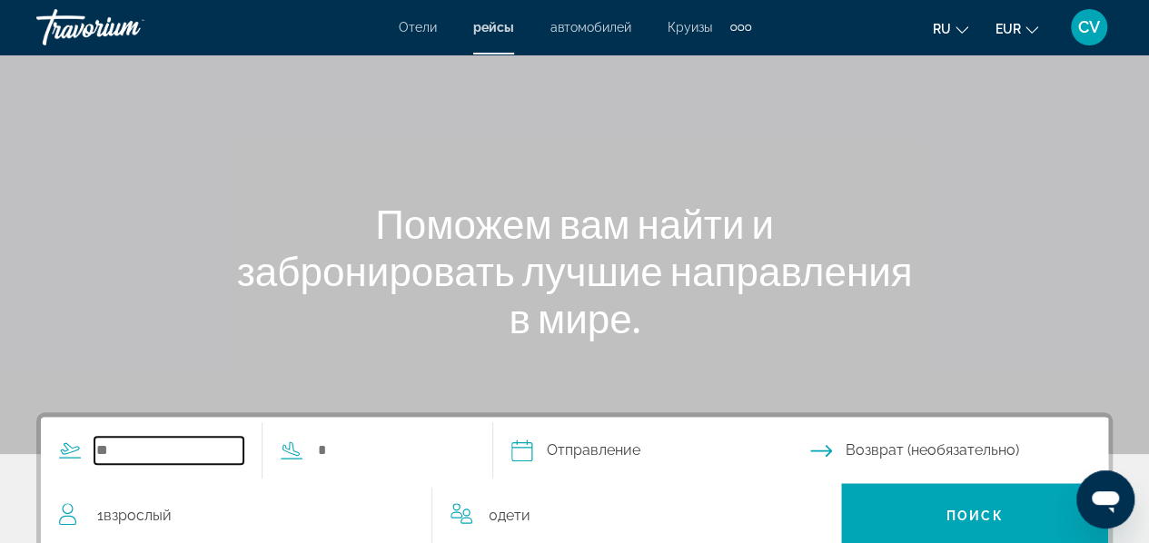
click at [136, 459] on input "Search widget" at bounding box center [168, 450] width 149 height 27
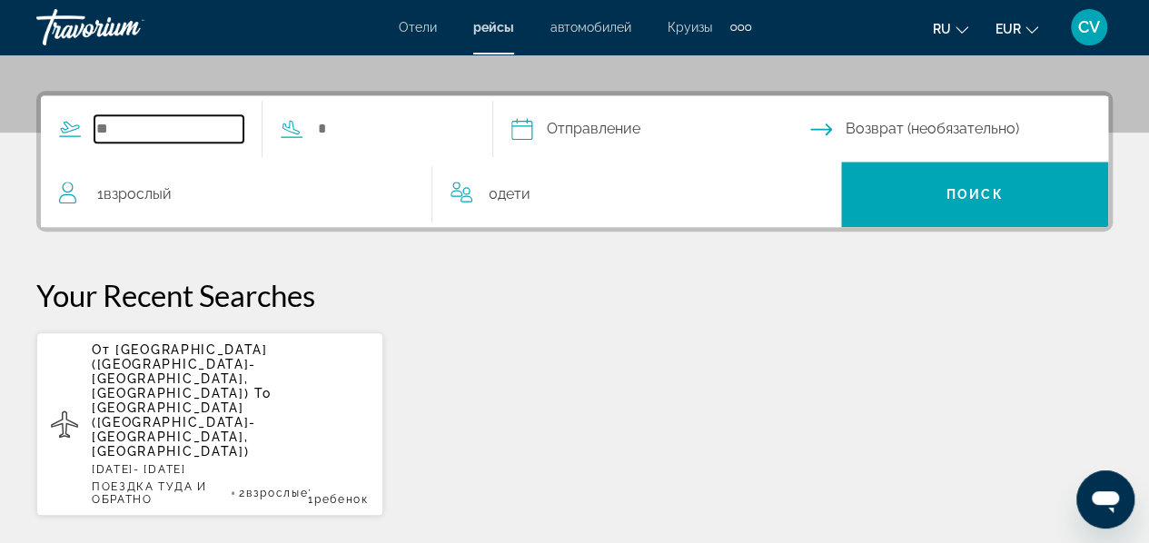
scroll to position [443, 0]
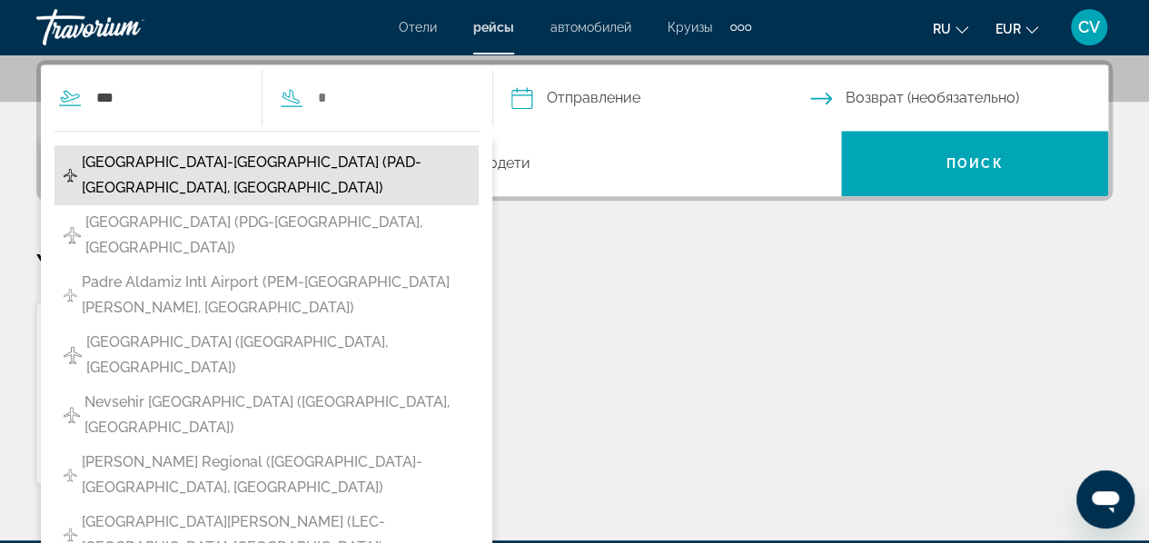
click at [213, 155] on span "[GEOGRAPHIC_DATA]-[GEOGRAPHIC_DATA] (PAD-[GEOGRAPHIC_DATA], [GEOGRAPHIC_DATA])" at bounding box center [276, 175] width 388 height 51
type input "**********"
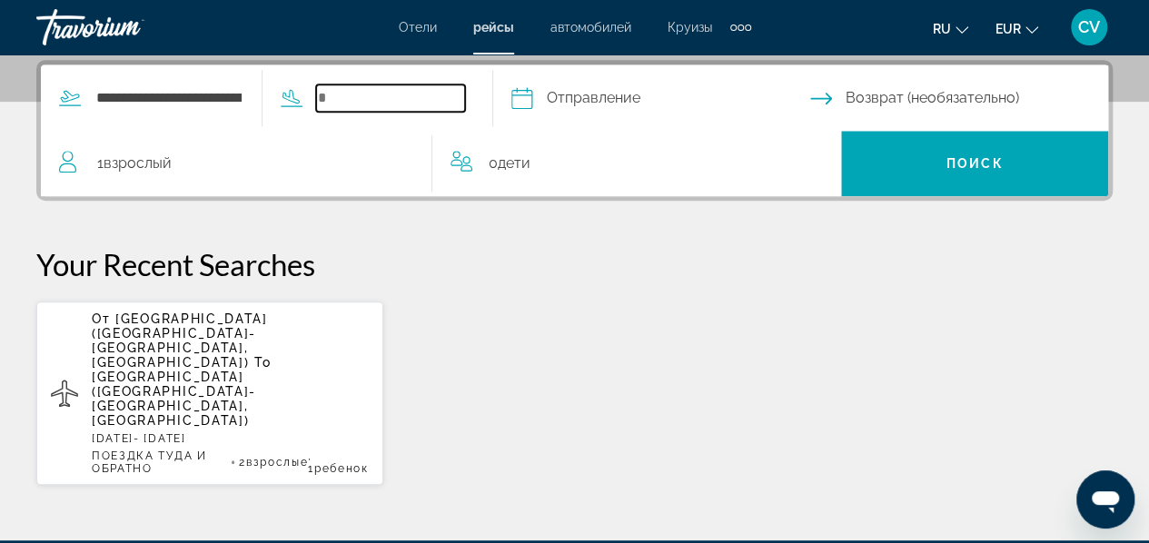
click at [378, 93] on input "Search widget" at bounding box center [390, 97] width 149 height 27
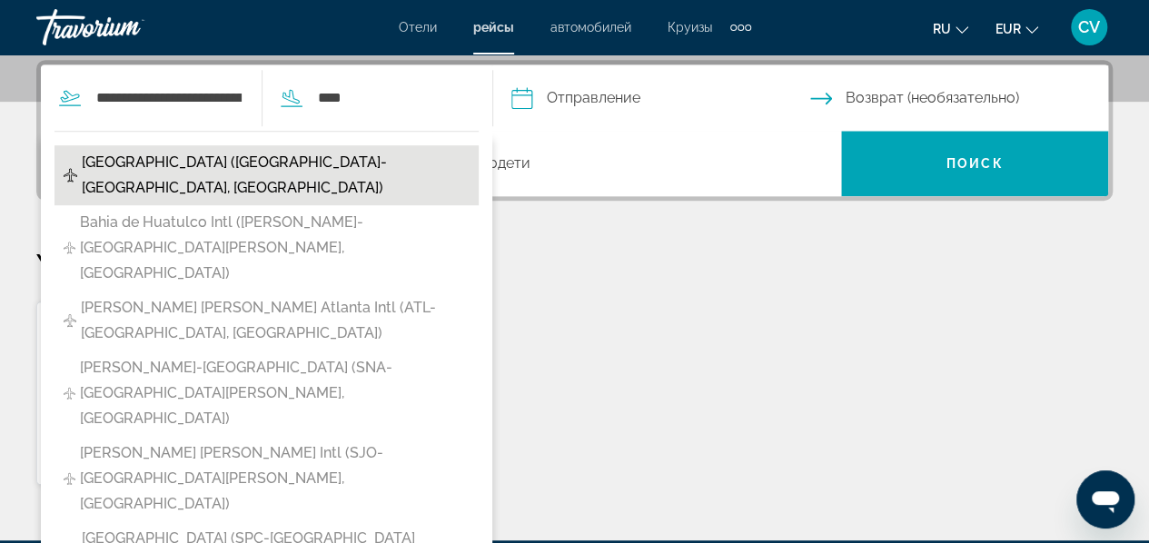
click at [203, 164] on span "[GEOGRAPHIC_DATA] ([GEOGRAPHIC_DATA]-[GEOGRAPHIC_DATA], [GEOGRAPHIC_DATA])" at bounding box center [276, 175] width 388 height 51
type input "**********"
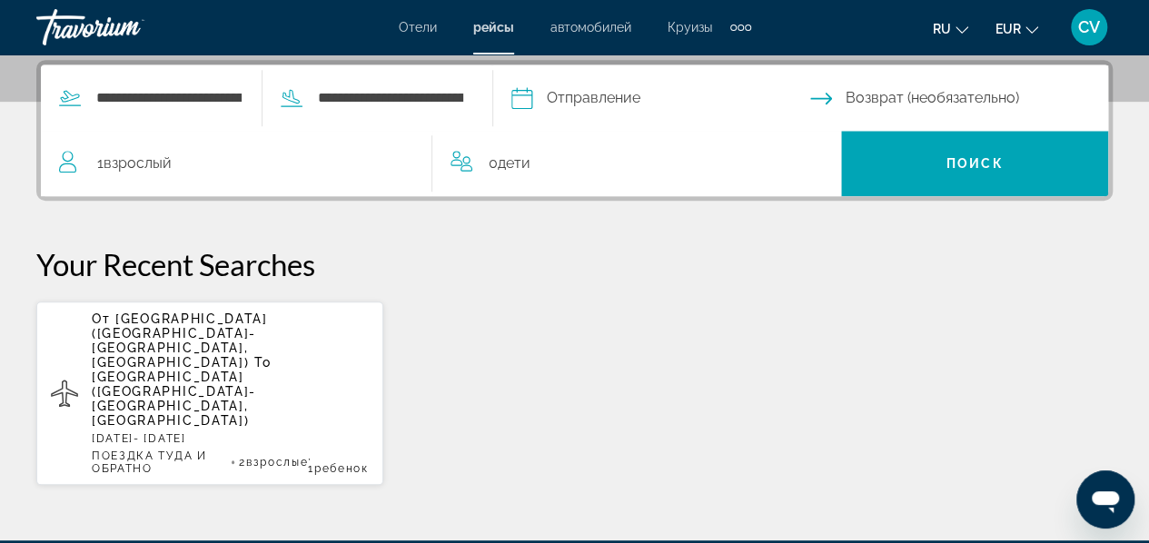
click at [565, 103] on input "Depart date" at bounding box center [660, 100] width 306 height 71
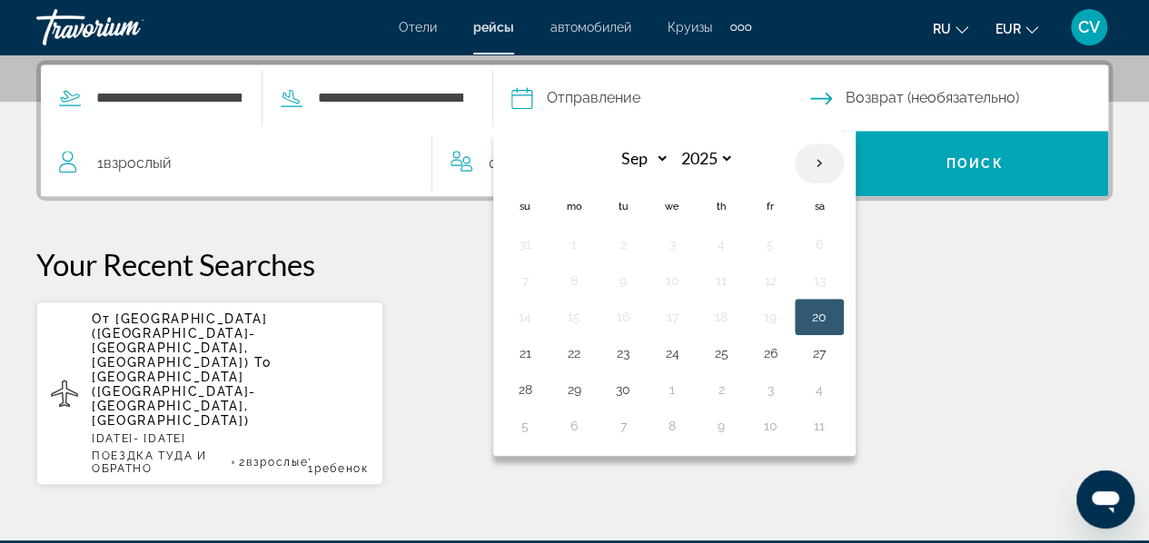
click at [844, 161] on th "Next month" at bounding box center [819, 164] width 49 height 40
select select "*"
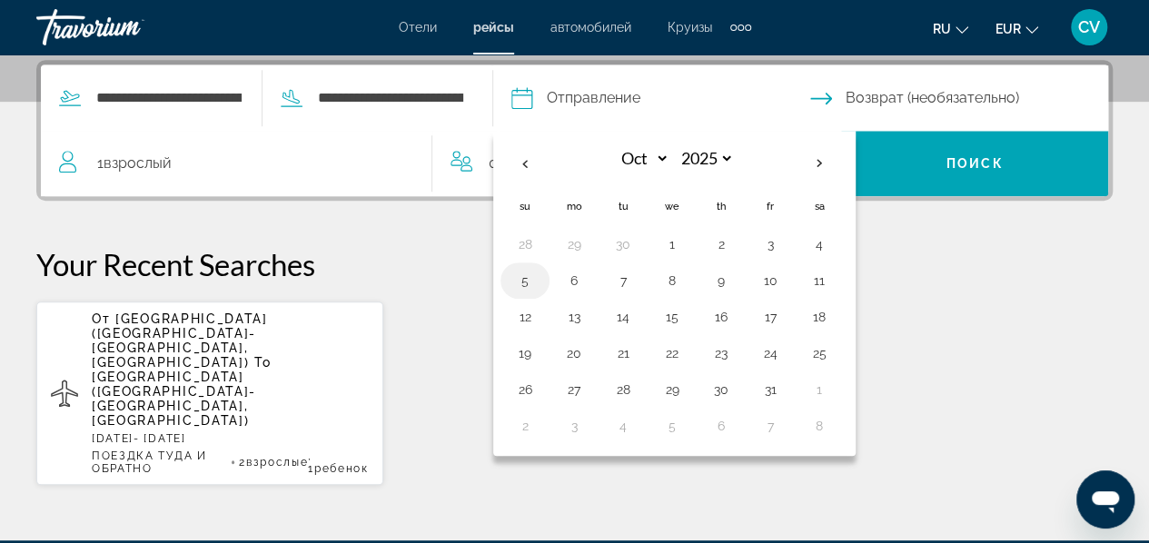
click at [540, 280] on button "5" at bounding box center [525, 280] width 29 height 25
type input "**********"
select select "*"
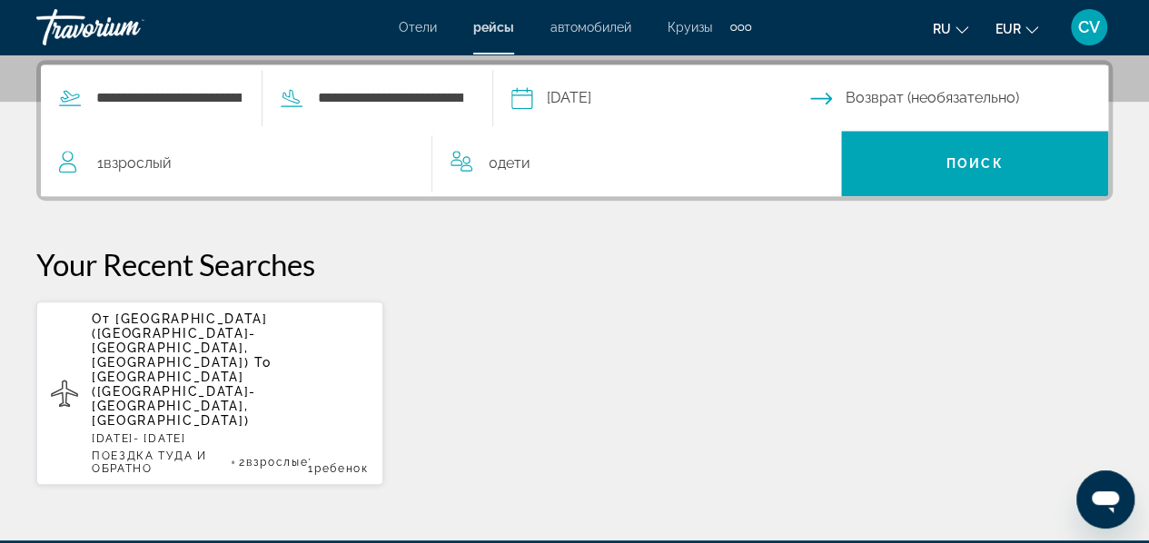
click at [922, 86] on input "Return date" at bounding box center [963, 100] width 306 height 71
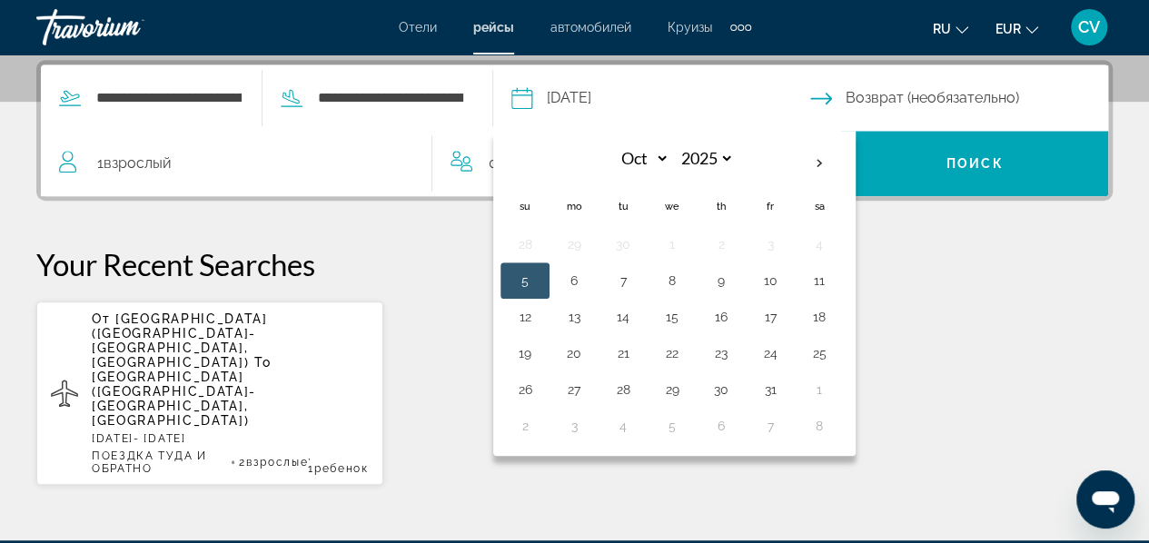
click at [672, 103] on input "**********" at bounding box center [660, 100] width 306 height 71
click at [594, 94] on input "**********" at bounding box center [660, 100] width 306 height 71
click at [687, 389] on button "29" at bounding box center [672, 389] width 29 height 25
type input "**********"
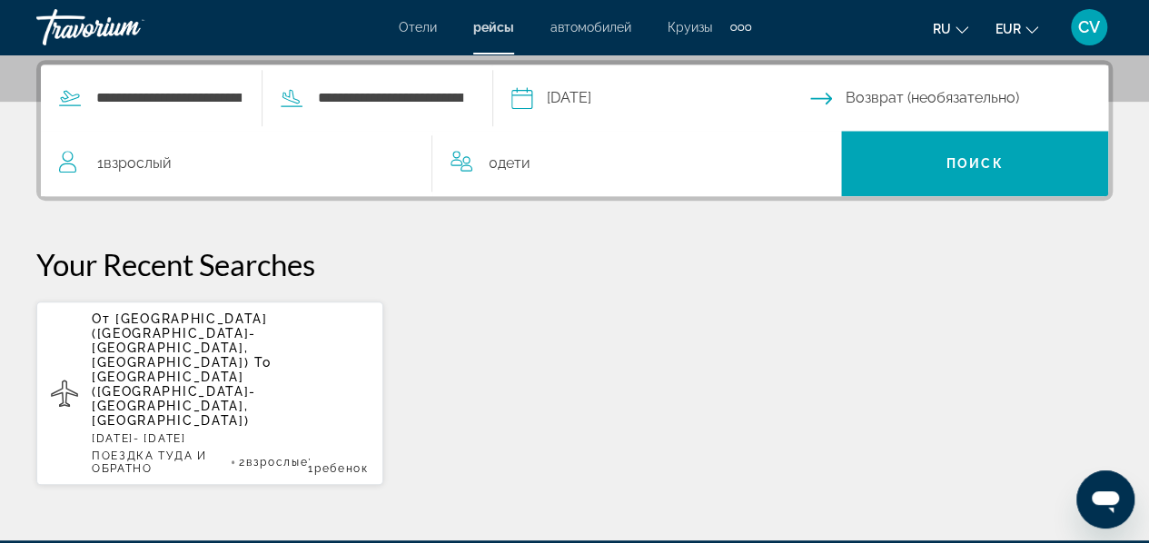
click at [968, 94] on input "Return date" at bounding box center [963, 100] width 306 height 71
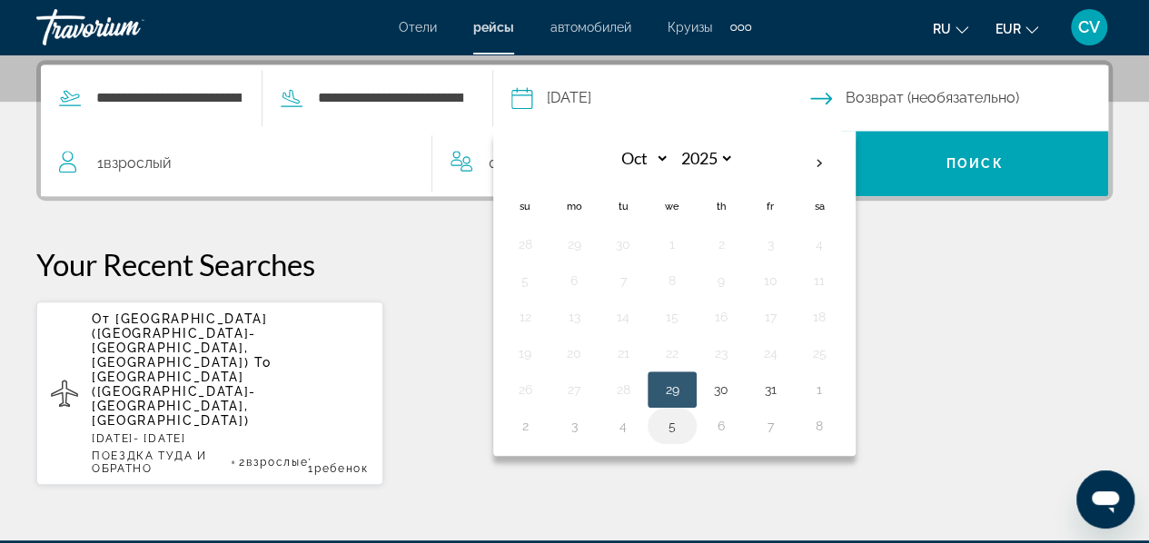
click at [687, 418] on button "5" at bounding box center [672, 425] width 29 height 25
type input "**********"
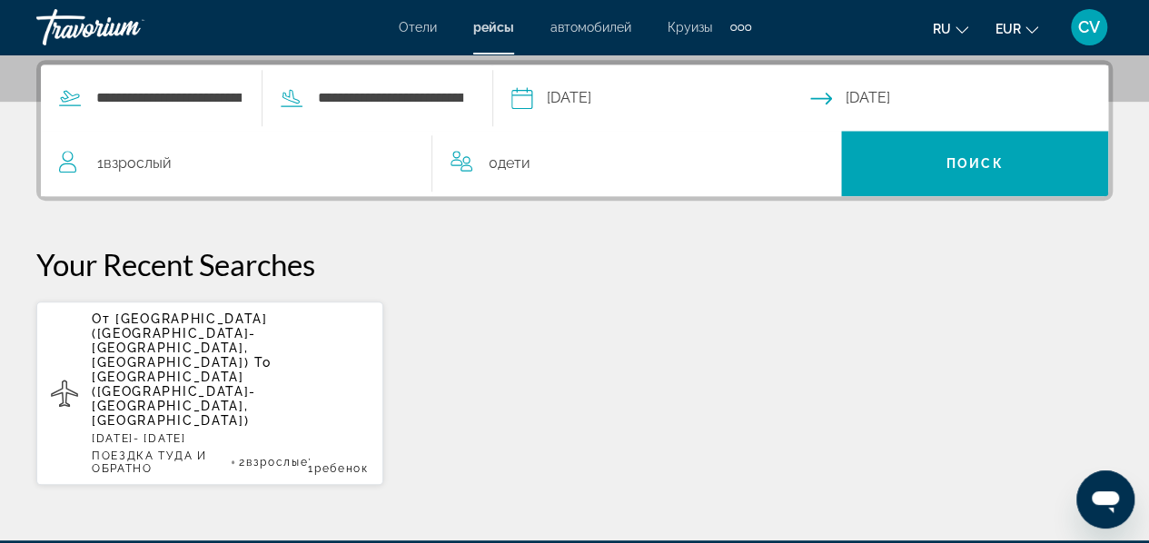
click at [186, 170] on div "1 Взрослый Взрослые" at bounding box center [245, 163] width 372 height 25
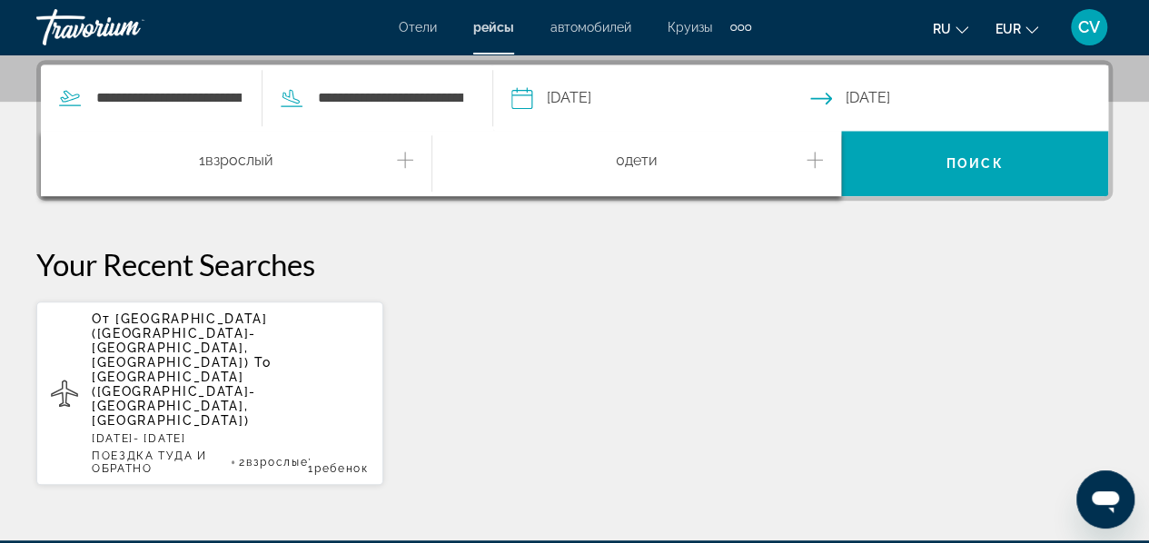
click at [409, 158] on icon "Increment adults" at bounding box center [405, 160] width 16 height 22
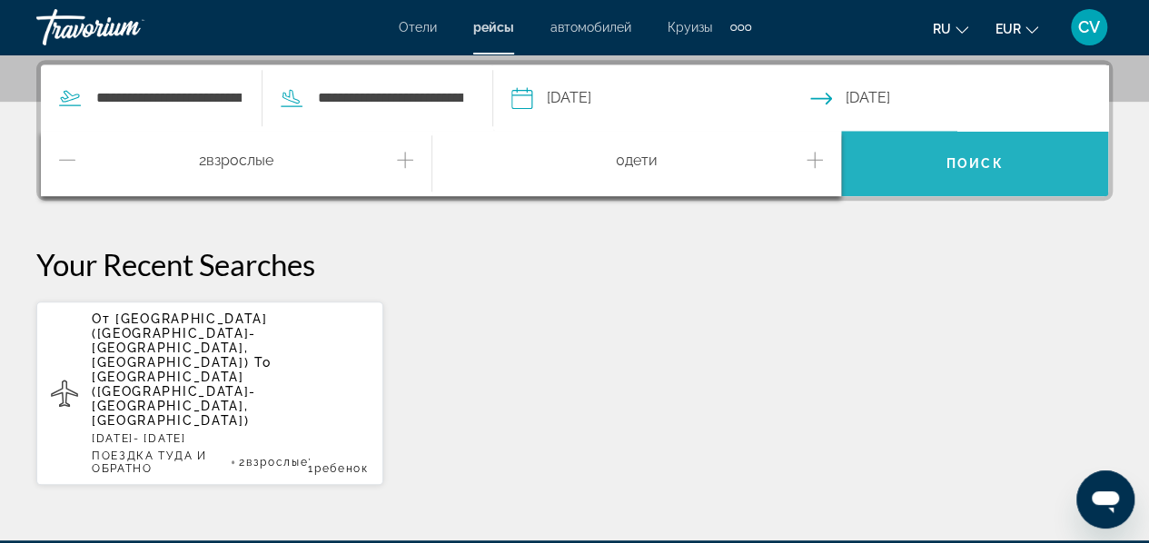
click at [945, 164] on span "Search widget" at bounding box center [974, 164] width 267 height 44
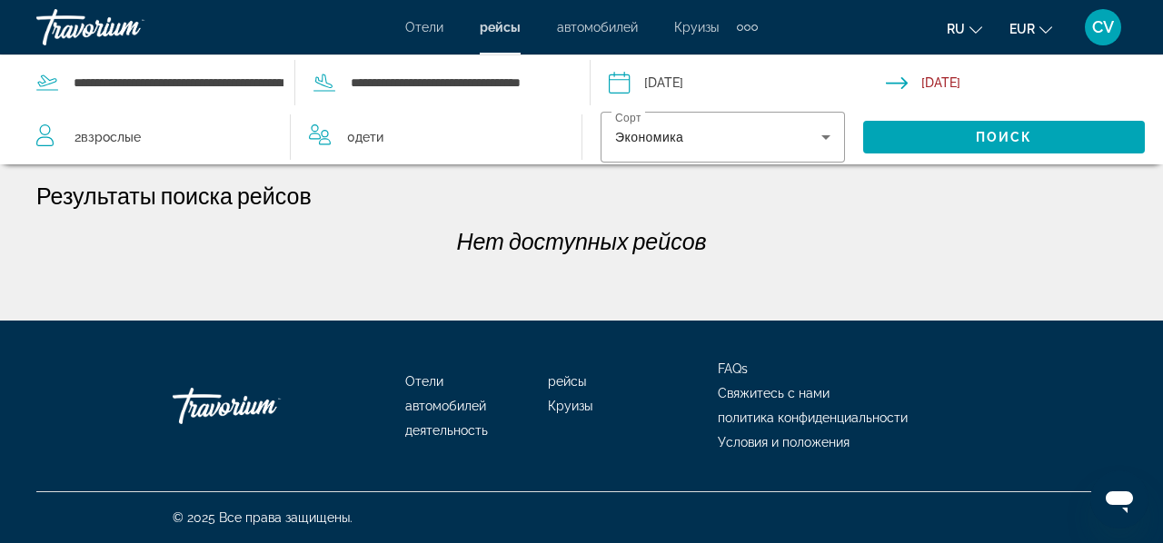
click at [749, 25] on div "Extra navigation items" at bounding box center [747, 27] width 21 height 27
click at [845, 6] on div "Отели рейсы автомобилей Круизы деятельность Отели рейсы автомобилей Круизы деят…" at bounding box center [581, 27] width 1163 height 47
click at [609, 32] on span "автомобилей" at bounding box center [597, 27] width 81 height 15
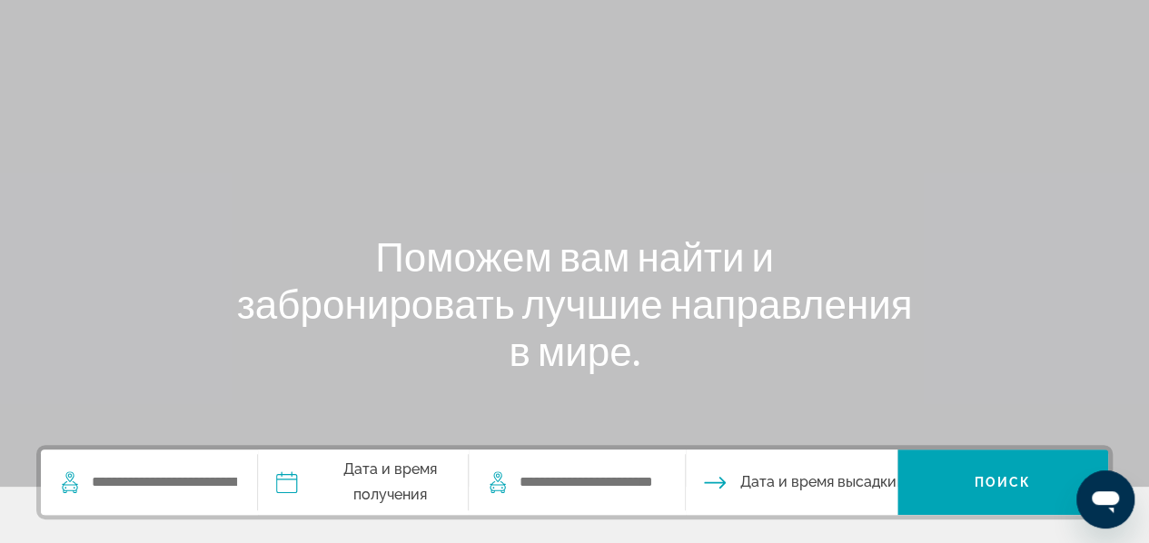
scroll to position [30, 0]
